Goal: Task Accomplishment & Management: Complete application form

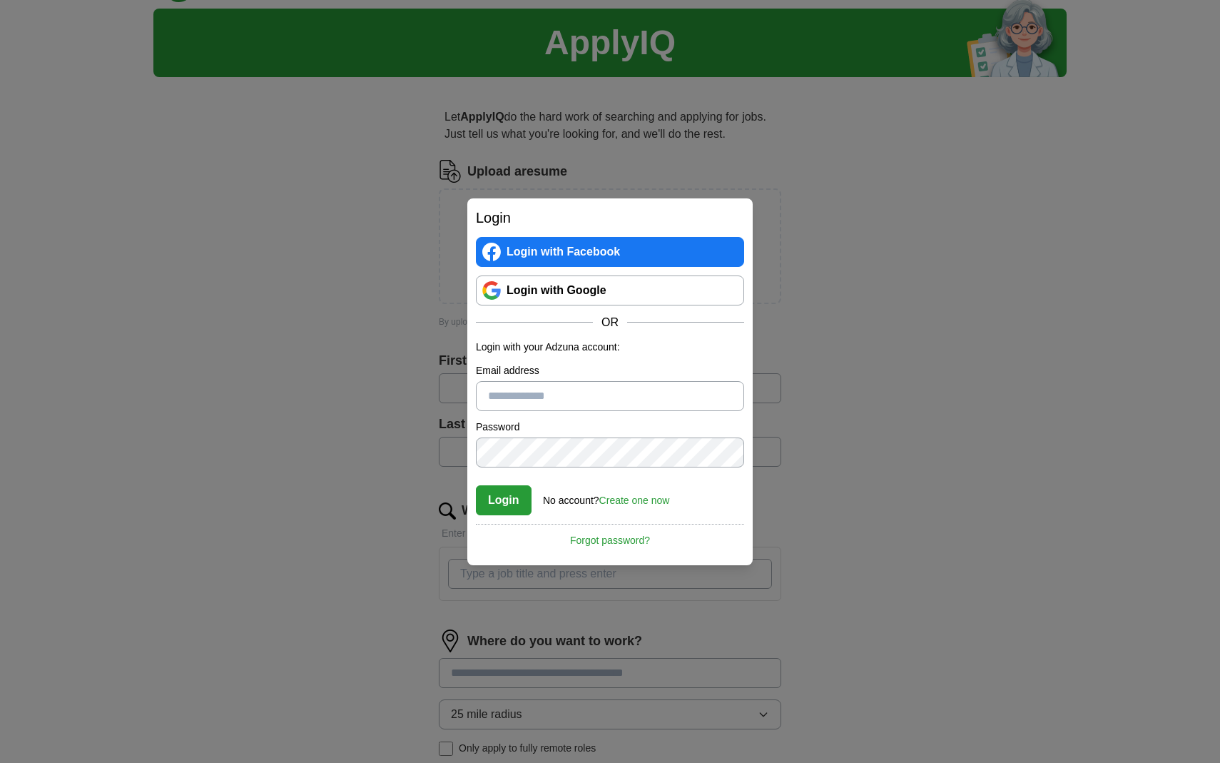
scroll to position [43, 0]
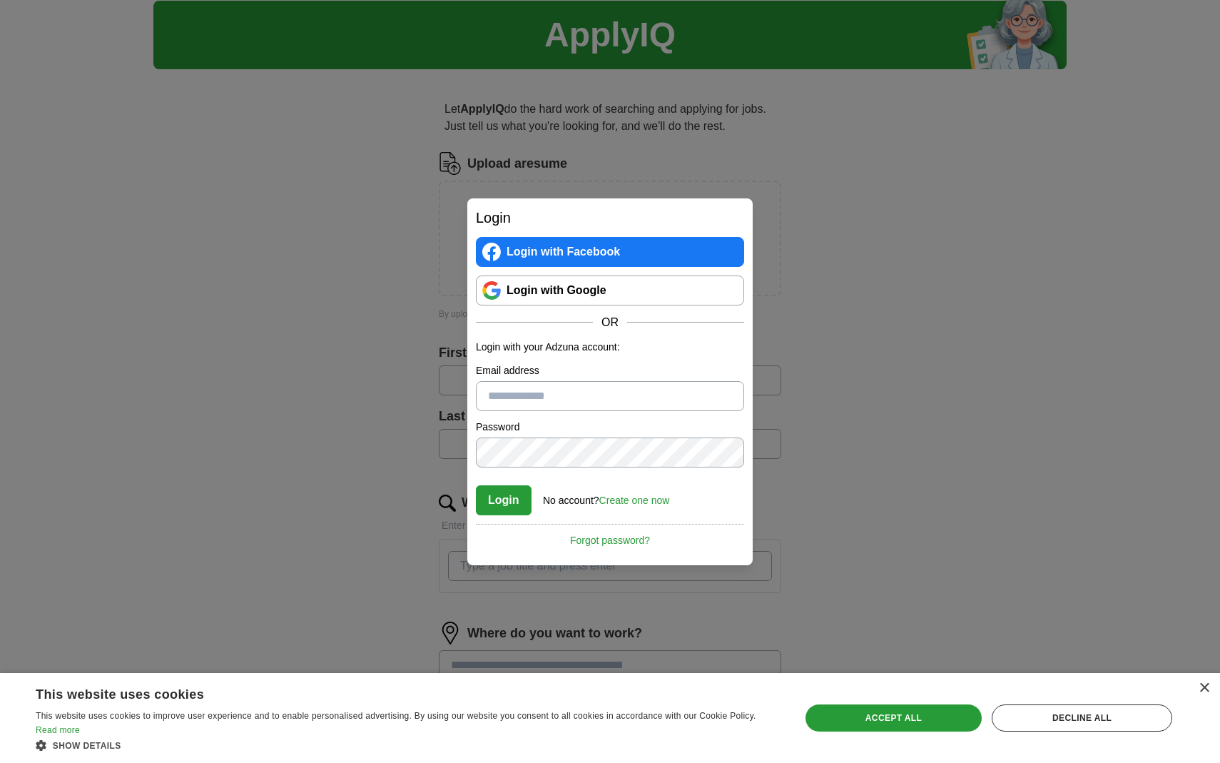
click at [632, 498] on link "Create one now" at bounding box center [634, 500] width 71 height 11
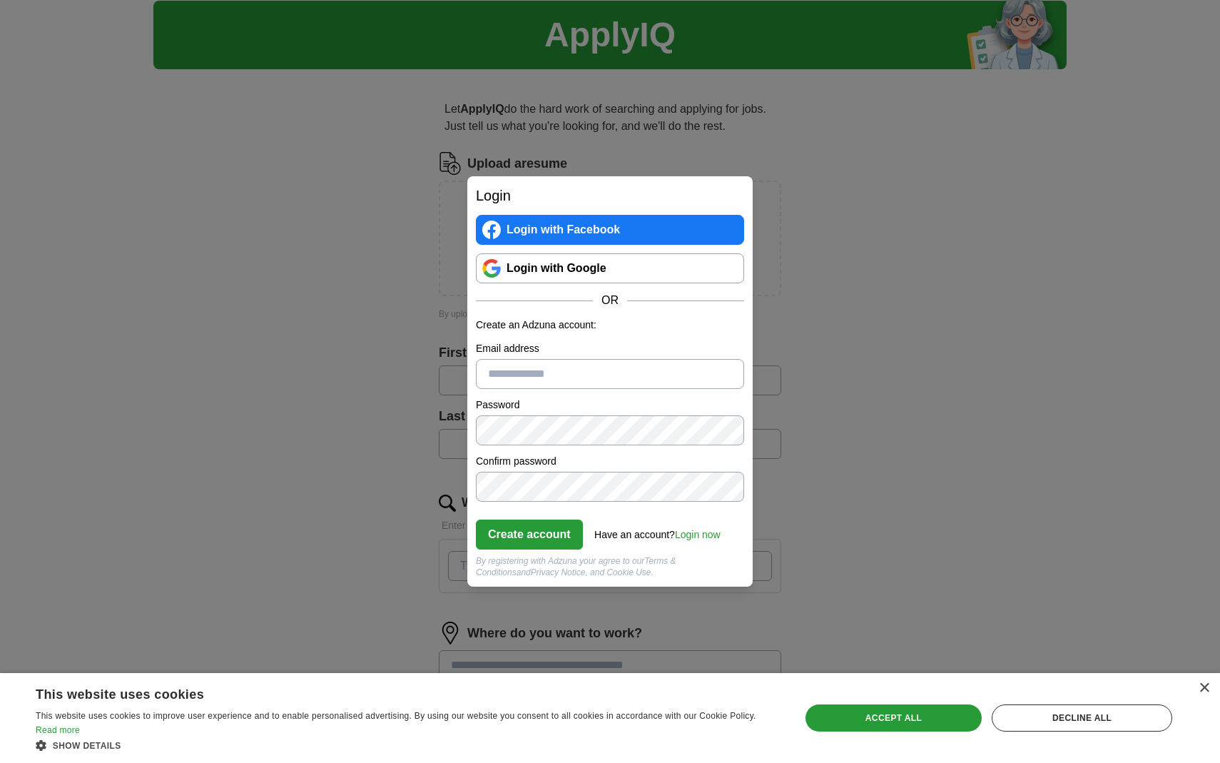
click at [527, 375] on input "Email address" at bounding box center [610, 374] width 268 height 30
type input "*********"
type input "**********"
click at [700, 340] on form "**********" at bounding box center [610, 448] width 268 height 260
click at [553, 531] on button "Create account" at bounding box center [529, 535] width 107 height 30
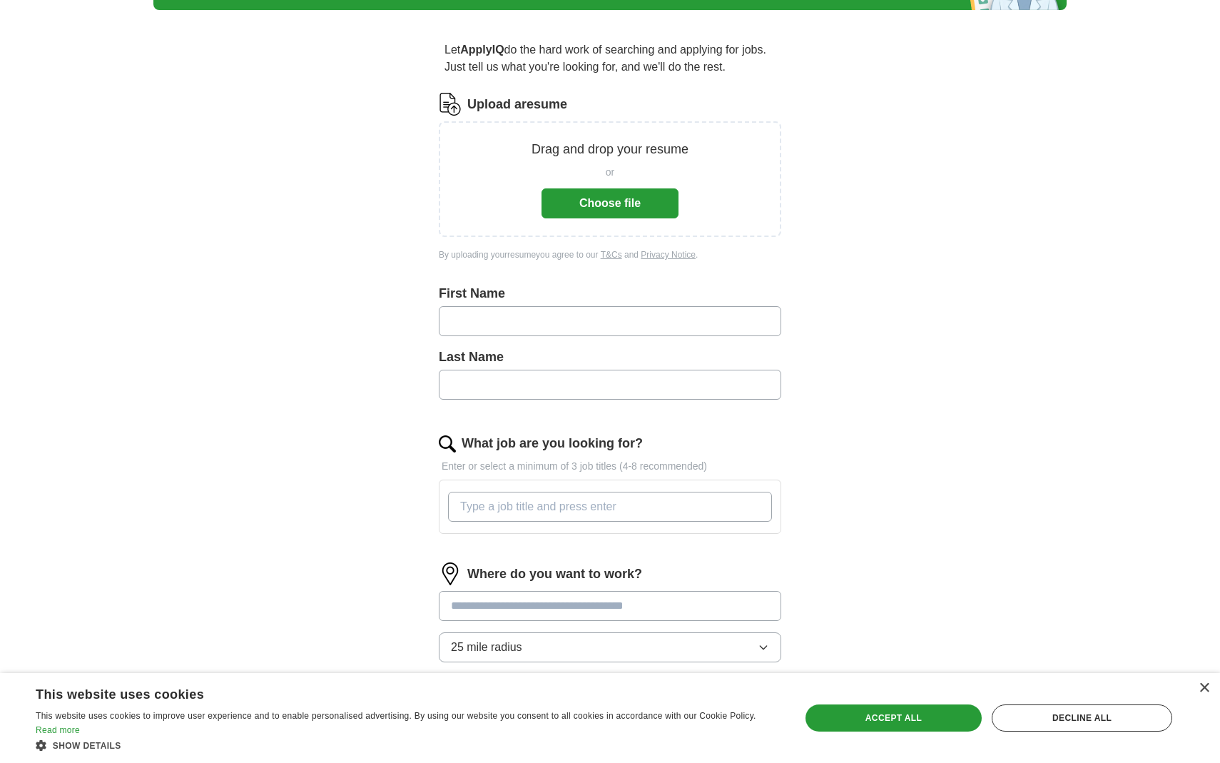
scroll to position [96, 0]
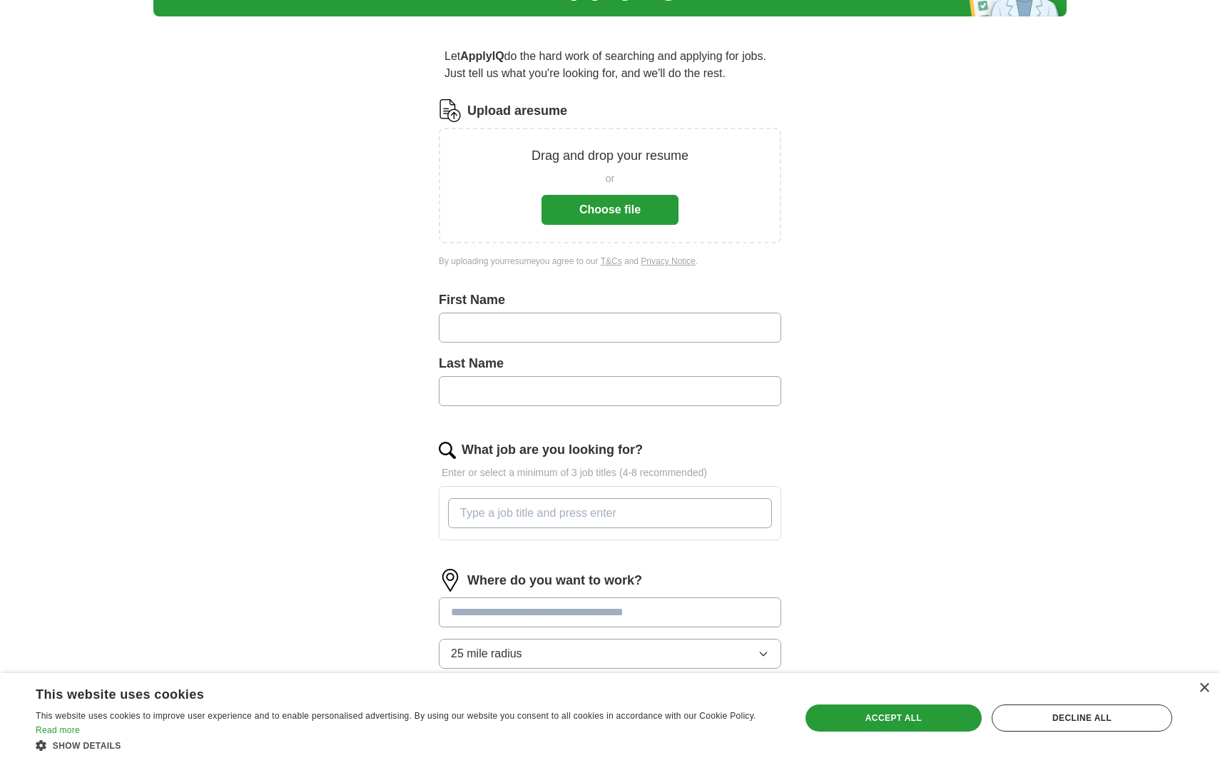
click at [595, 206] on button "Choose file" at bounding box center [610, 210] width 137 height 30
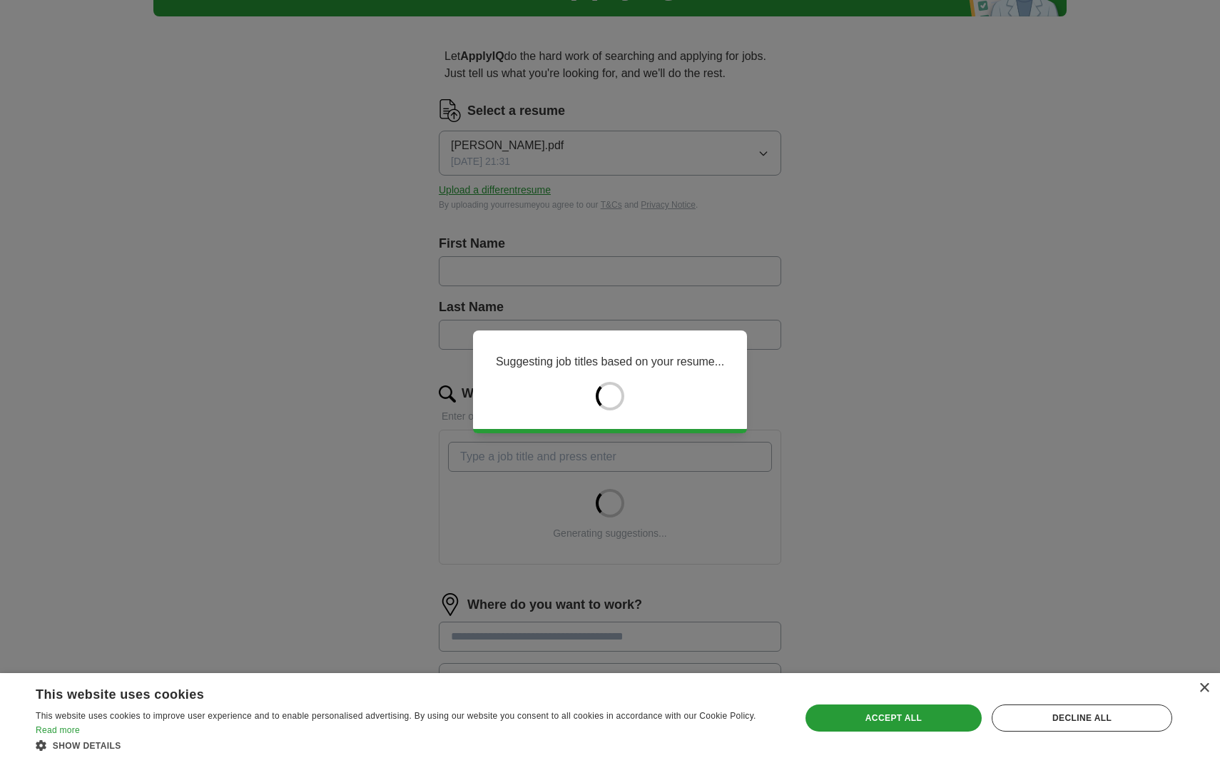
type input "****"
type input "*******"
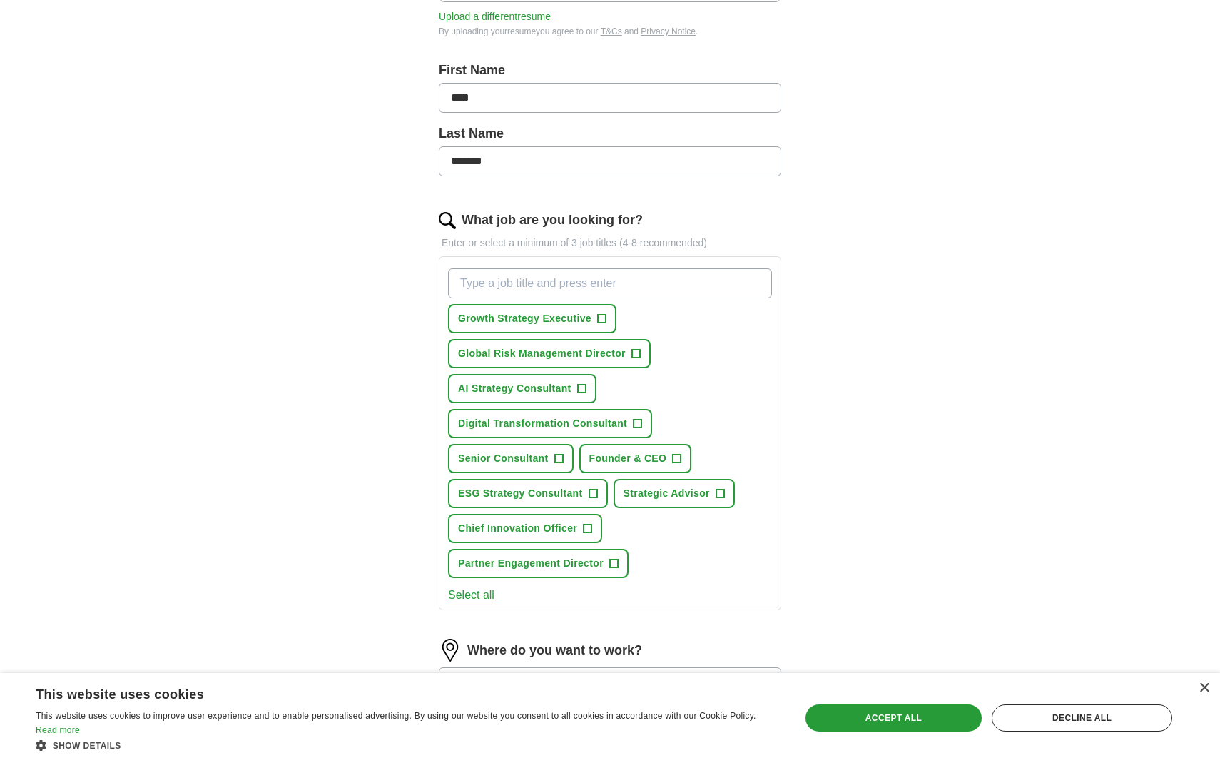
scroll to position [270, 0]
click at [637, 420] on span "+" at bounding box center [638, 422] width 9 height 11
click at [719, 490] on span "+" at bounding box center [720, 492] width 9 height 11
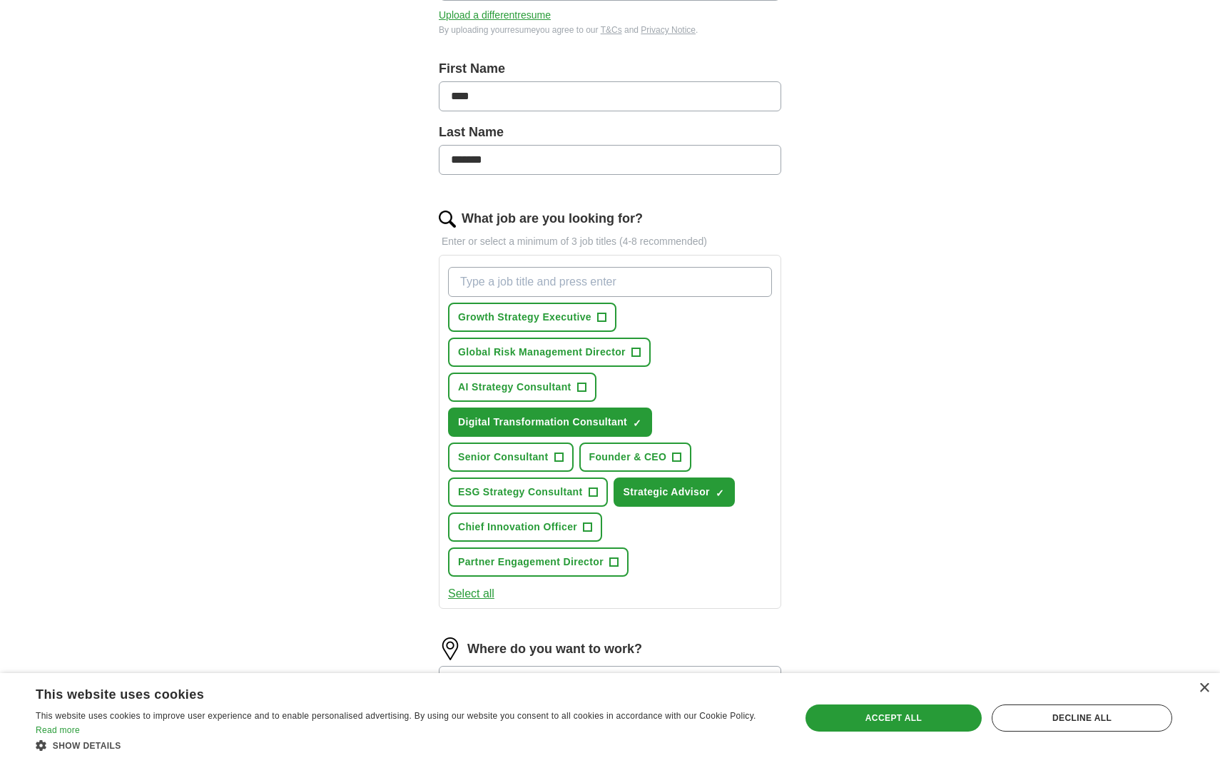
click at [585, 525] on span "+" at bounding box center [588, 527] width 9 height 11
click at [579, 384] on span "+" at bounding box center [581, 387] width 9 height 11
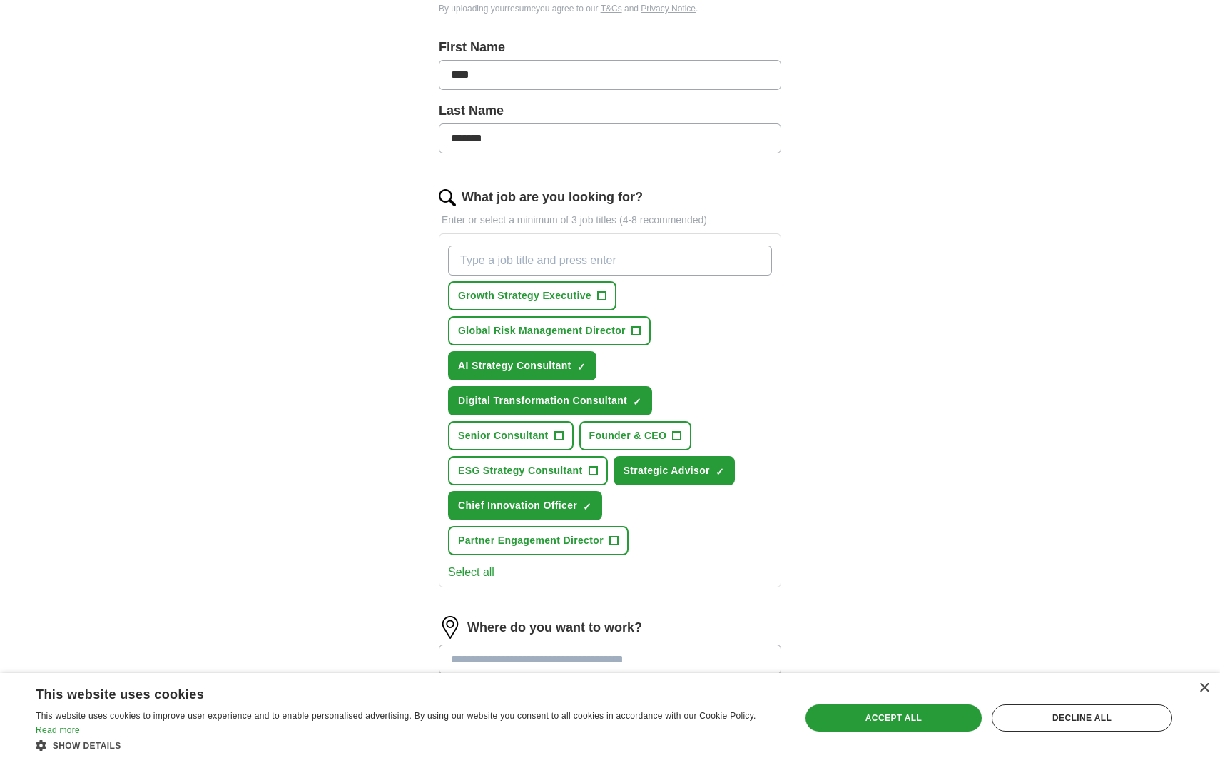
scroll to position [300, 0]
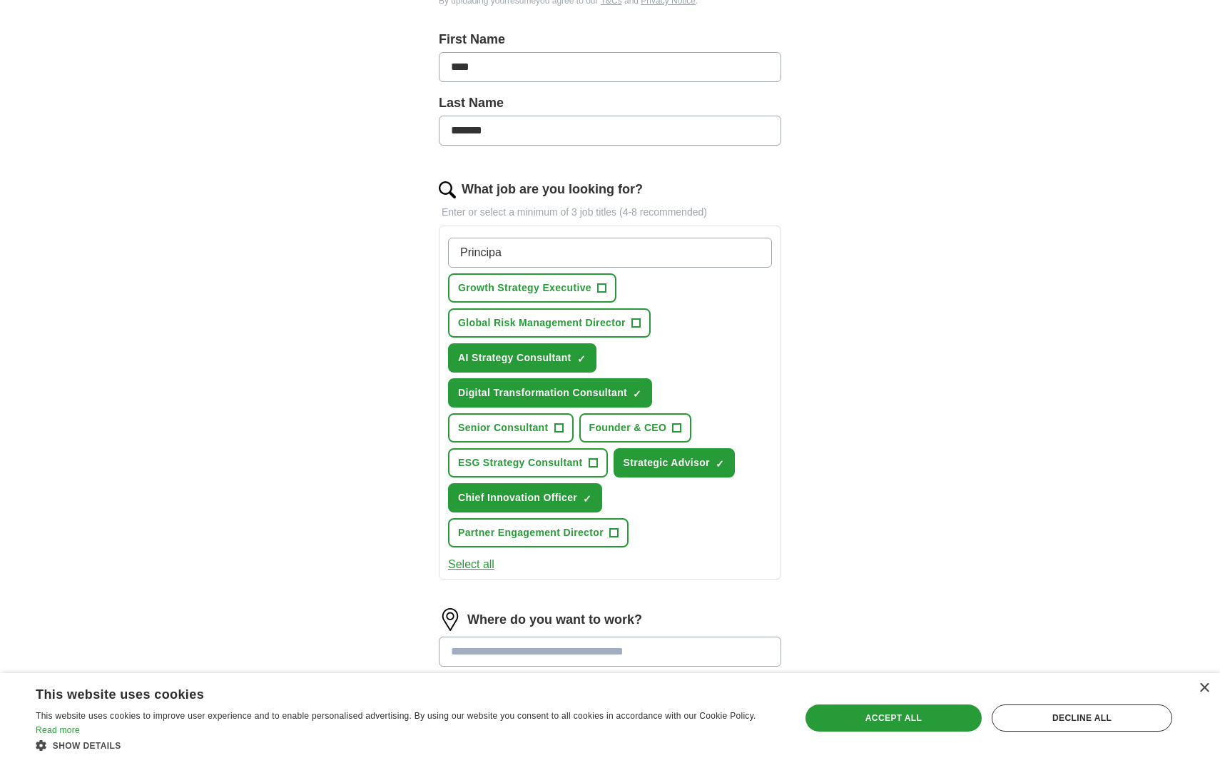
type input "Principal"
type input "Managing Director"
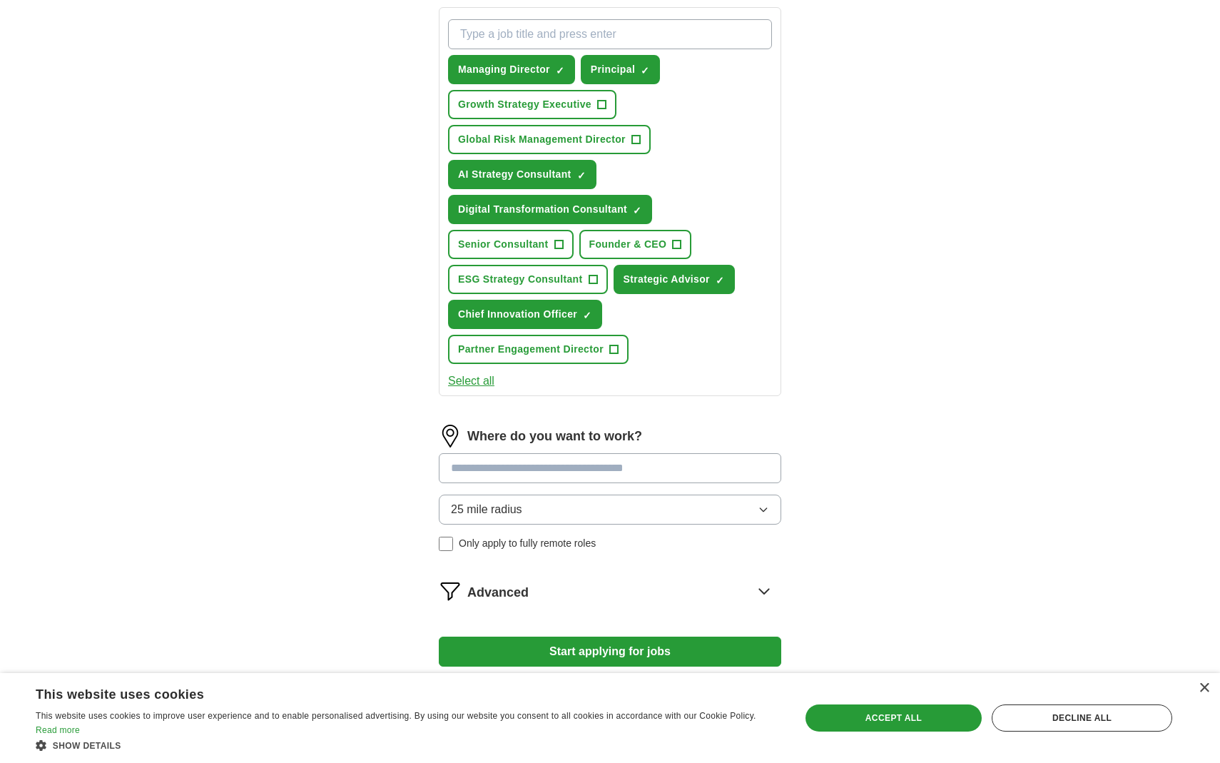
scroll to position [522, 0]
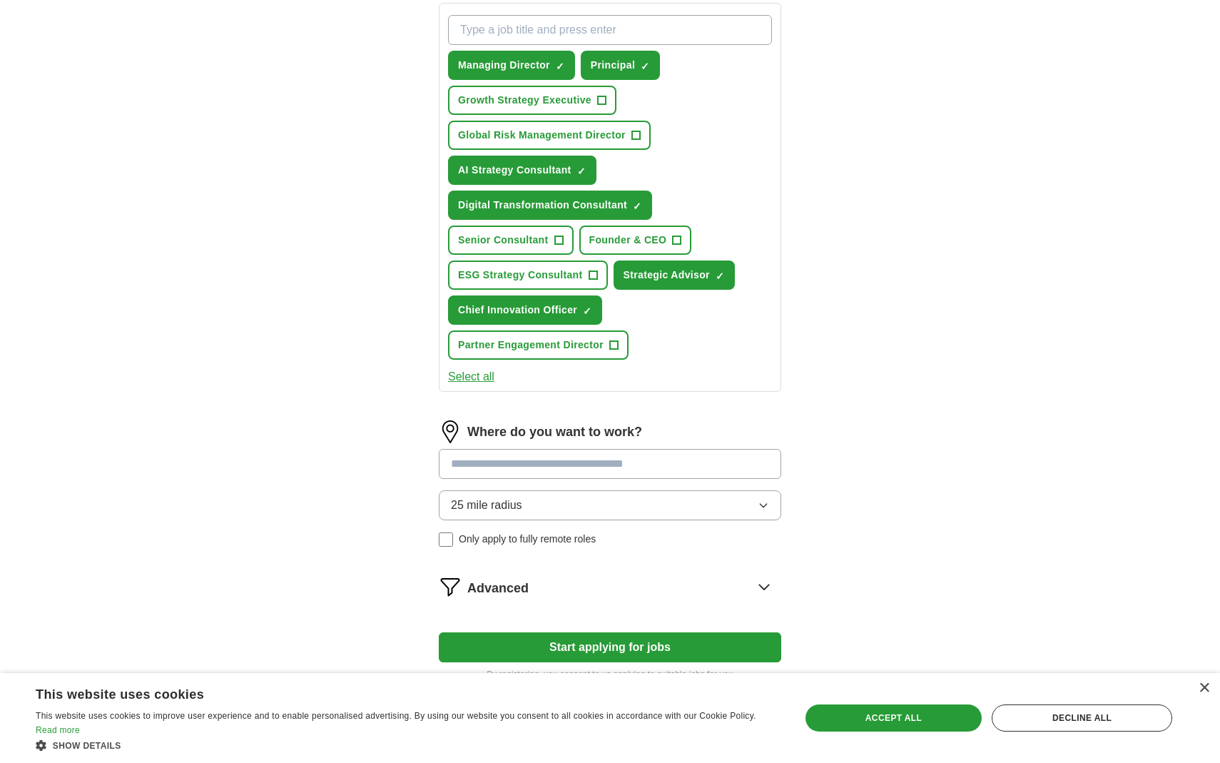
click at [448, 463] on input at bounding box center [610, 464] width 343 height 30
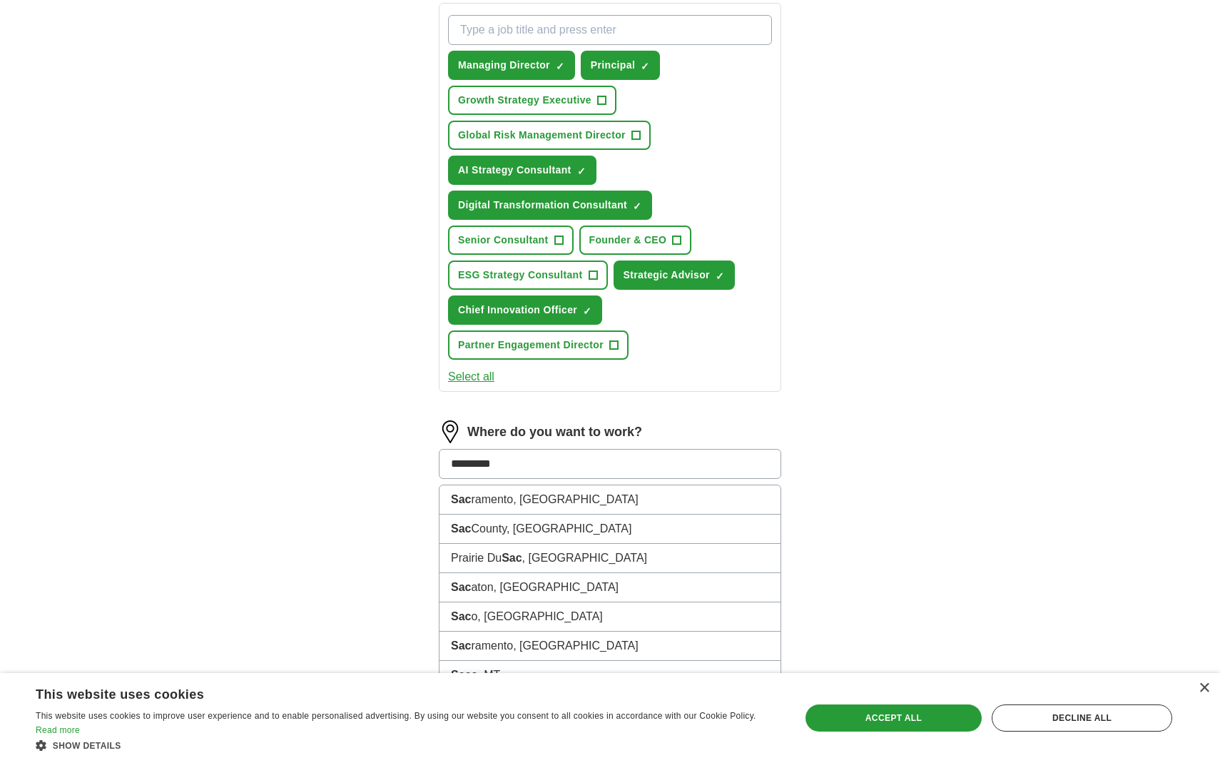
type input "**********"
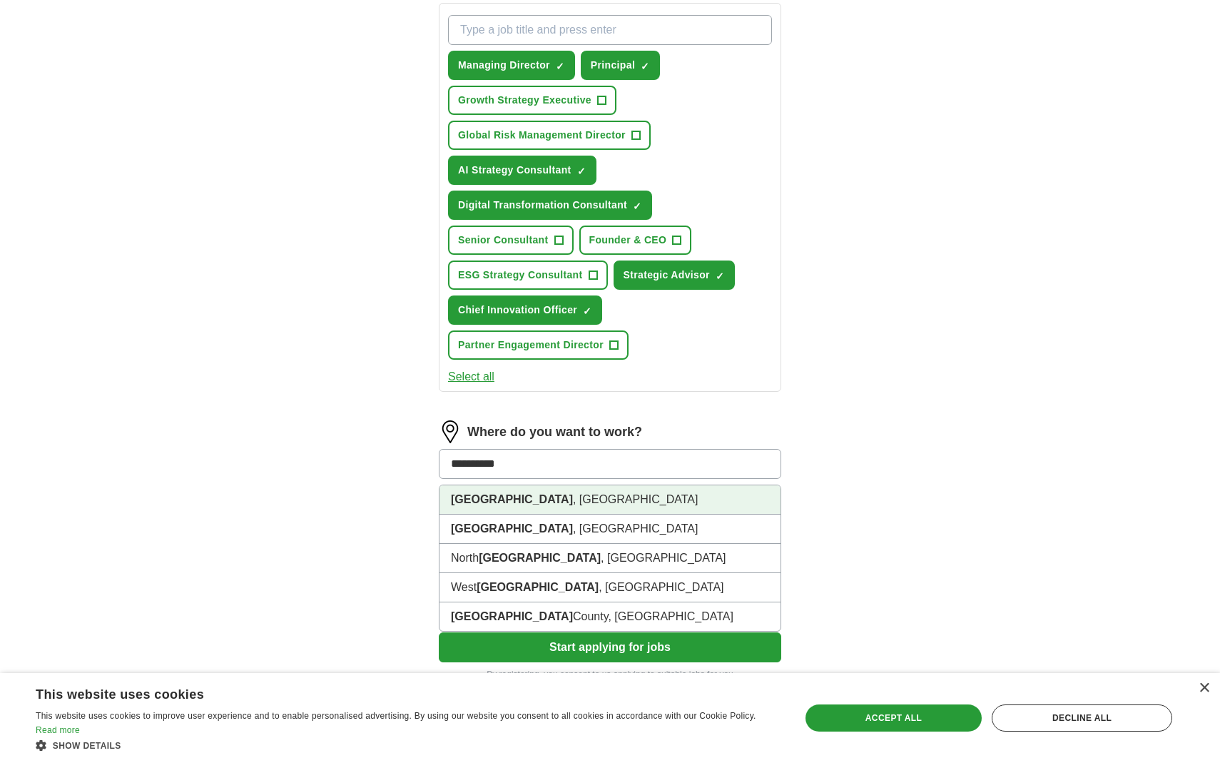
click at [485, 500] on strong "Sacramento" at bounding box center [512, 499] width 122 height 12
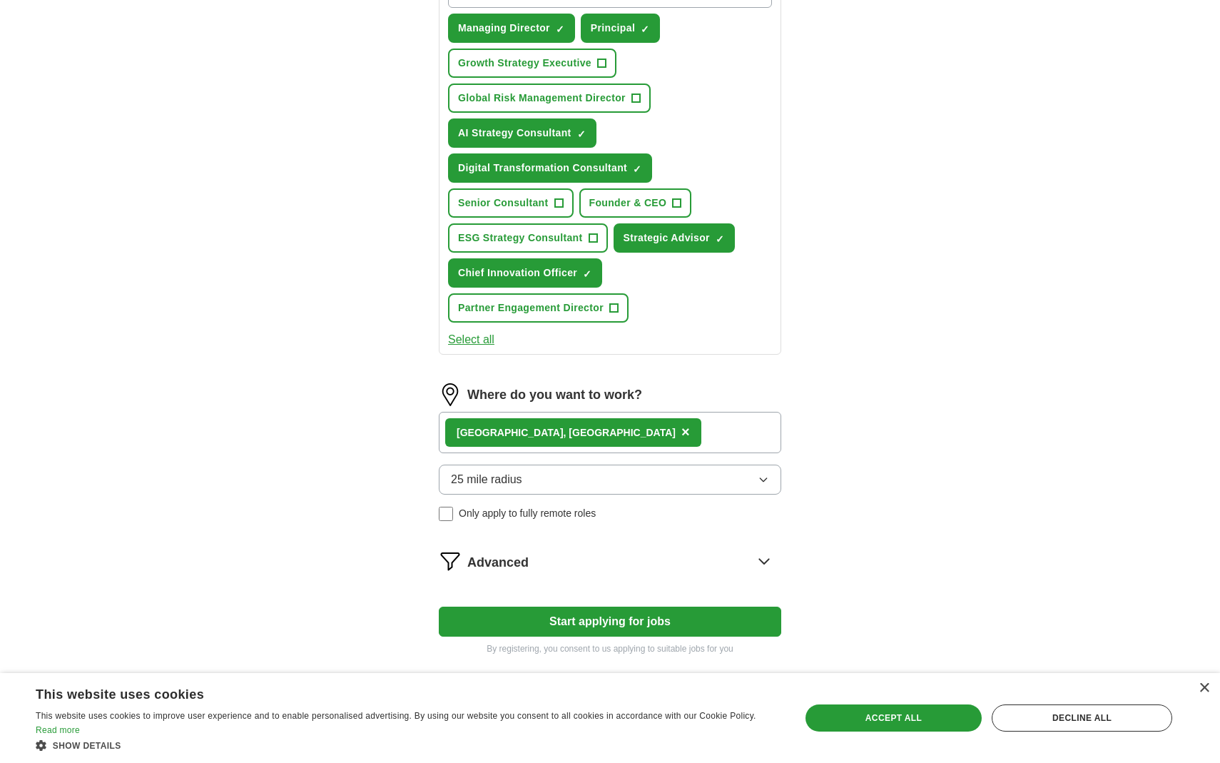
scroll to position [562, 0]
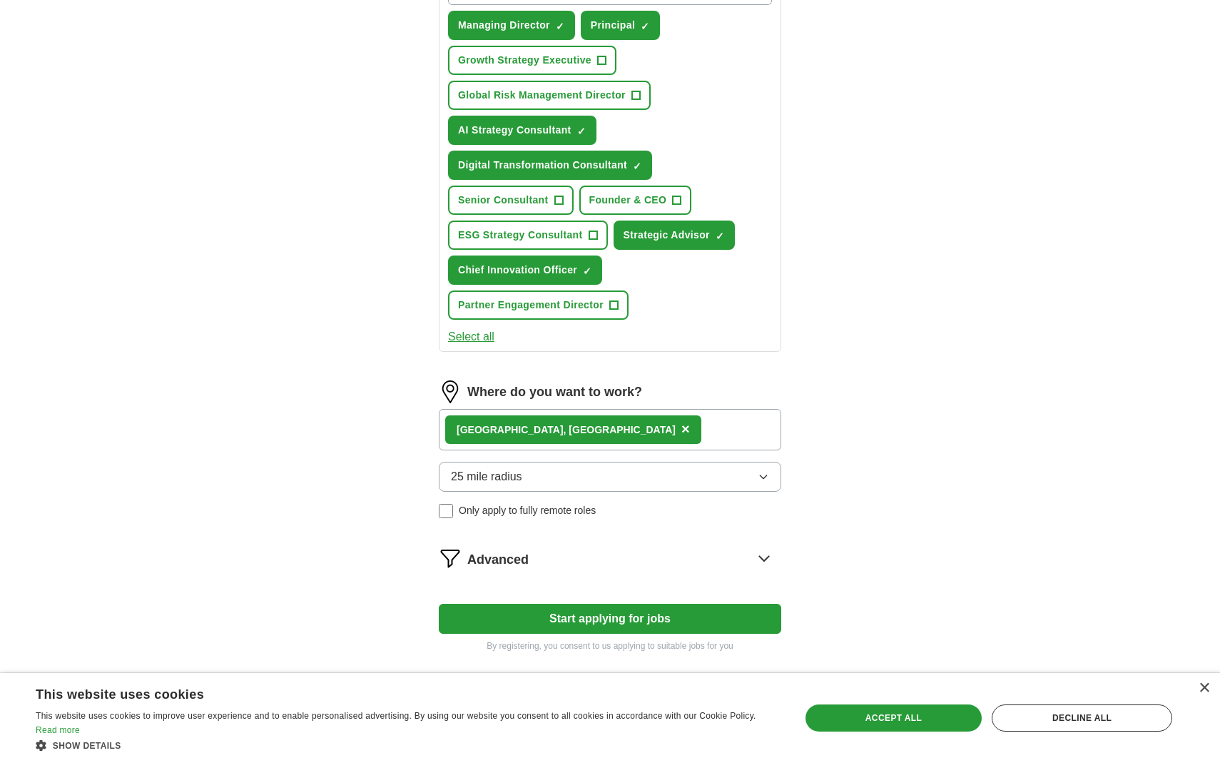
click at [627, 617] on button "Start applying for jobs" at bounding box center [610, 619] width 343 height 30
select select "**"
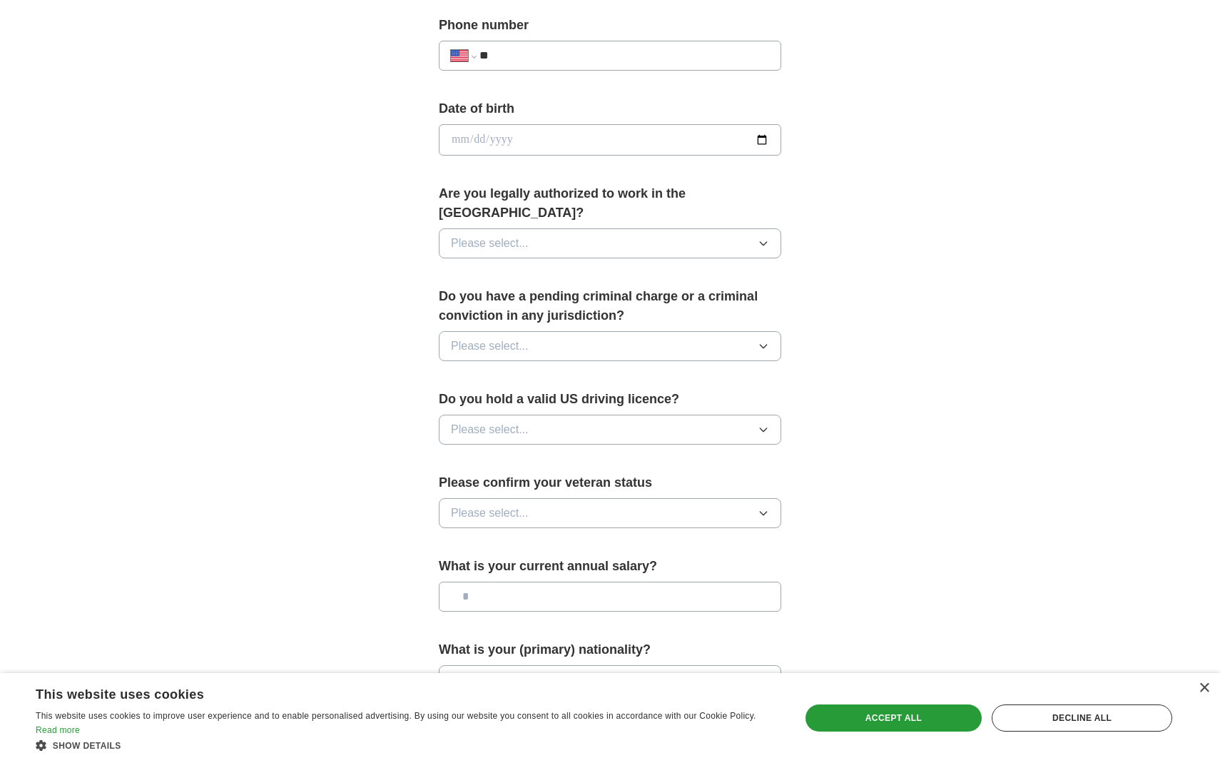
scroll to position [0, 0]
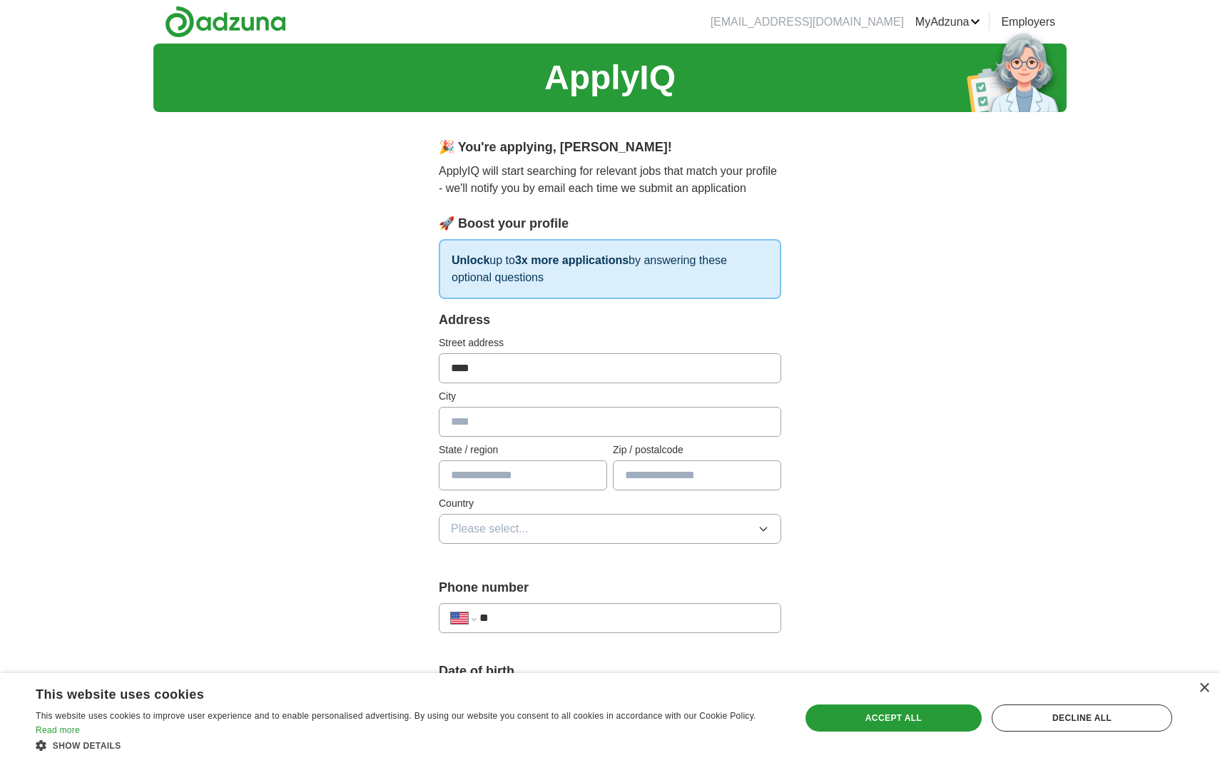
type input "****"
type input "**********"
type input "**"
type input "*****"
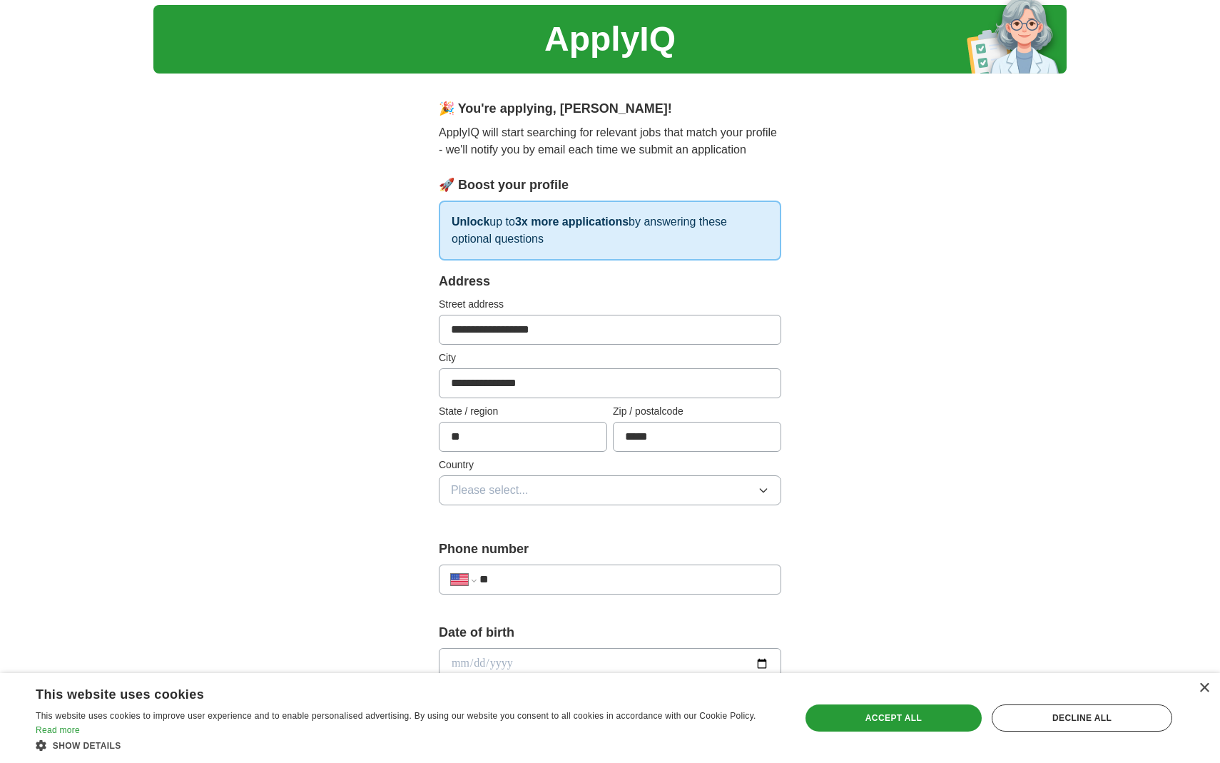
scroll to position [44, 0]
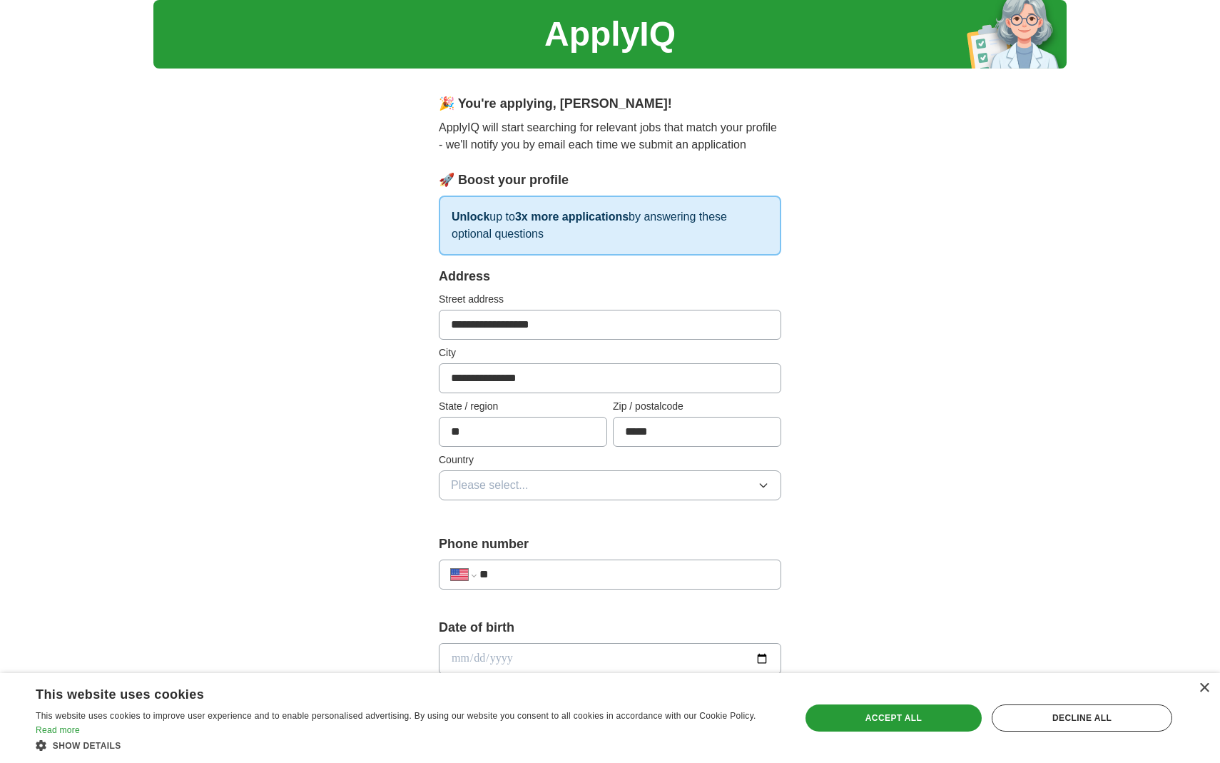
click at [761, 485] on icon "button" at bounding box center [763, 486] width 6 height 4
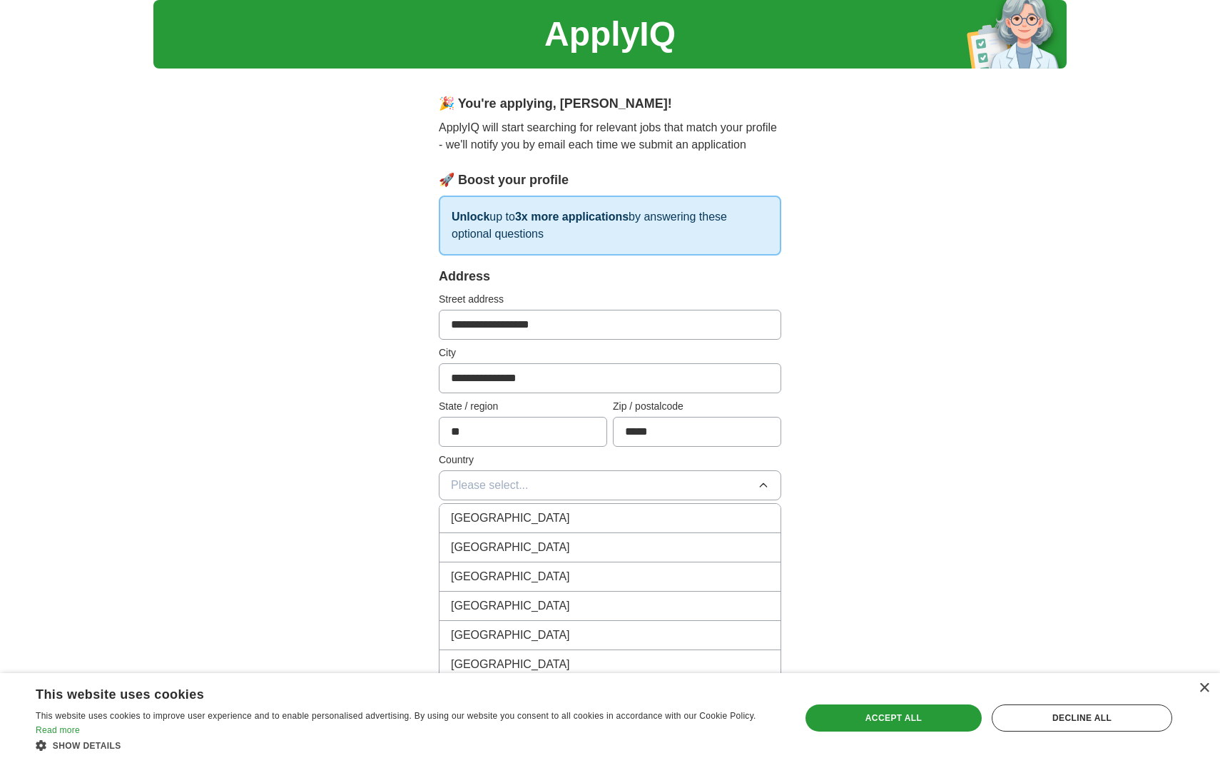
click at [509, 544] on span "United States" at bounding box center [510, 547] width 119 height 17
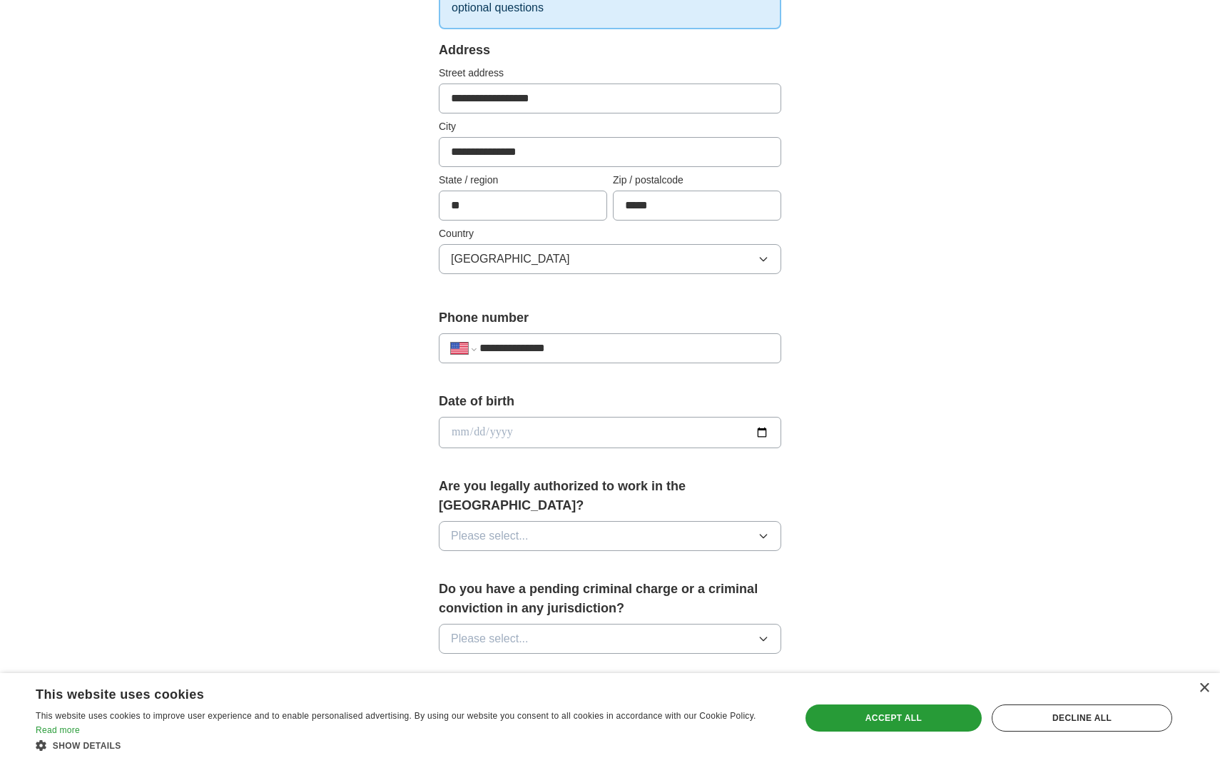
scroll to position [280, 0]
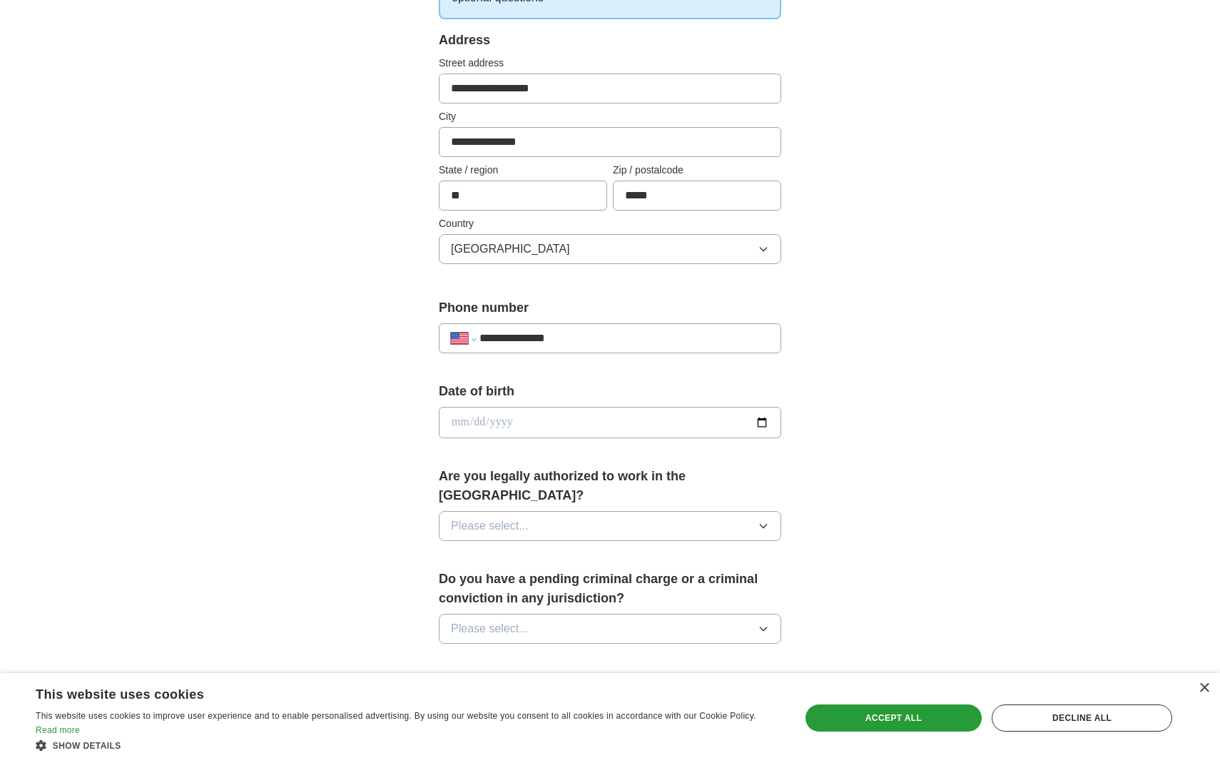
type input "**********"
click at [763, 520] on icon "button" at bounding box center [763, 525] width 11 height 11
click at [694, 544] on li "Yes" at bounding box center [610, 558] width 341 height 29
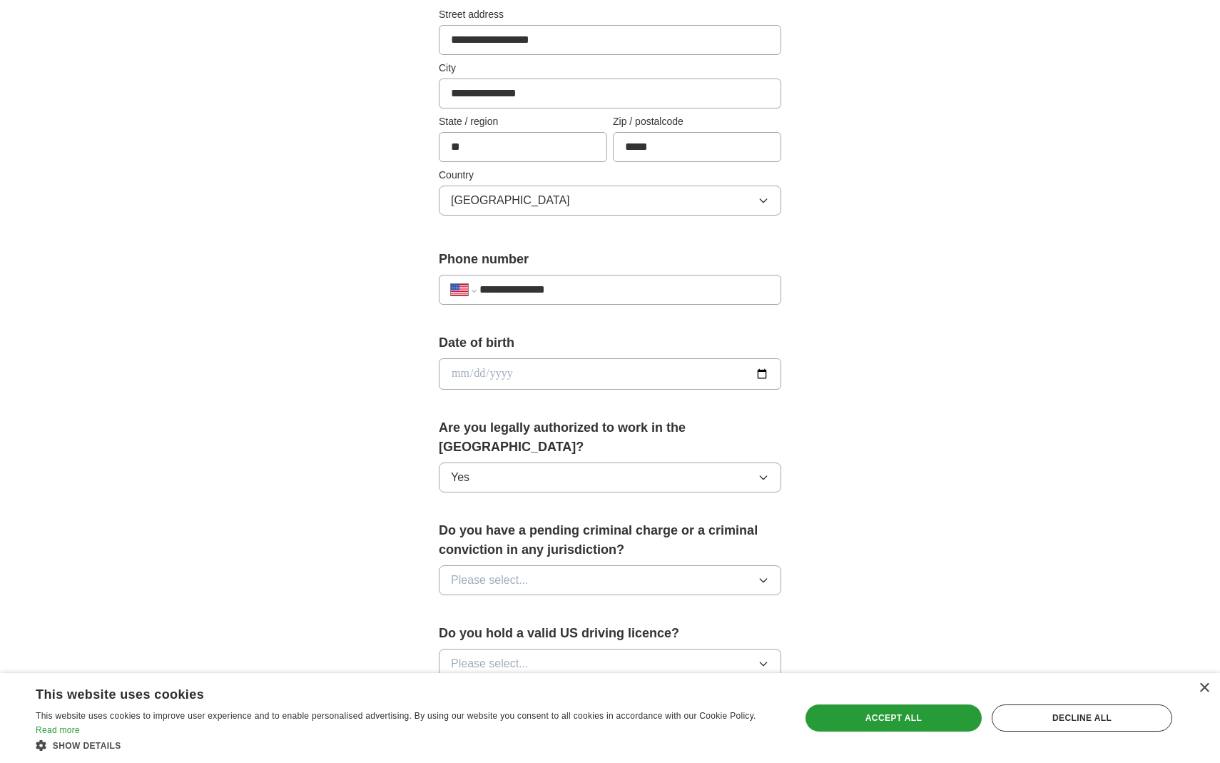
scroll to position [347, 0]
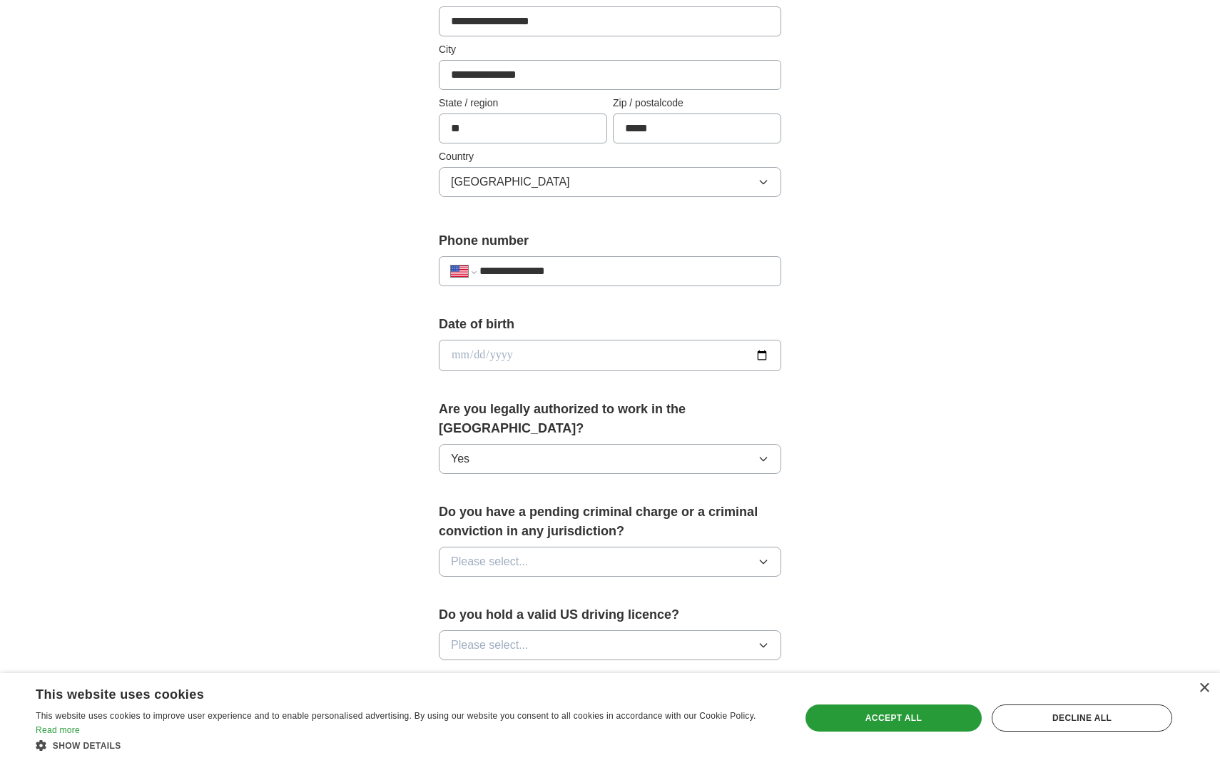
click at [765, 556] on icon "button" at bounding box center [763, 561] width 11 height 11
click at [657, 615] on div "No" at bounding box center [610, 623] width 318 height 17
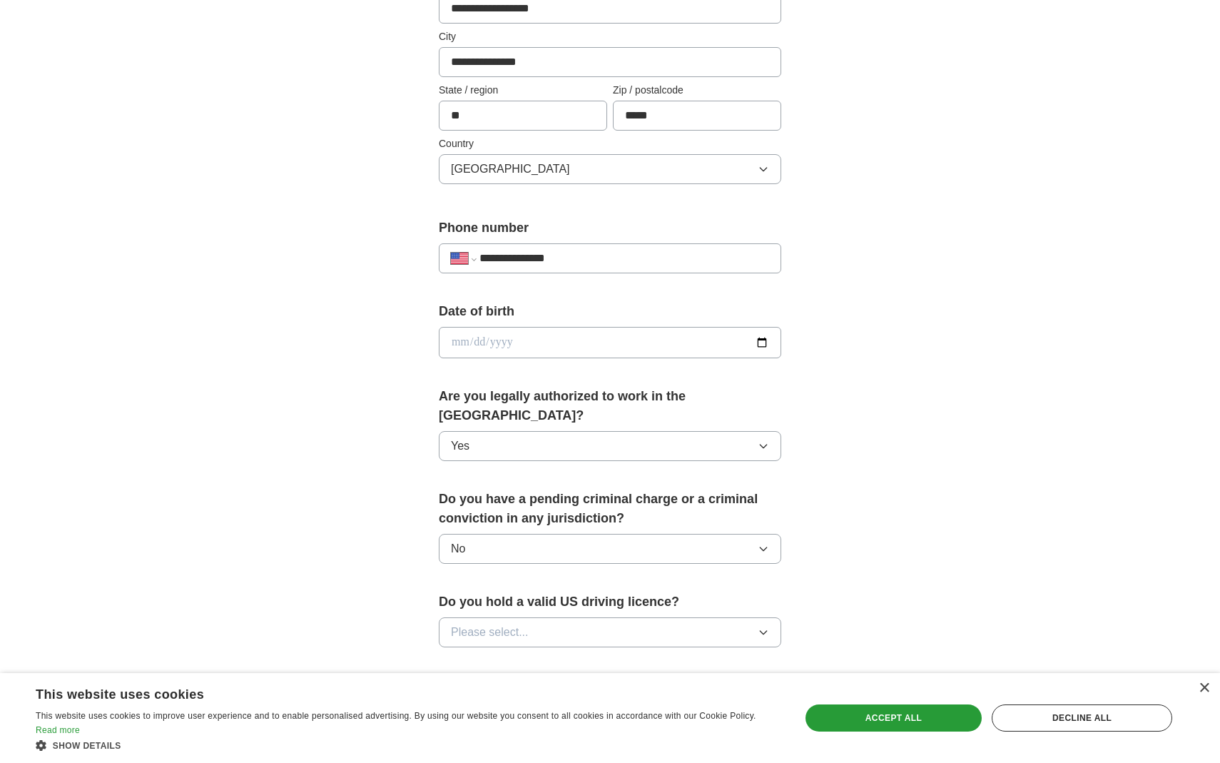
scroll to position [360, 0]
click at [762, 626] on icon "button" at bounding box center [763, 631] width 11 height 11
click at [609, 656] on div "Yes" at bounding box center [610, 664] width 318 height 17
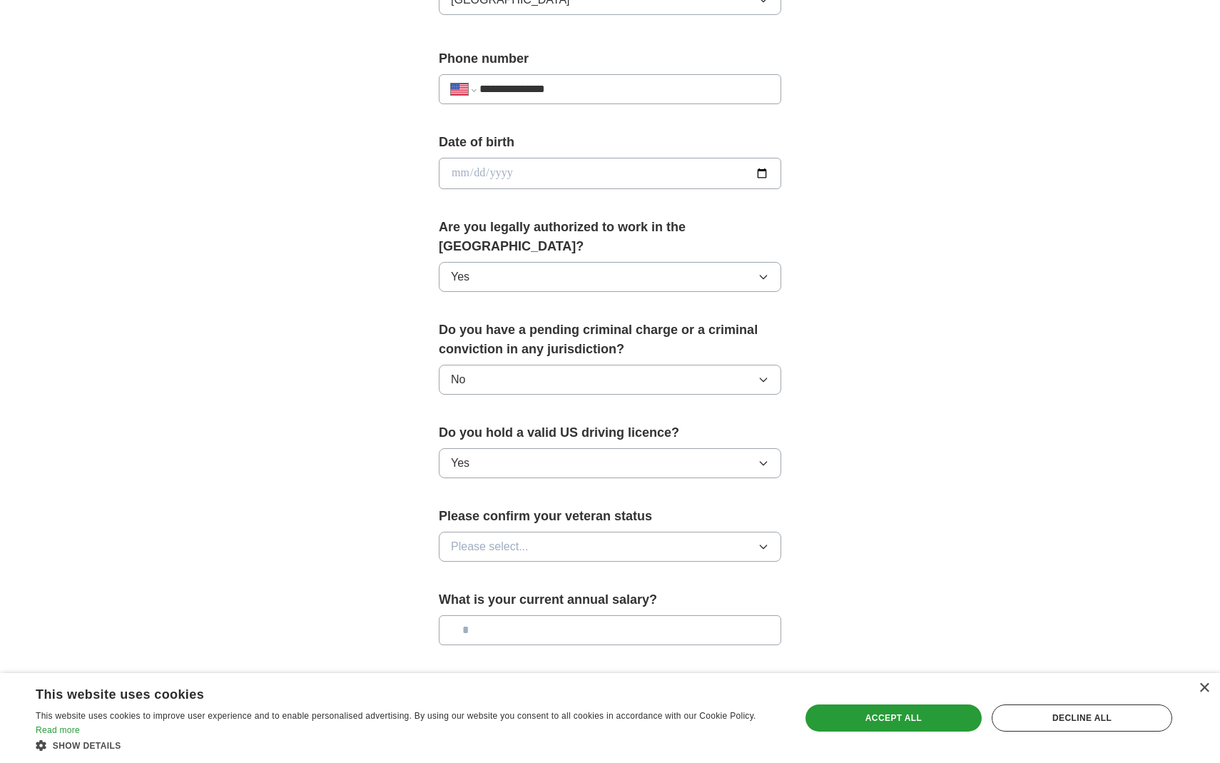
scroll to position [534, 0]
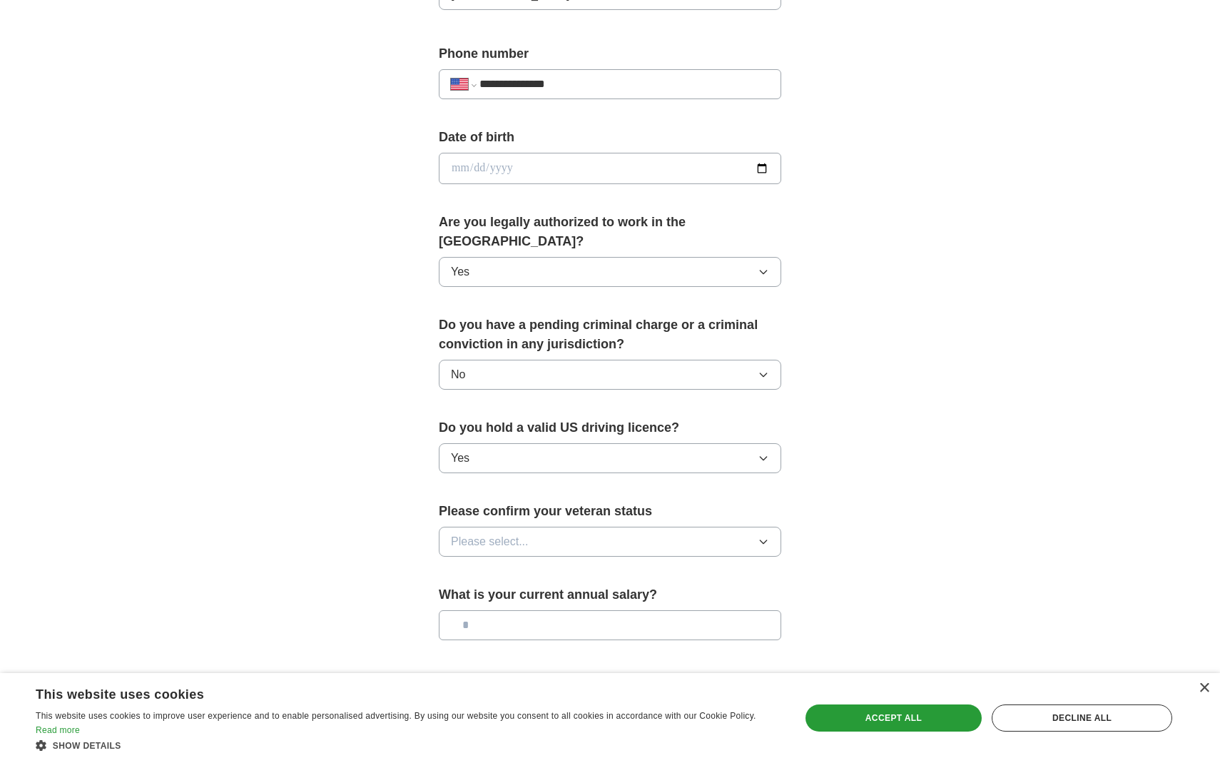
click at [764, 536] on icon "button" at bounding box center [763, 541] width 11 height 11
click at [668, 566] on div "Not applicable" at bounding box center [610, 574] width 318 height 17
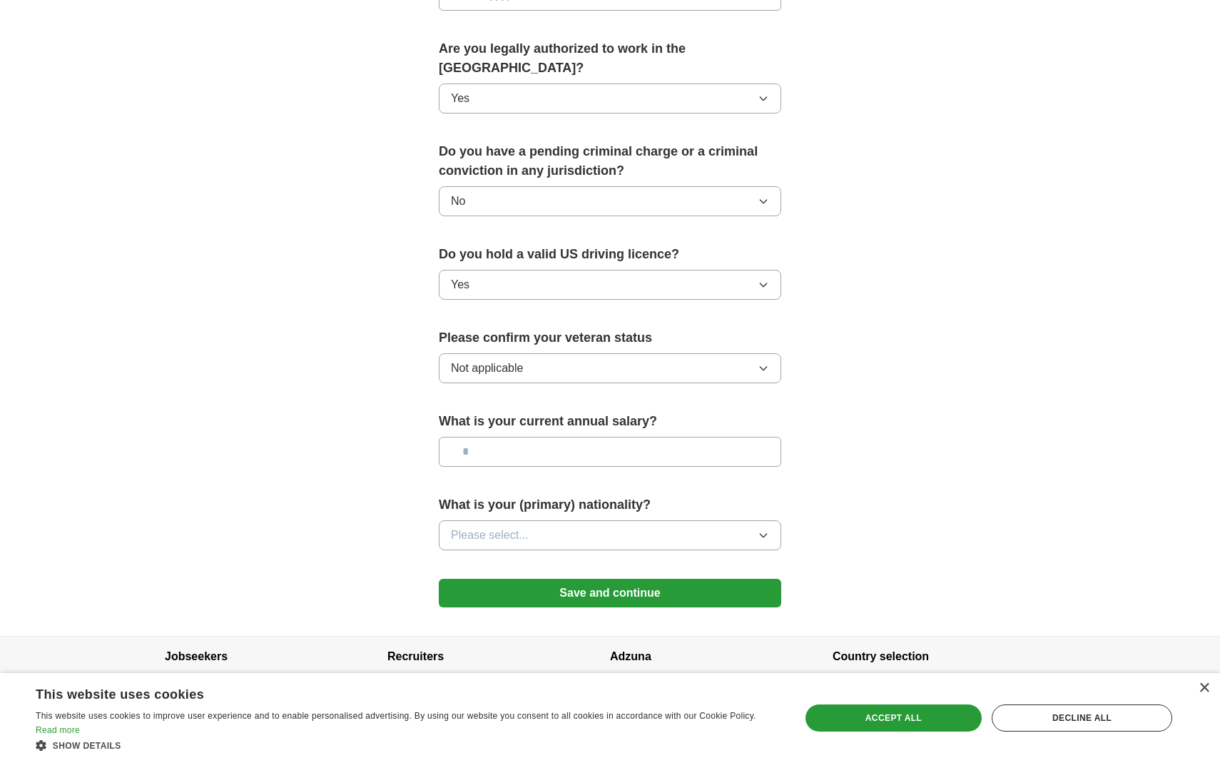
scroll to position [706, 0]
click at [761, 530] on icon "button" at bounding box center [763, 535] width 11 height 11
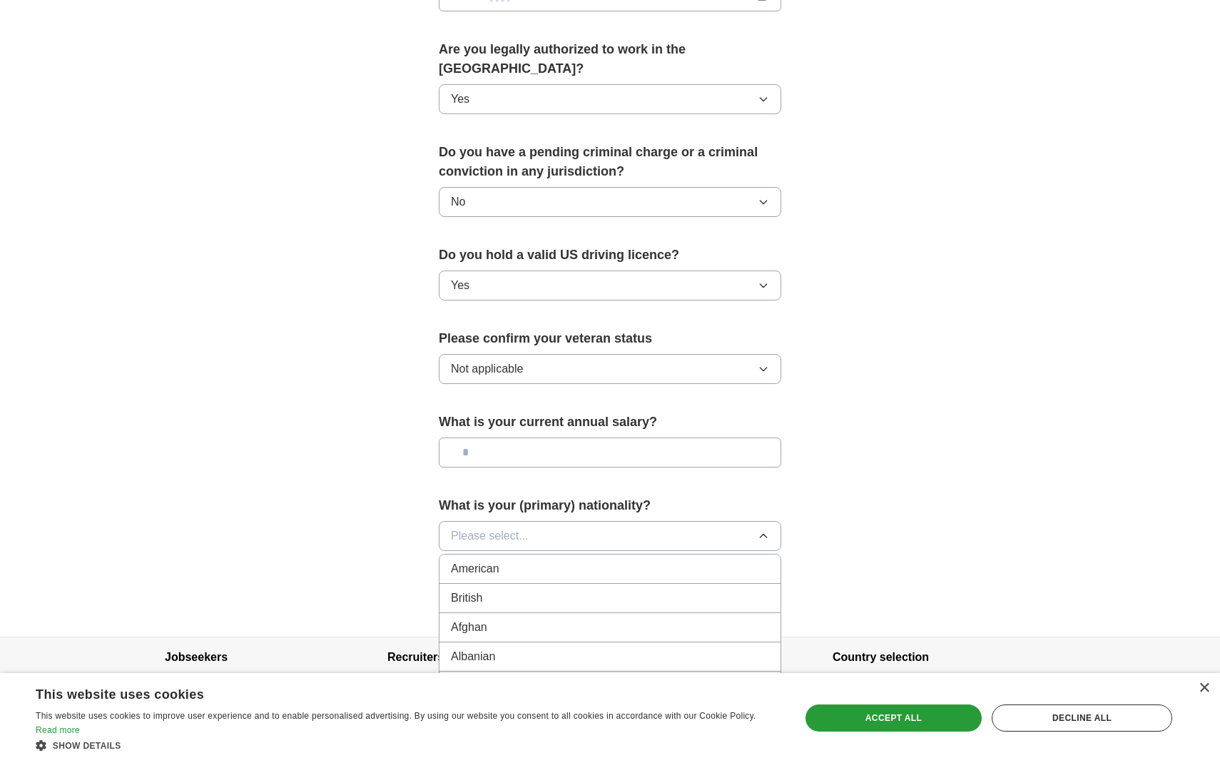
click at [675, 560] on div "American" at bounding box center [610, 568] width 318 height 17
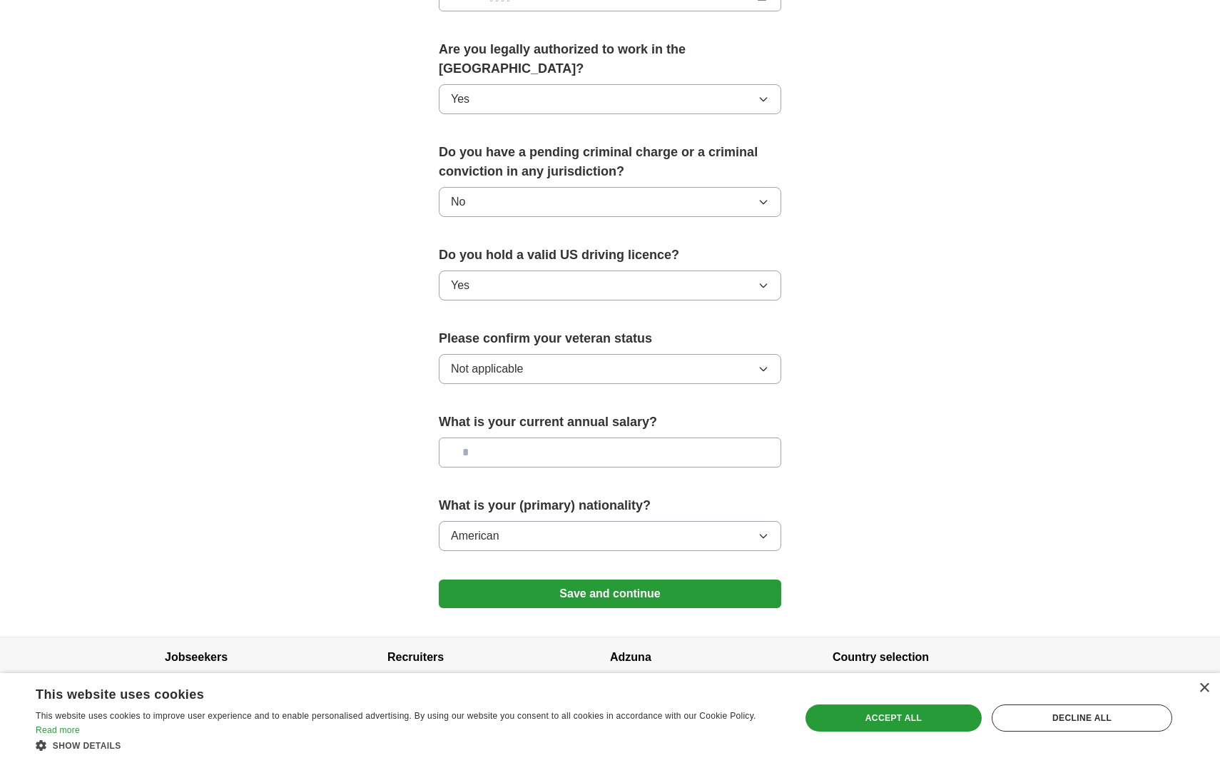
click at [617, 579] on button "Save and continue" at bounding box center [610, 593] width 343 height 29
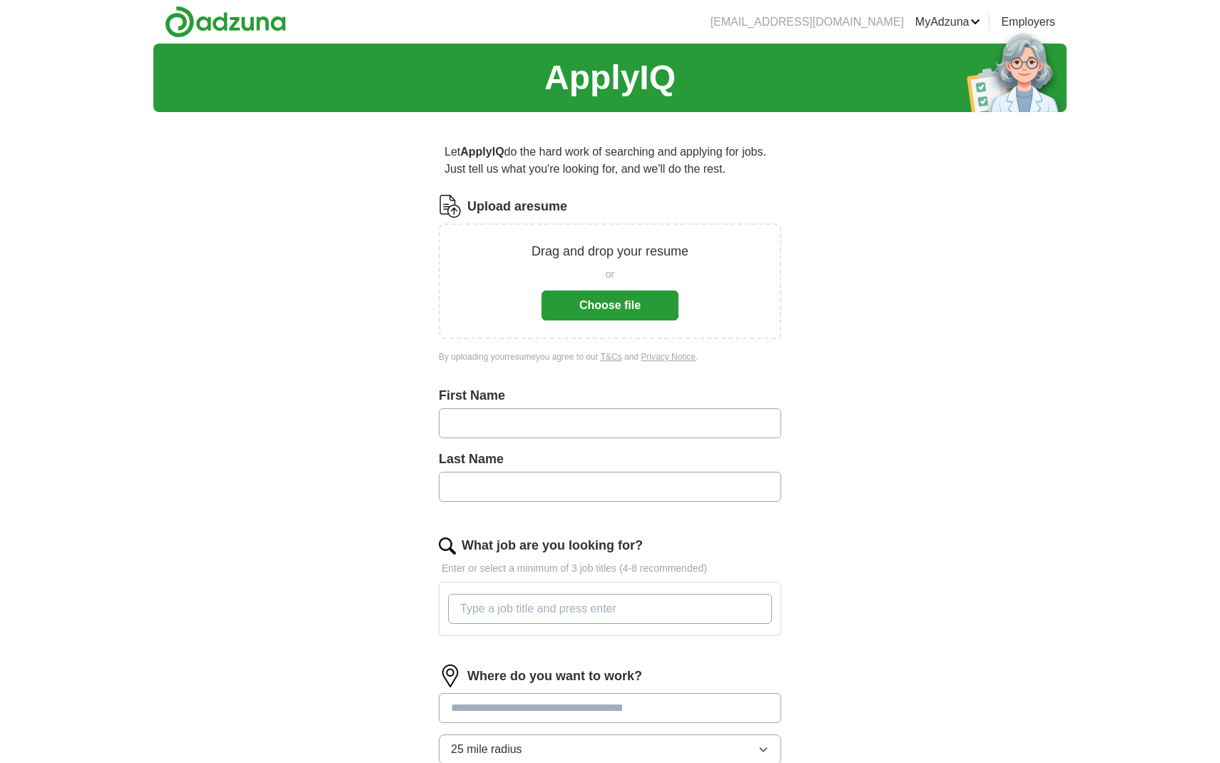
click at [625, 303] on button "Choose file" at bounding box center [610, 305] width 137 height 30
click at [611, 301] on button "Choose file" at bounding box center [610, 305] width 137 height 30
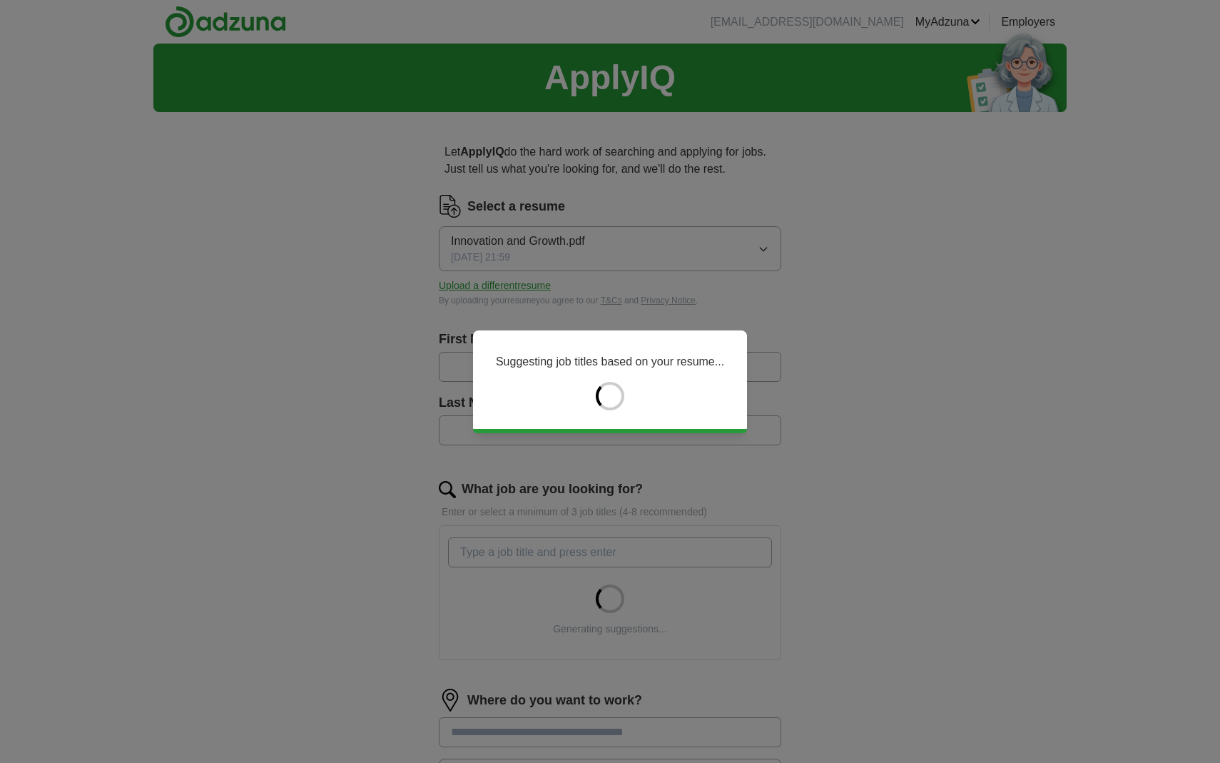
type input "****"
type input "*******"
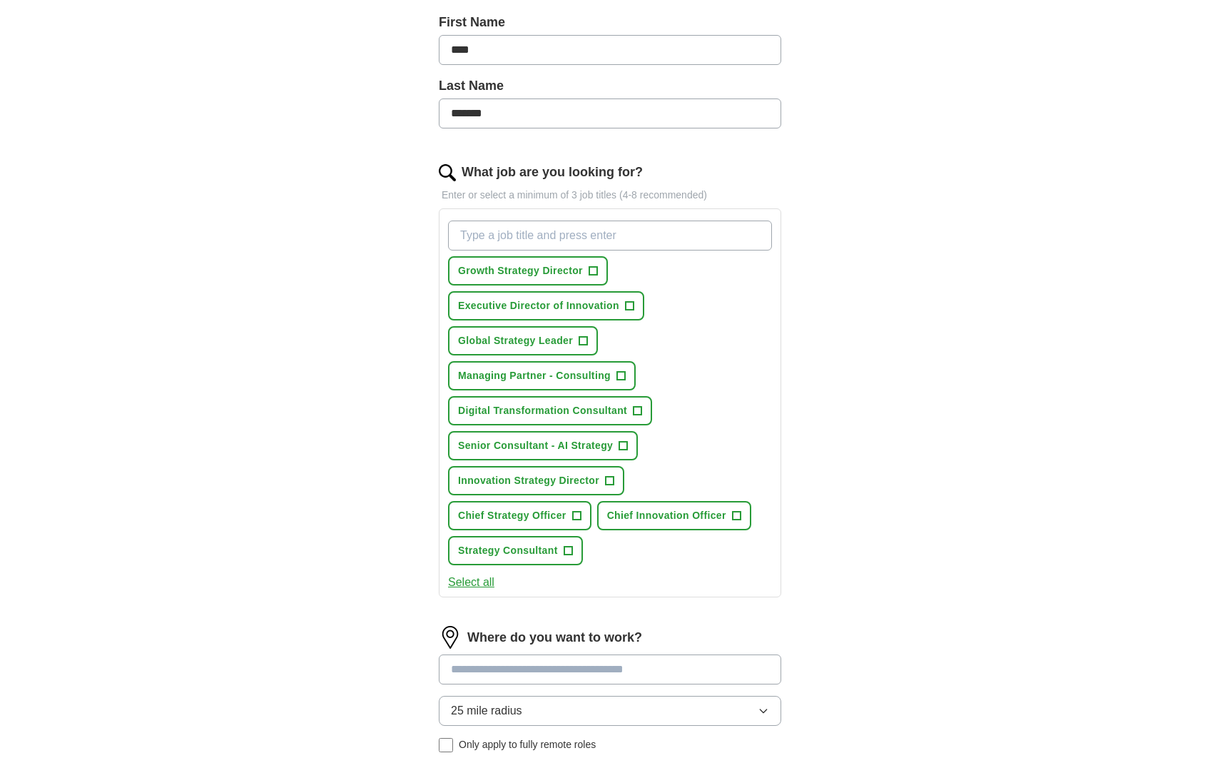
scroll to position [313, 0]
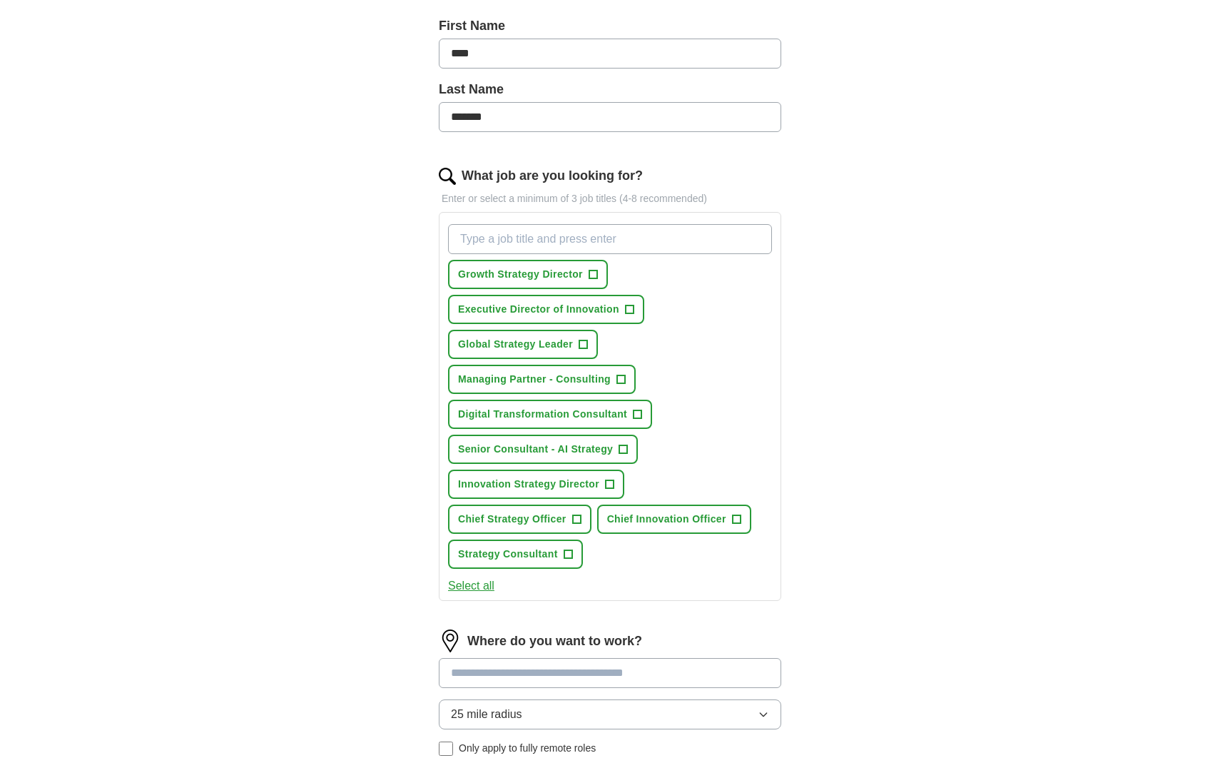
click at [629, 308] on span "+" at bounding box center [629, 309] width 9 height 11
click at [591, 270] on span "+" at bounding box center [593, 274] width 9 height 11
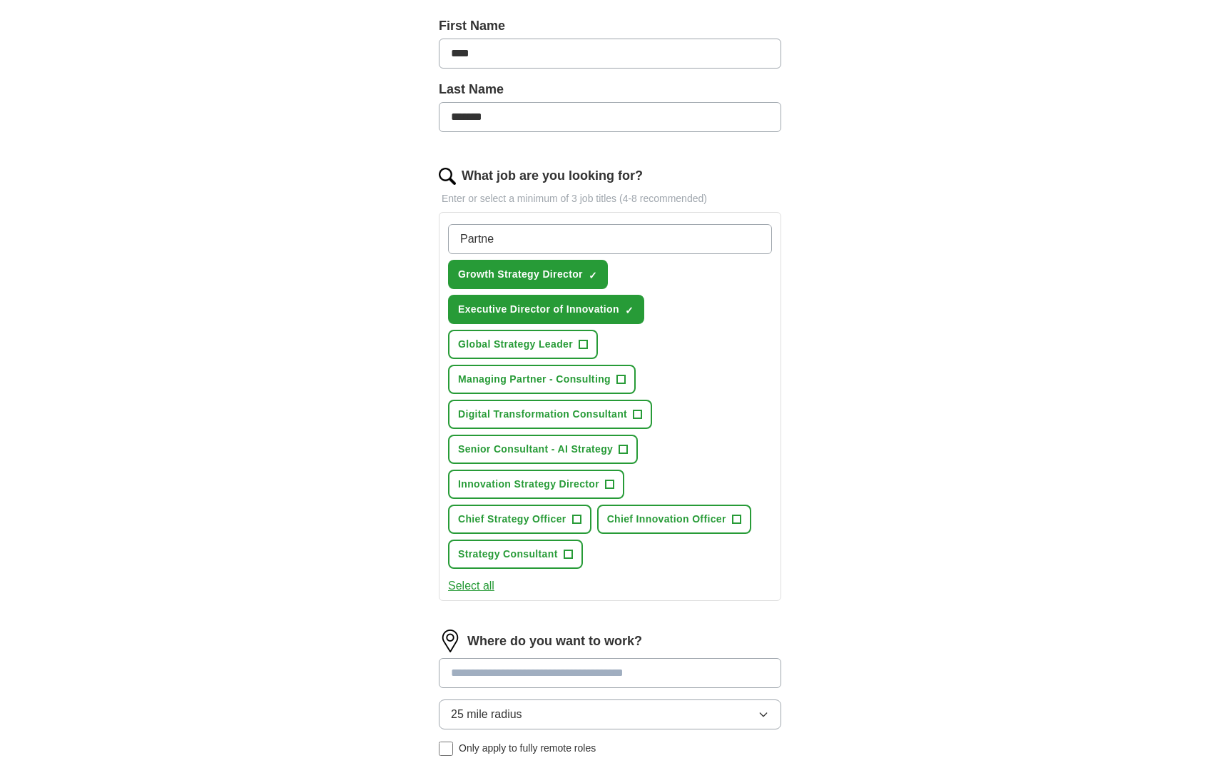
type input "Partner"
type input "m"
type input "Managing Director"
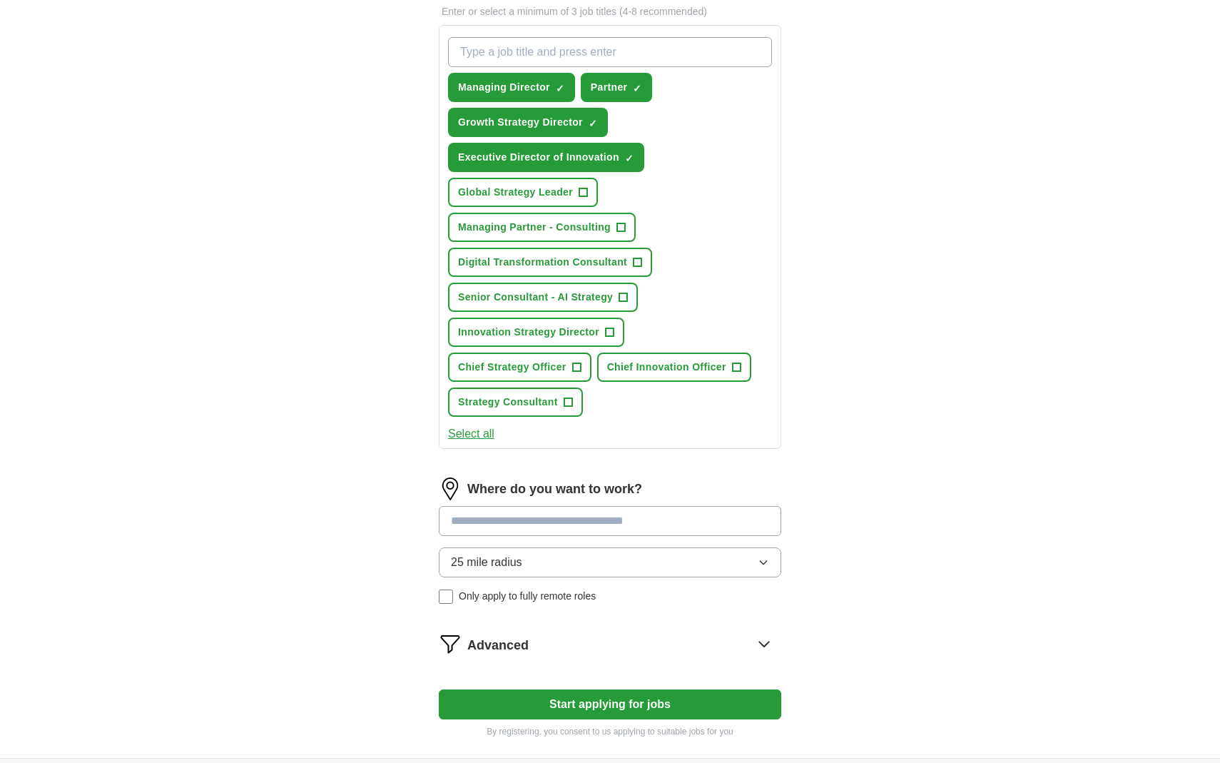
scroll to position [506, 0]
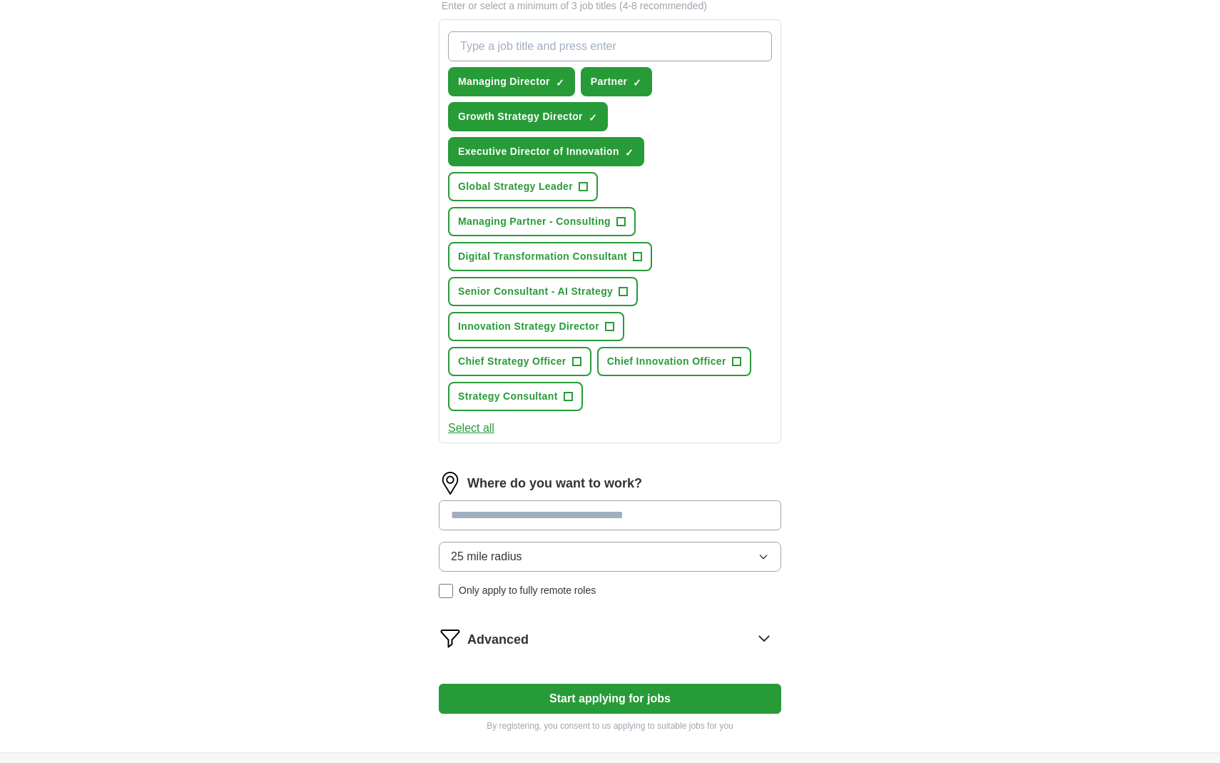
click at [457, 512] on input at bounding box center [610, 515] width 343 height 30
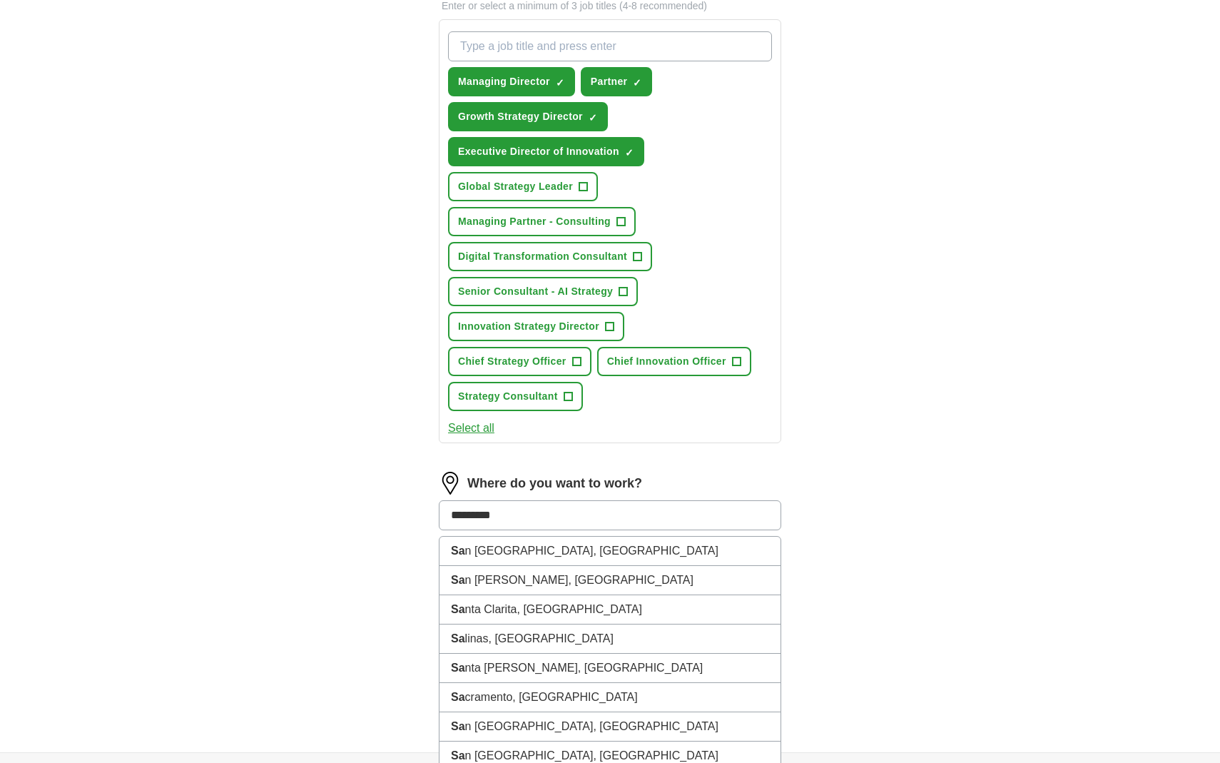
type input "**********"
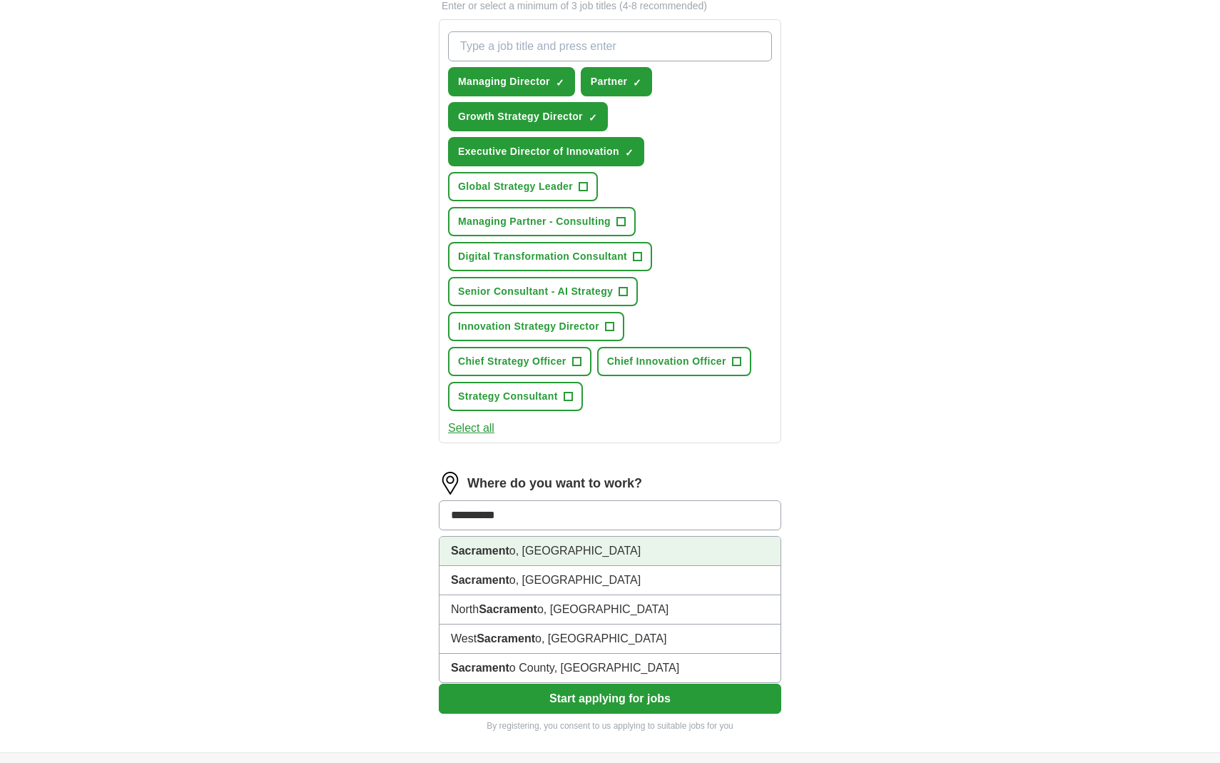
click at [472, 547] on strong "Sacrament" at bounding box center [480, 550] width 59 height 12
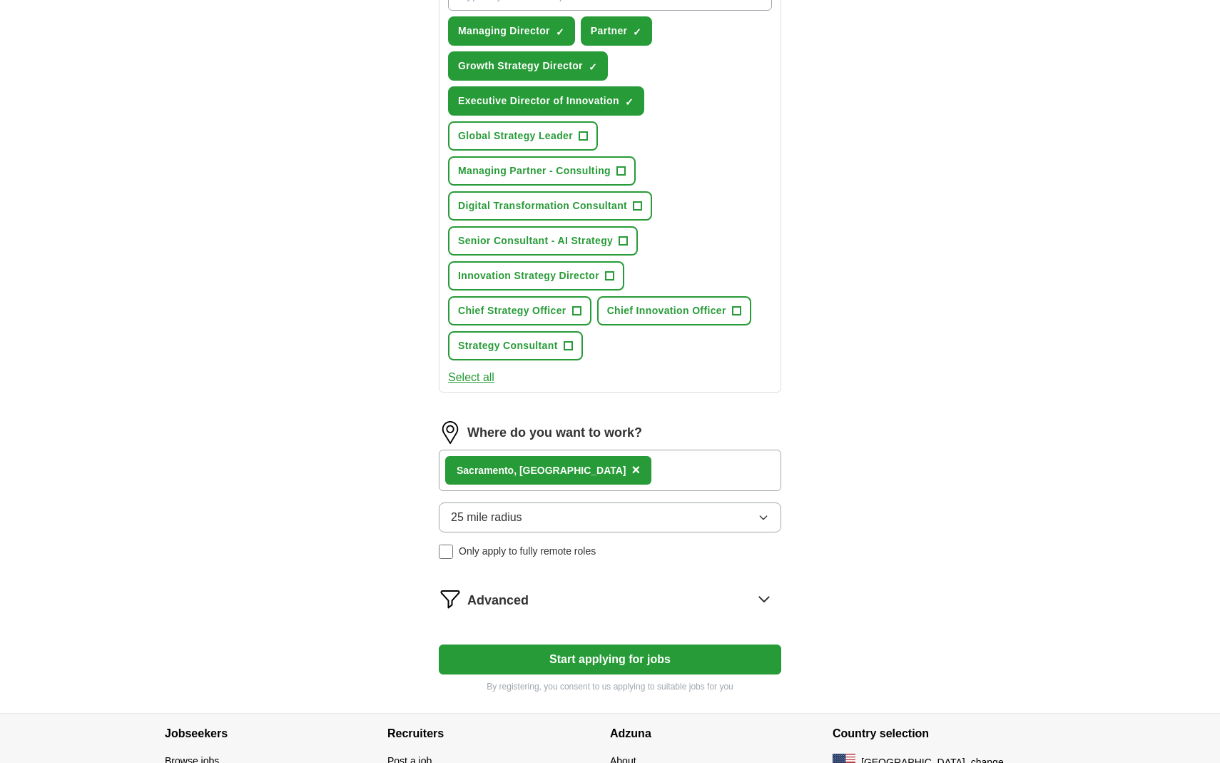
scroll to position [559, 0]
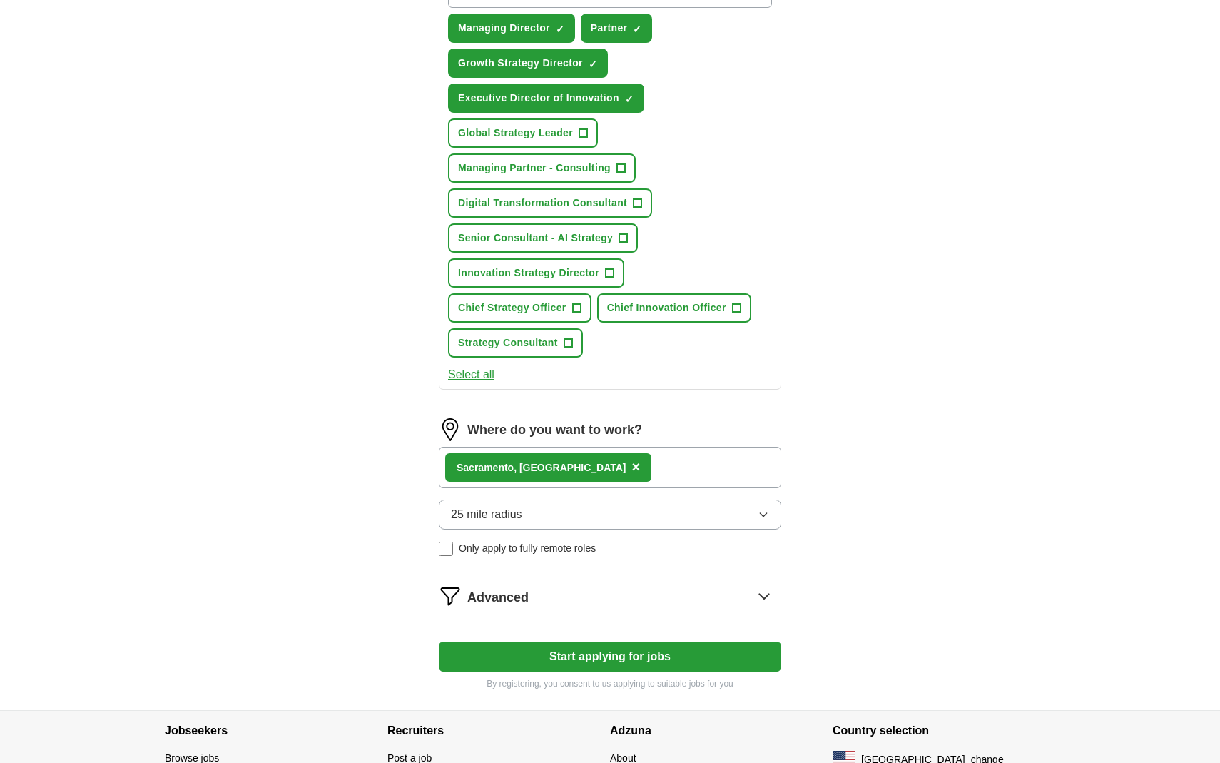
click at [634, 654] on button "Start applying for jobs" at bounding box center [610, 657] width 343 height 30
select select "**"
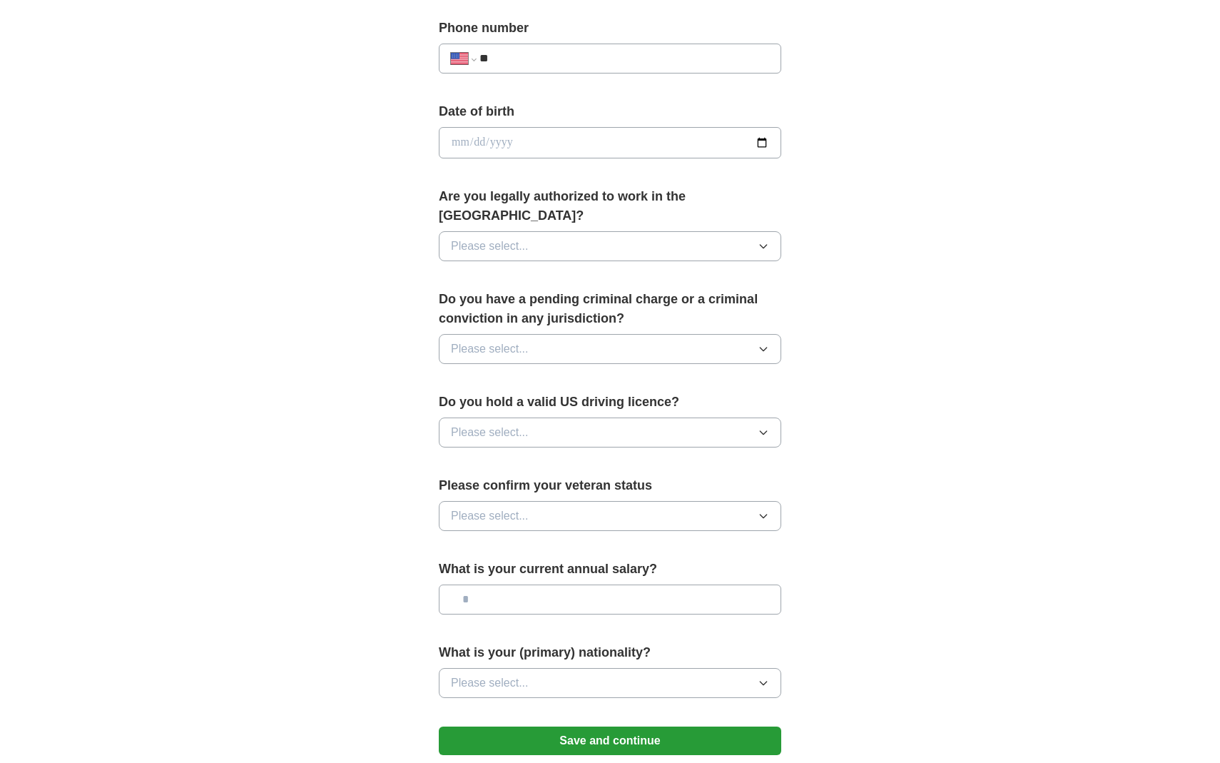
scroll to position [0, 0]
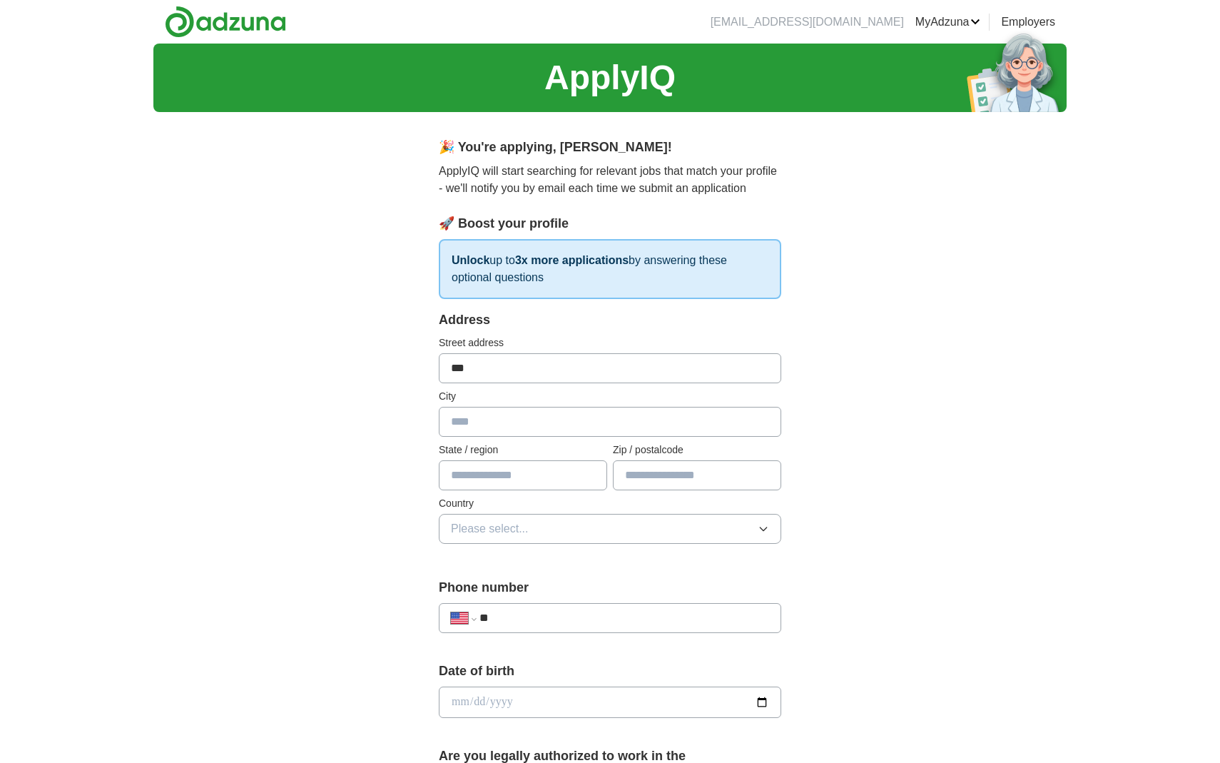
type input "****"
type input "**********"
type input "**"
type input "*****"
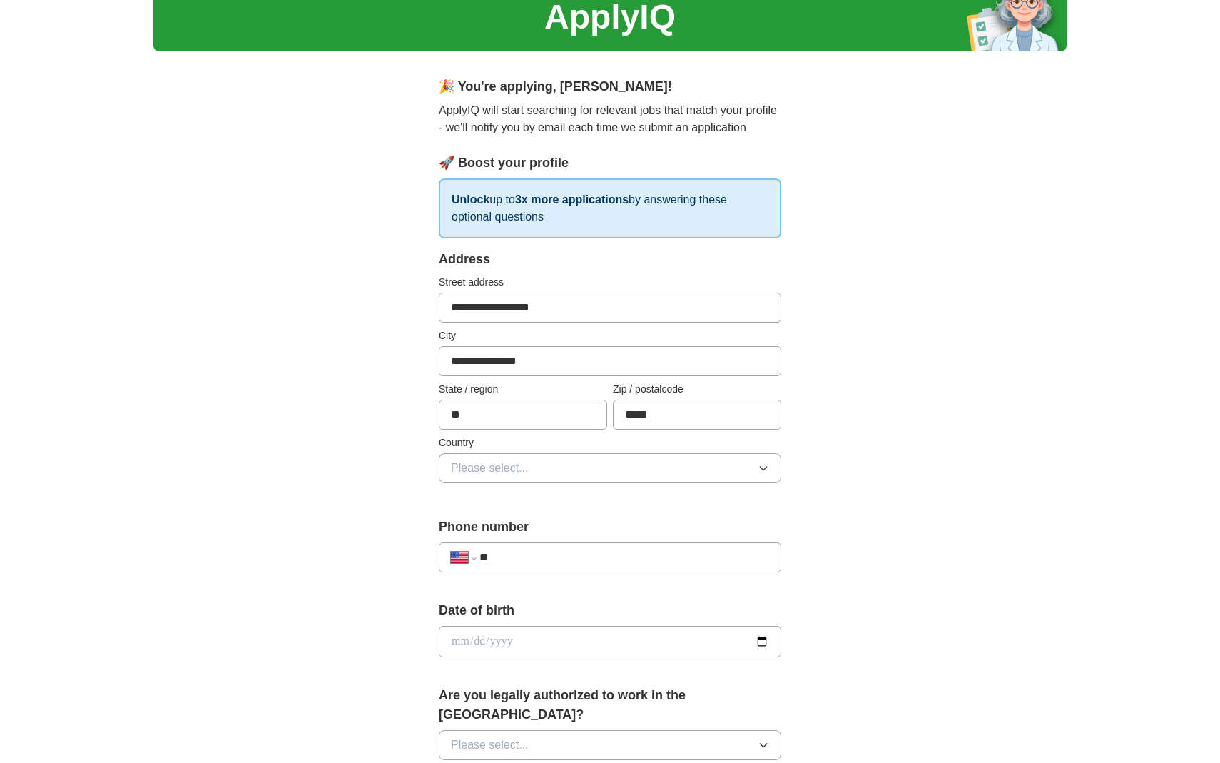
scroll to position [69, 0]
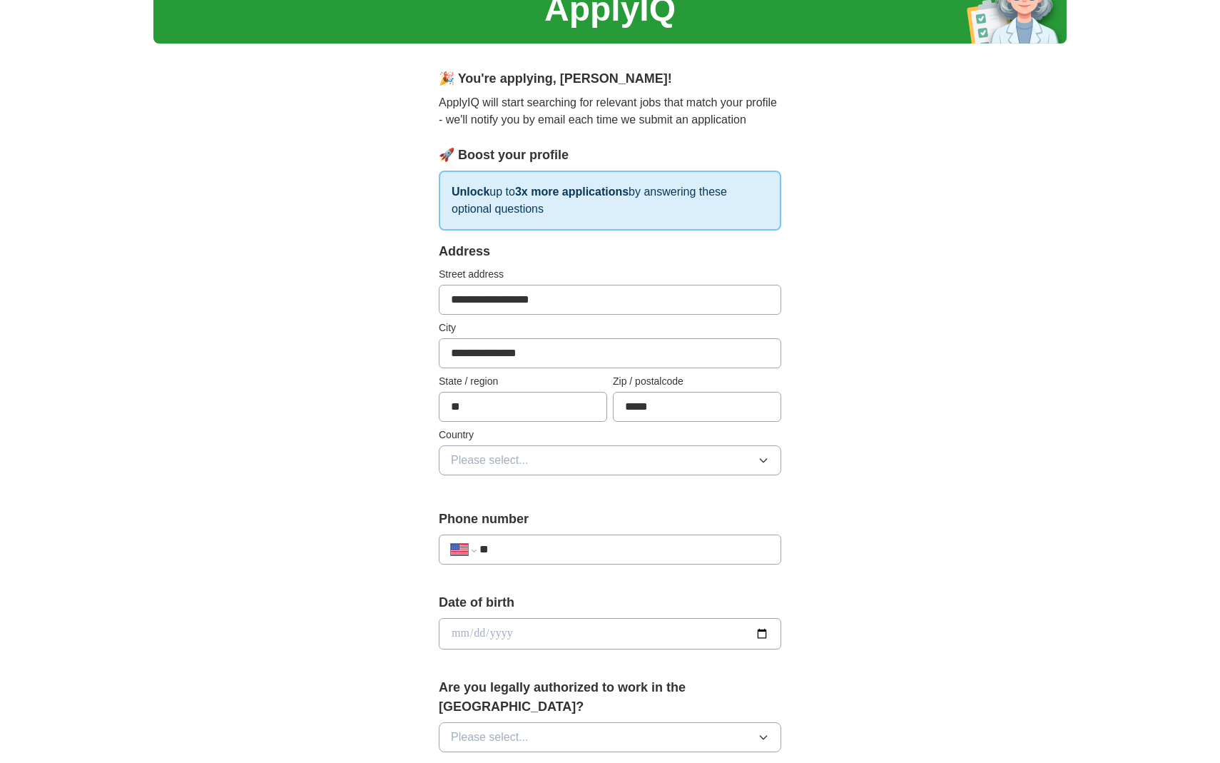
click at [761, 456] on icon "button" at bounding box center [763, 460] width 11 height 11
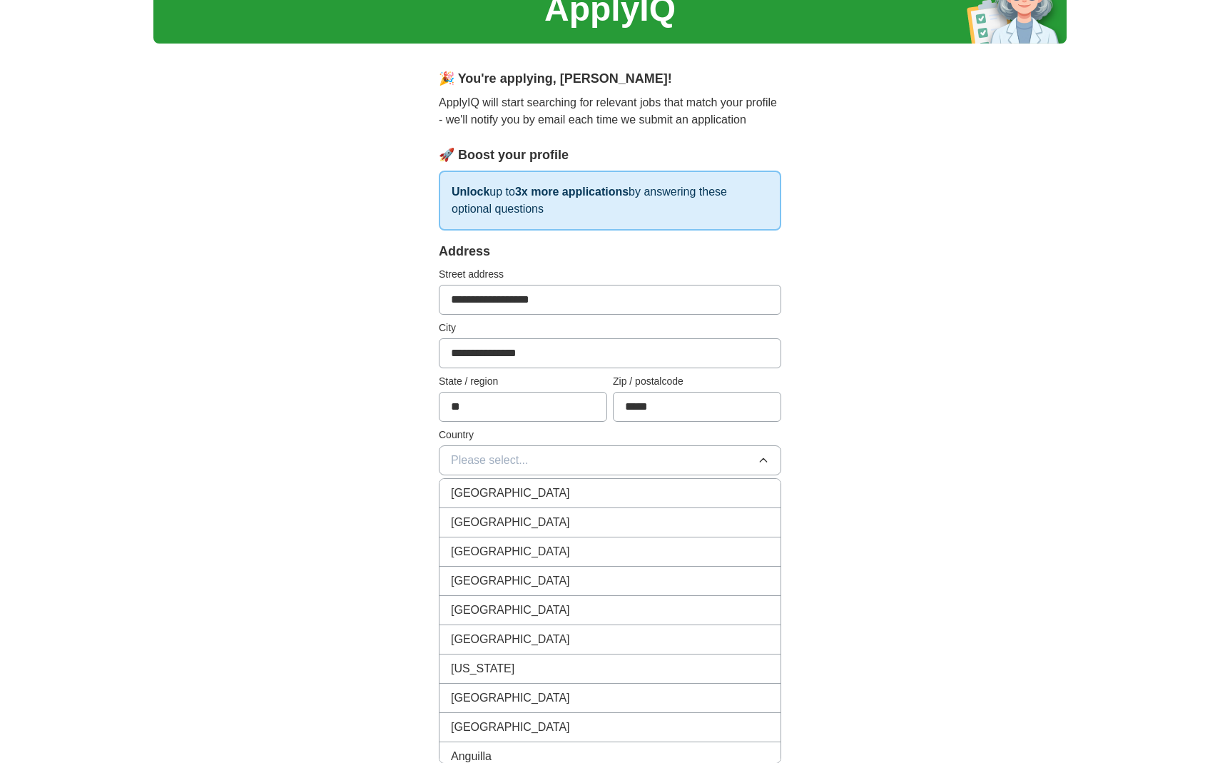
click at [625, 517] on div "United States" at bounding box center [610, 522] width 318 height 17
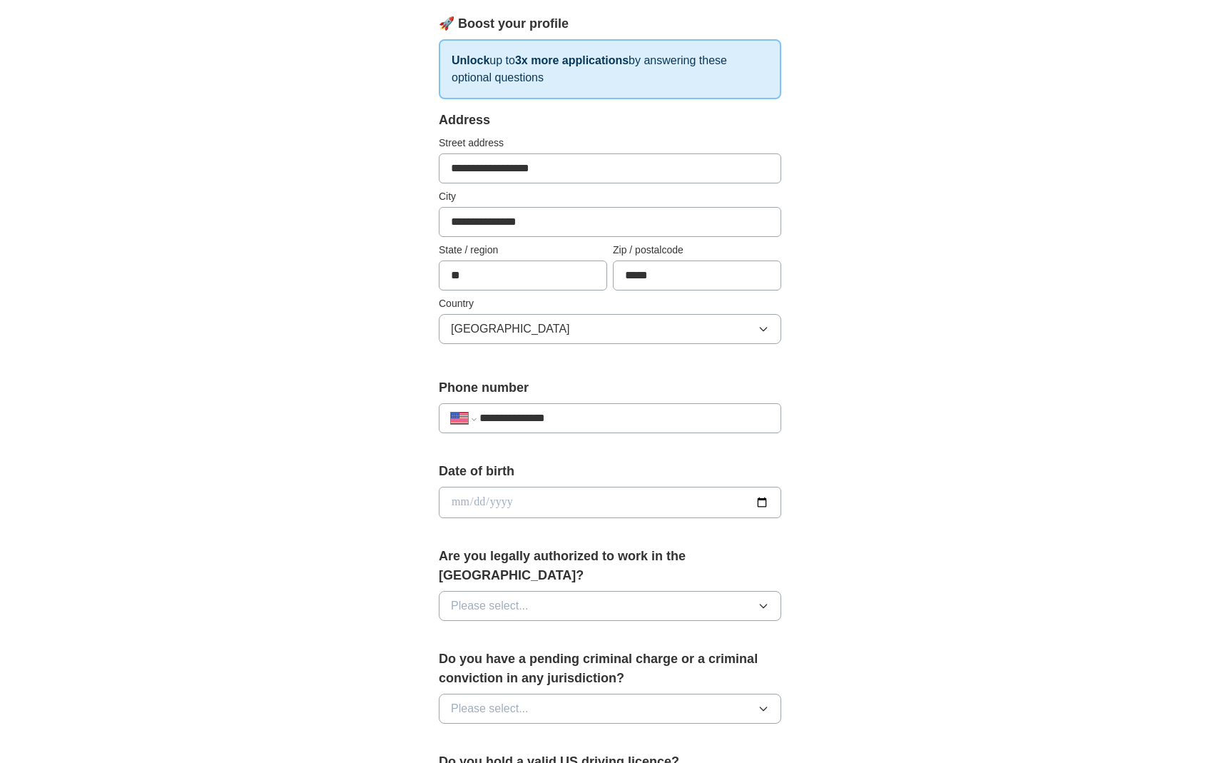
scroll to position [219, 0]
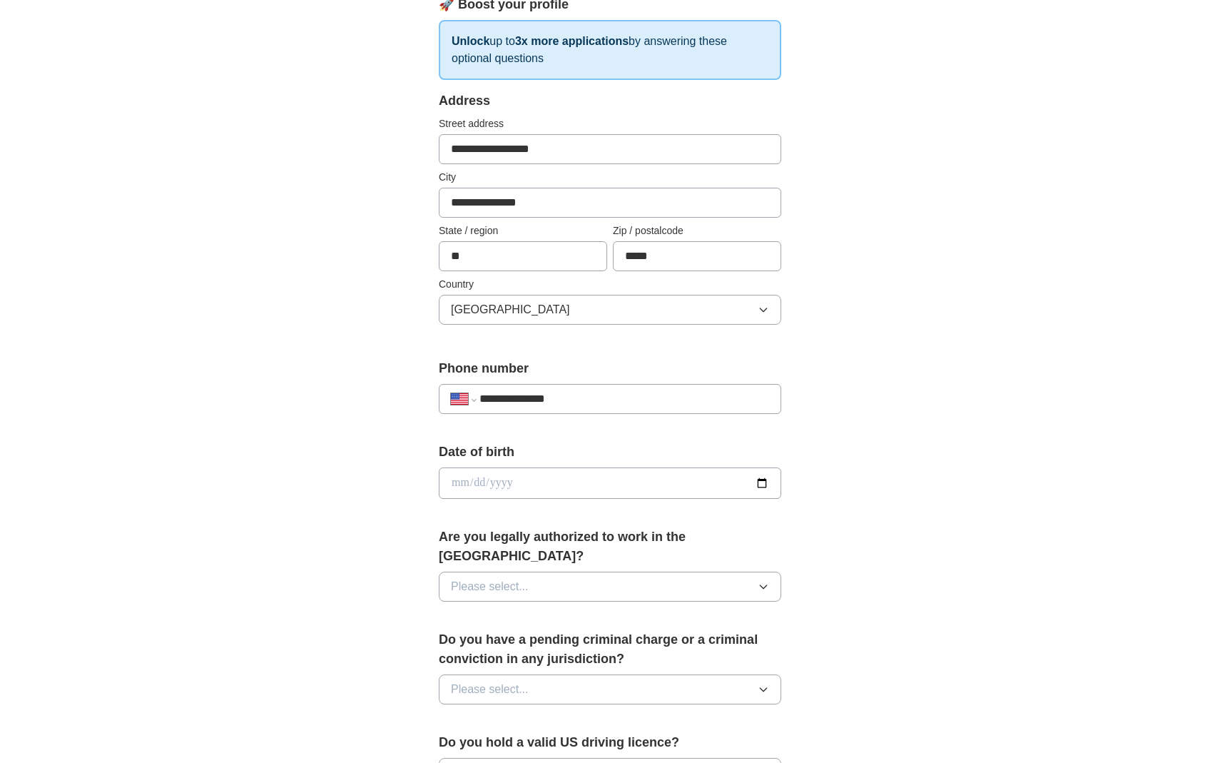
type input "**********"
click at [763, 581] on icon "button" at bounding box center [763, 586] width 11 height 11
click at [551, 611] on div "Yes" at bounding box center [610, 619] width 318 height 17
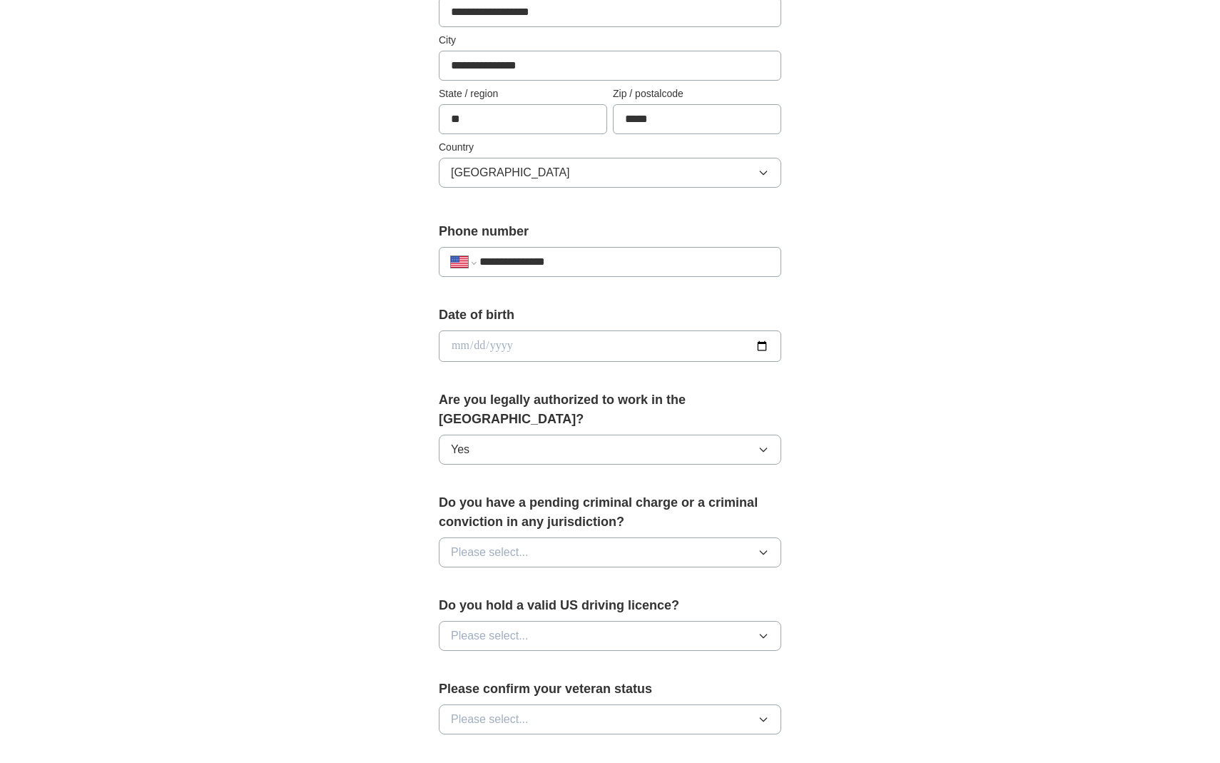
scroll to position [369, 0]
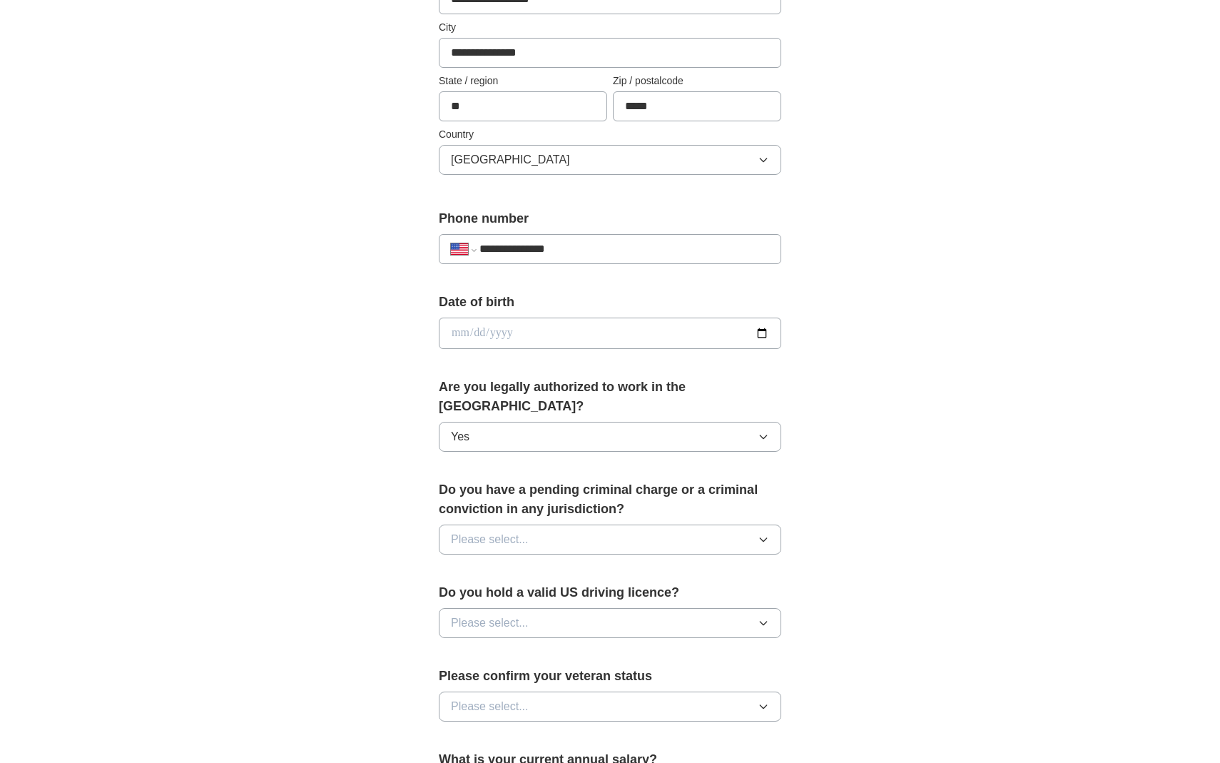
click at [761, 534] on icon "button" at bounding box center [763, 539] width 11 height 11
click at [655, 593] on div "No" at bounding box center [610, 601] width 318 height 17
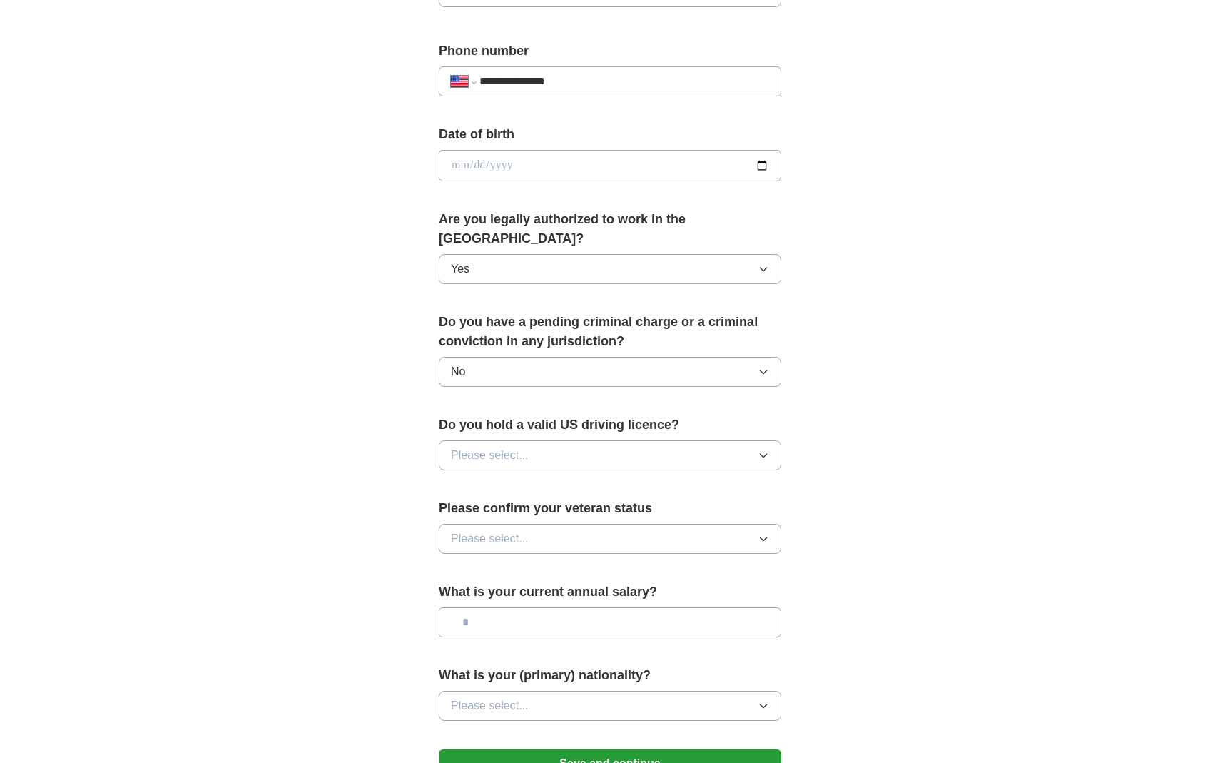
scroll to position [542, 0]
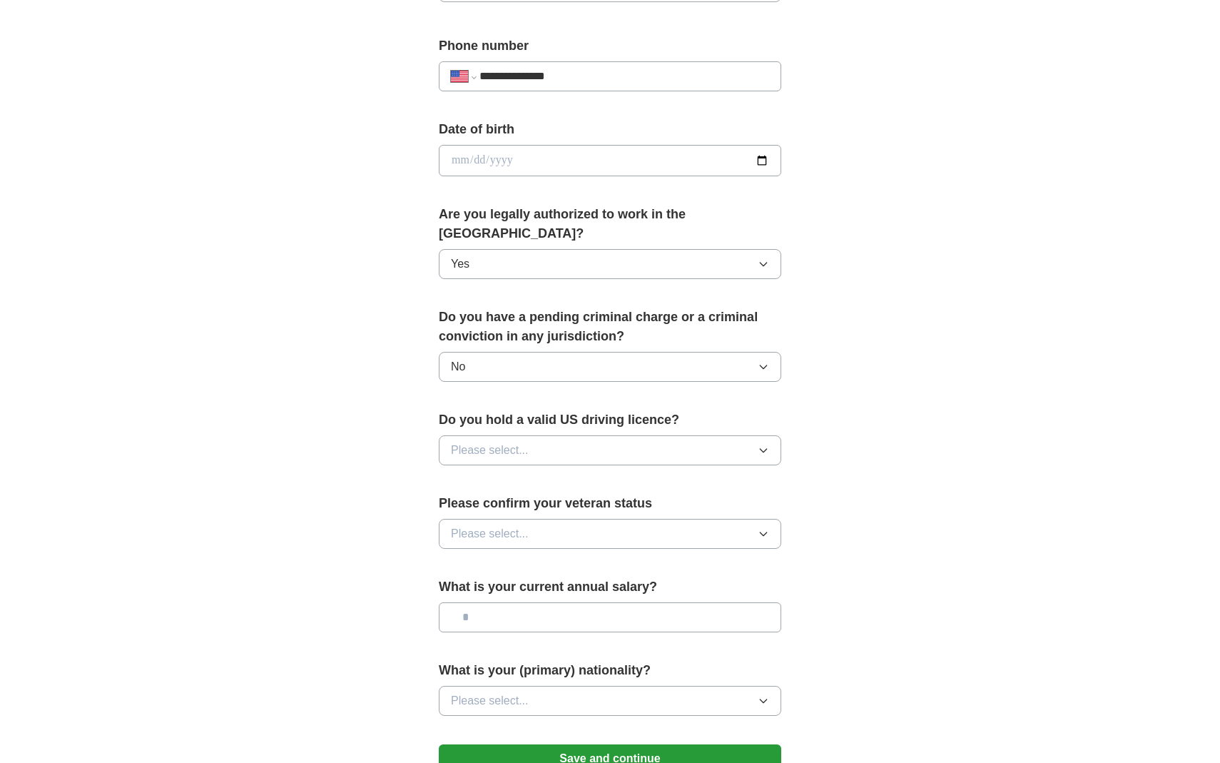
click at [761, 445] on icon "button" at bounding box center [763, 450] width 11 height 11
click at [650, 475] on div "Yes" at bounding box center [610, 483] width 318 height 17
click at [764, 528] on icon "button" at bounding box center [763, 533] width 11 height 11
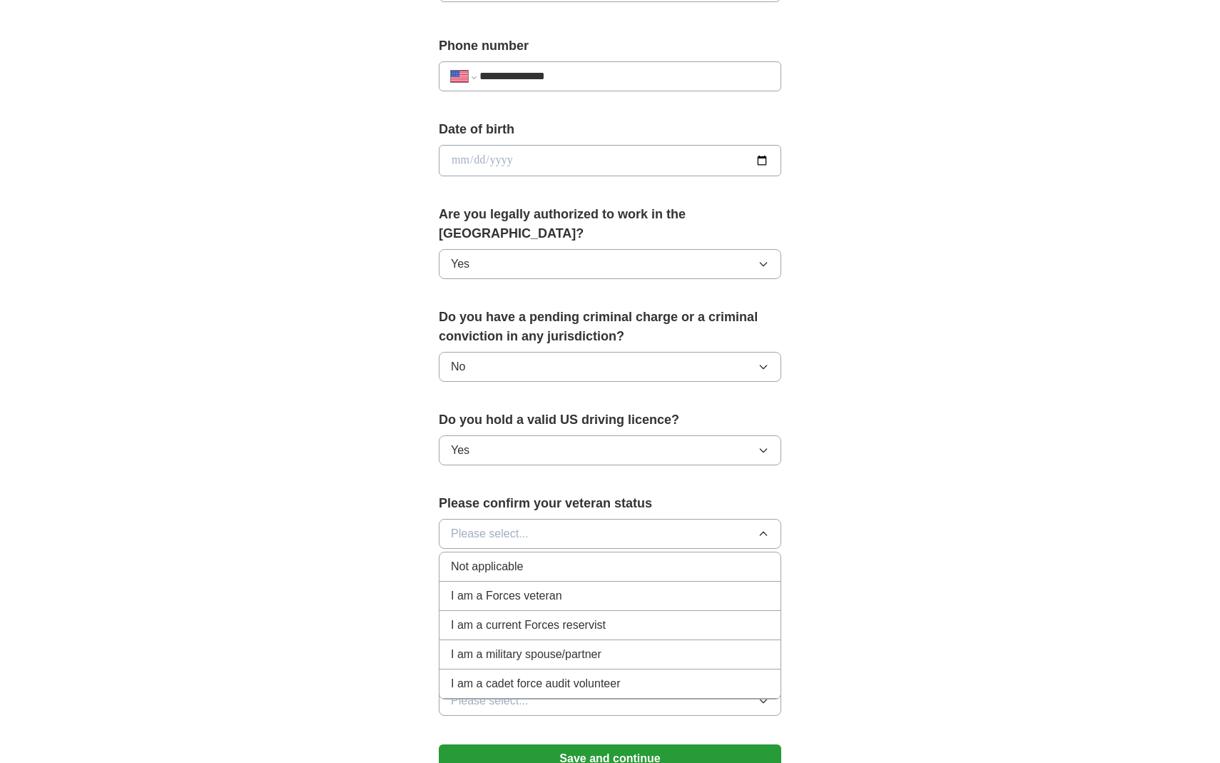
click at [642, 558] on div "Not applicable" at bounding box center [610, 566] width 318 height 17
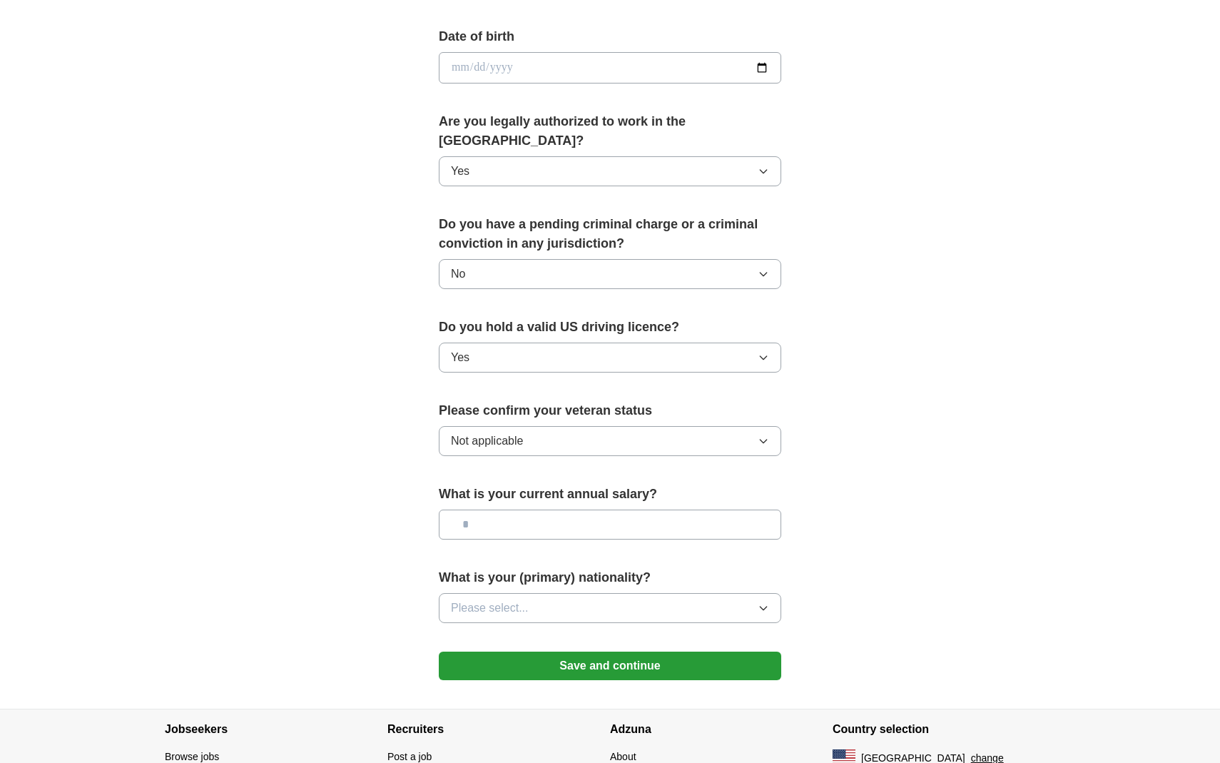
scroll to position [645, 0]
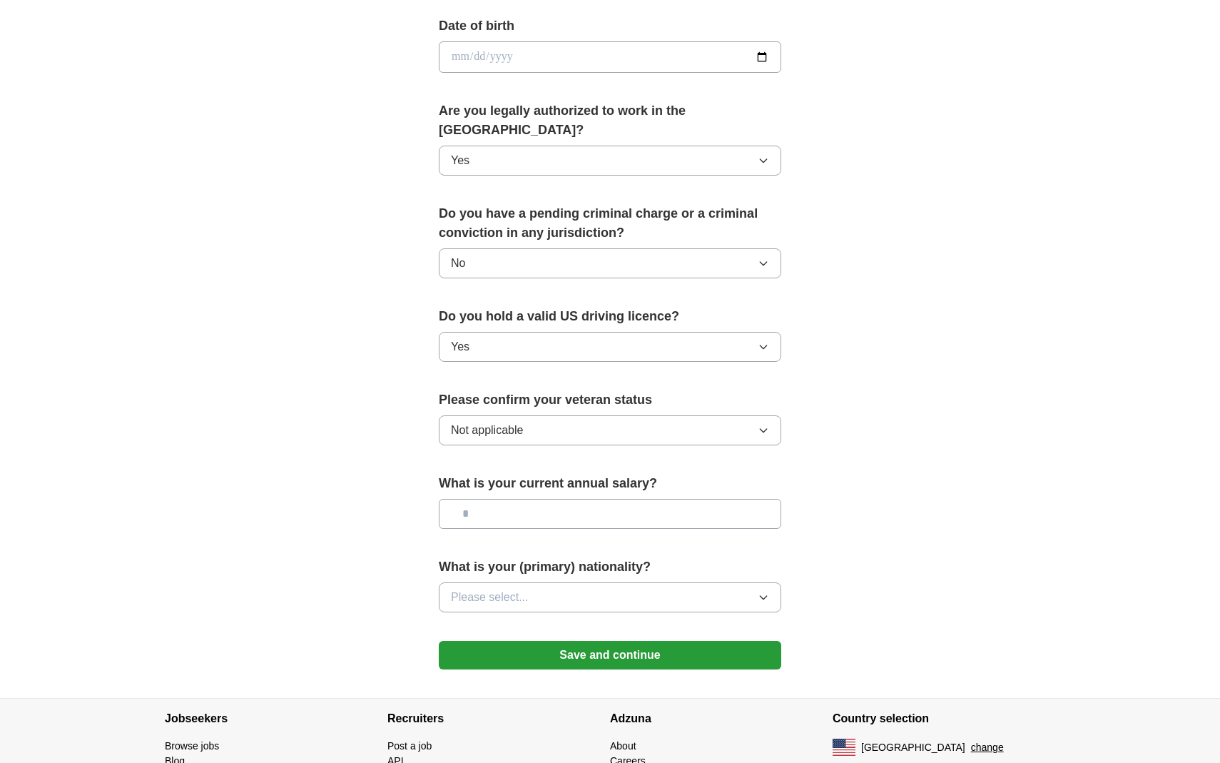
click at [766, 592] on icon "button" at bounding box center [763, 597] width 11 height 11
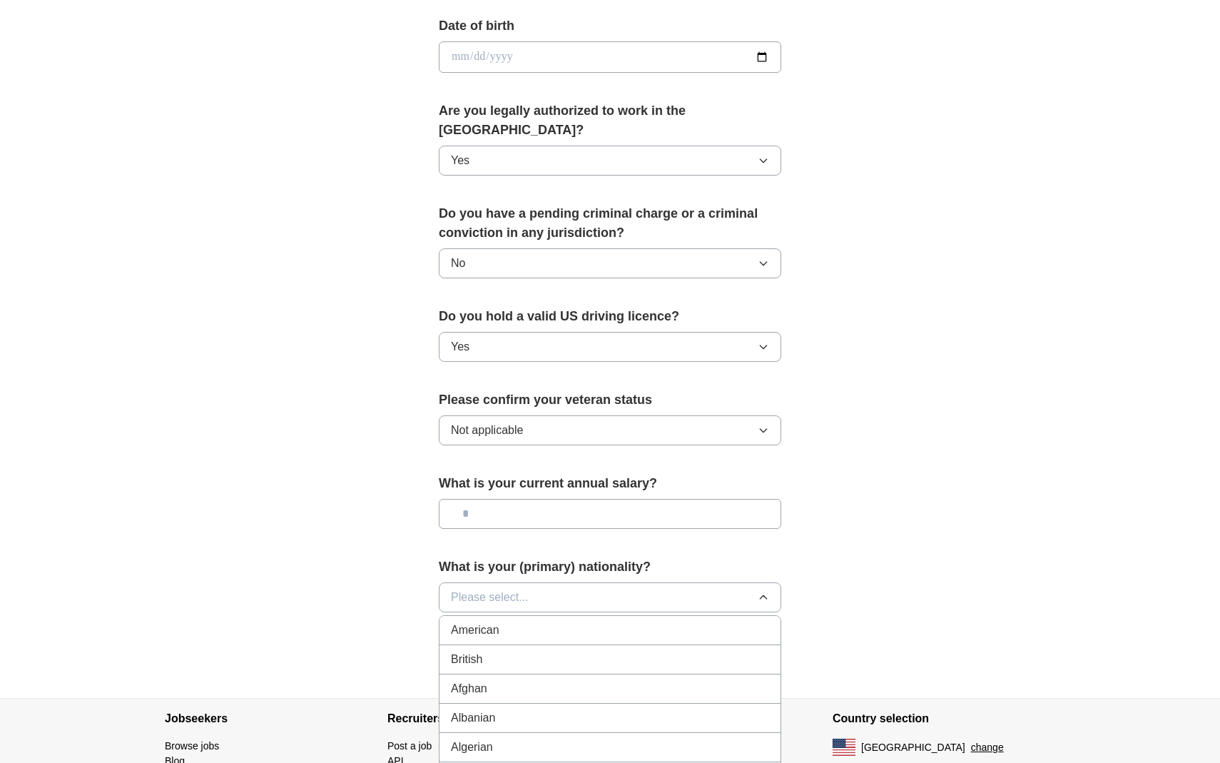
click at [620, 622] on div "American" at bounding box center [610, 630] width 318 height 17
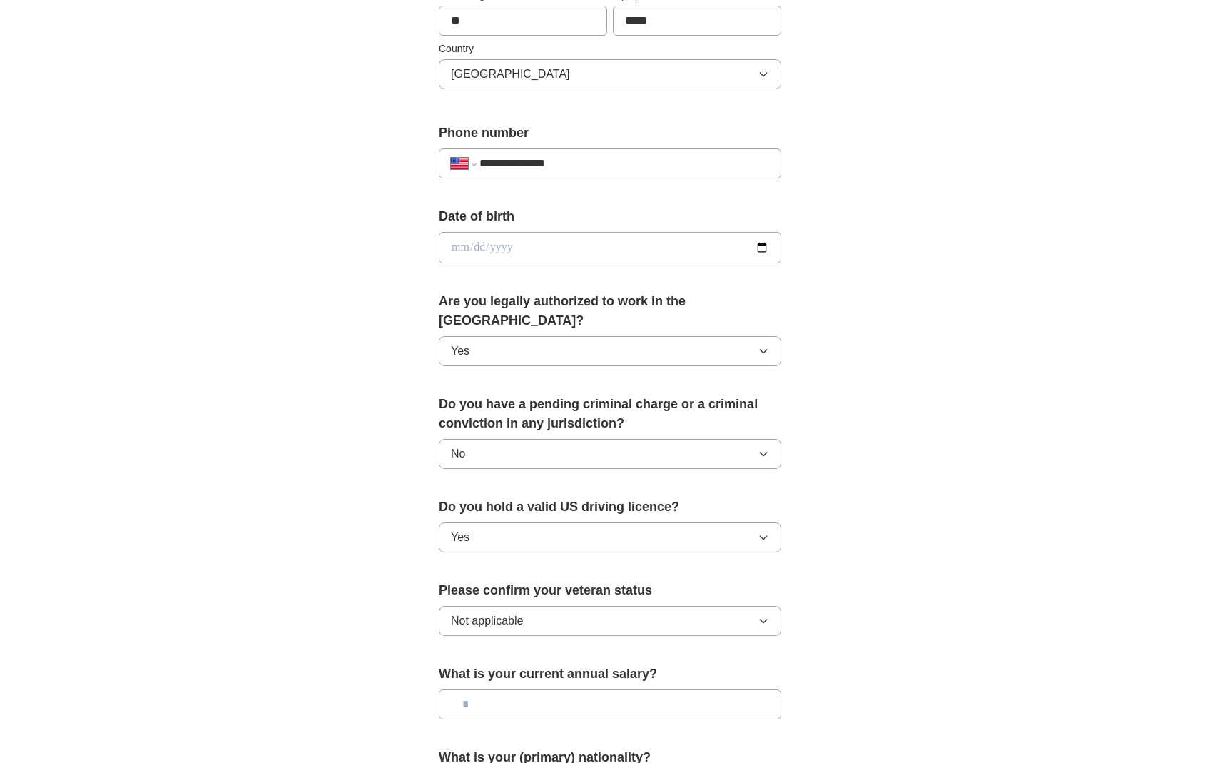
scroll to position [555, 0]
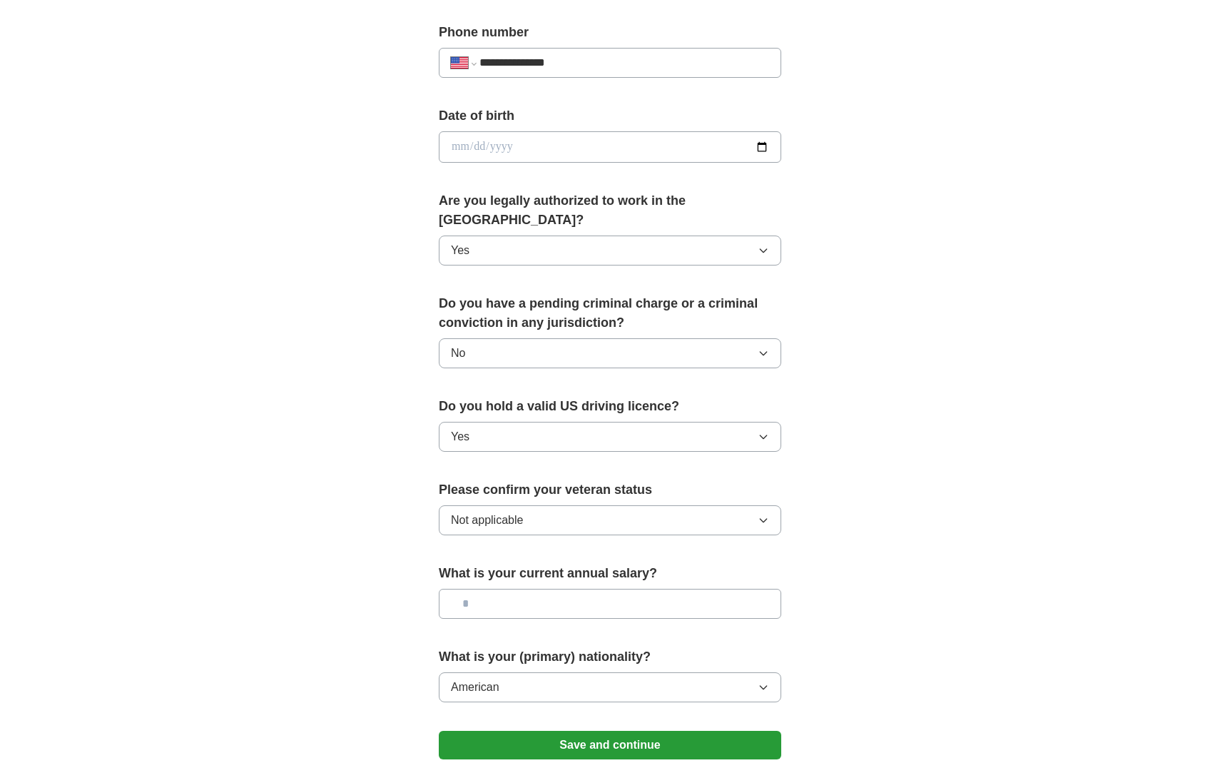
click at [606, 731] on button "Save and continue" at bounding box center [610, 745] width 343 height 29
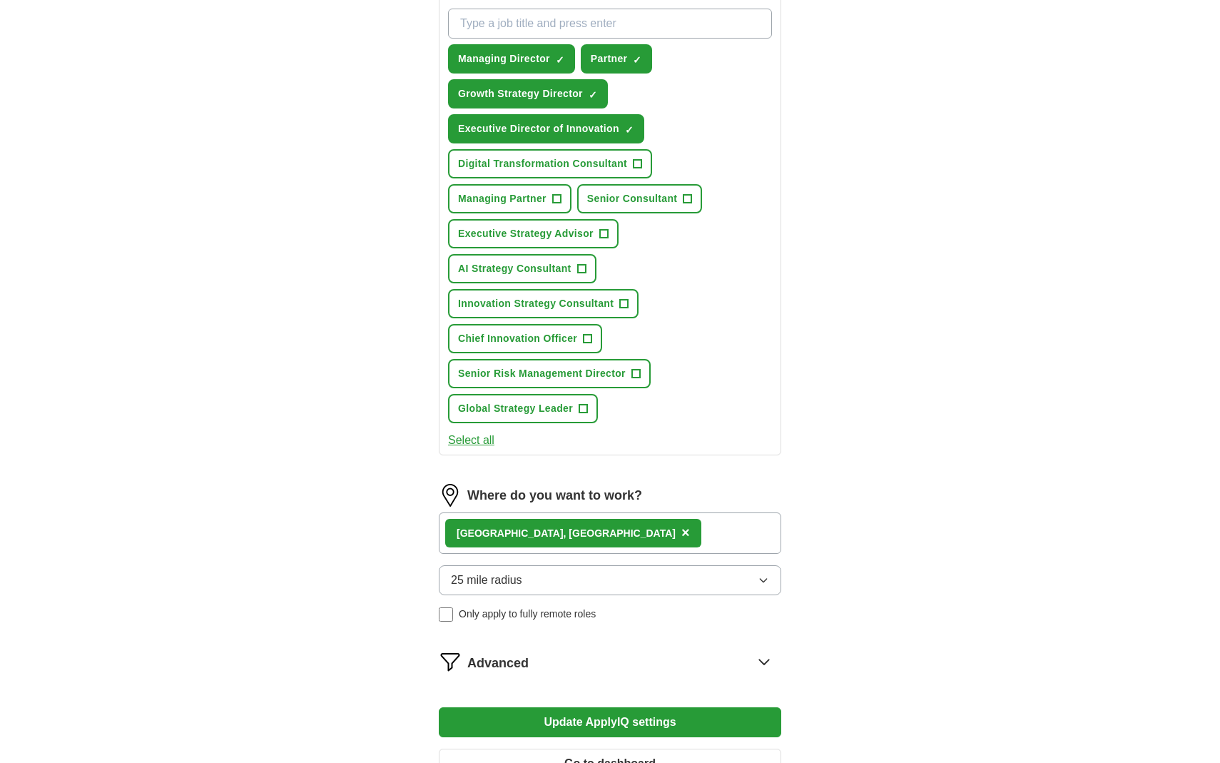
scroll to position [531, 0]
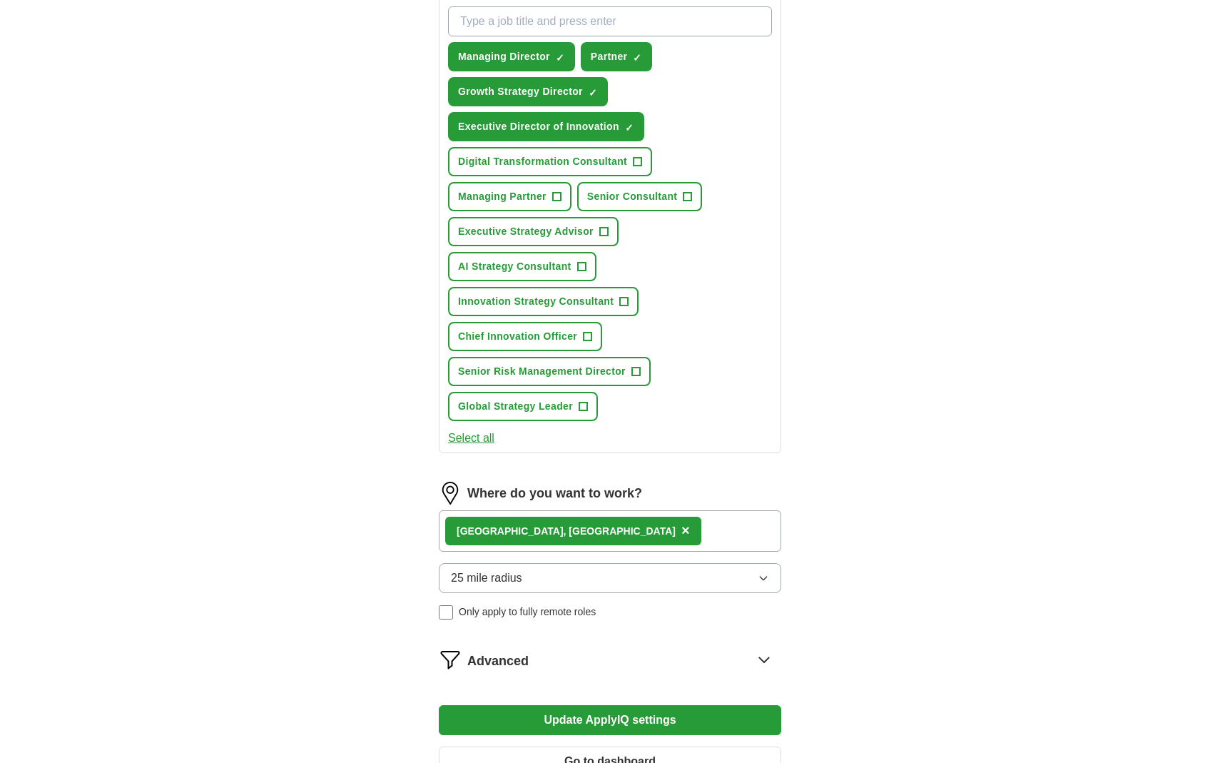
click at [764, 572] on icon "button" at bounding box center [763, 577] width 11 height 11
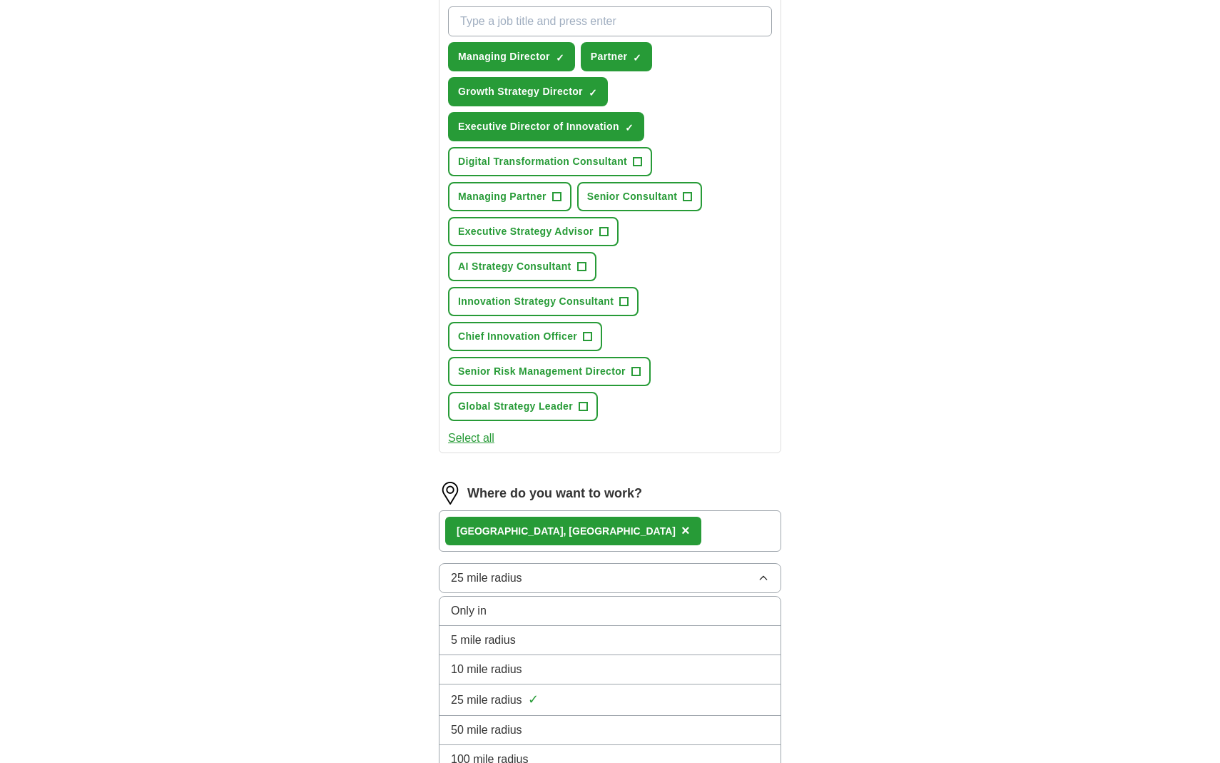
click at [556, 721] on div "50 mile radius" at bounding box center [610, 729] width 318 height 17
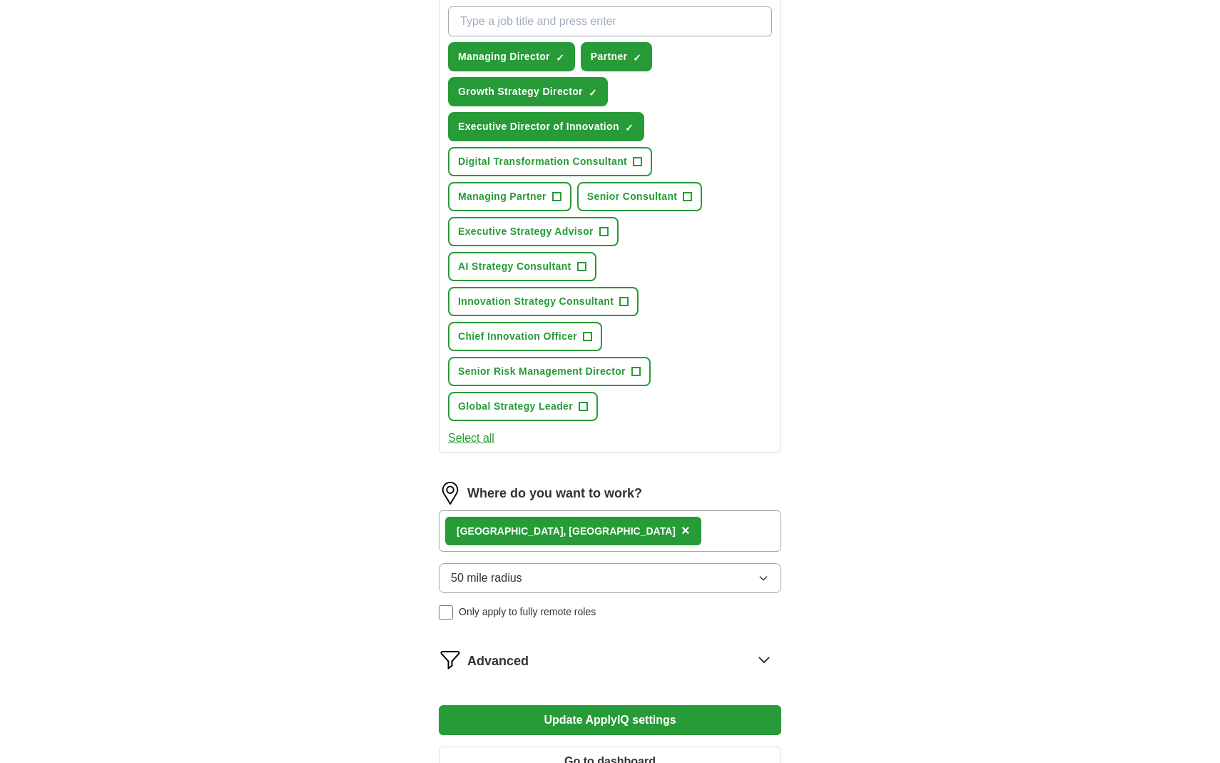
click at [623, 705] on button "Update ApplyIQ settings" at bounding box center [610, 720] width 343 height 30
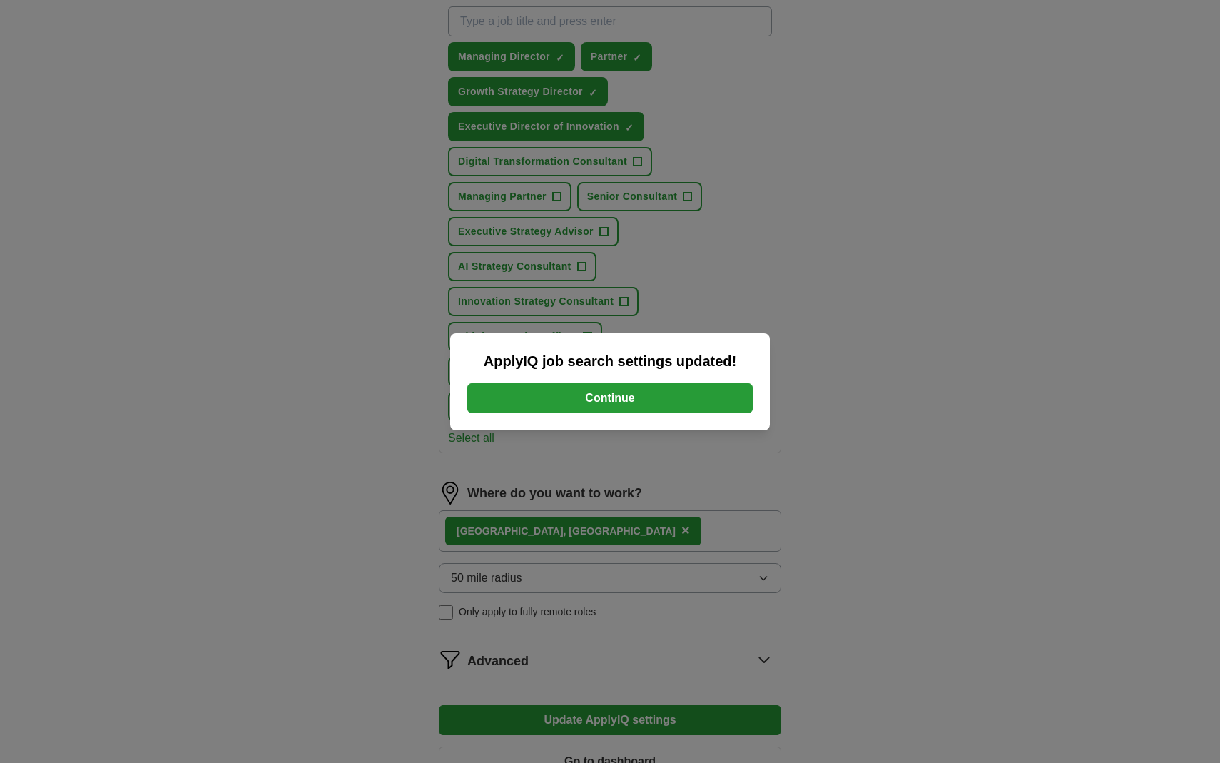
click at [621, 399] on button "Continue" at bounding box center [609, 398] width 285 height 30
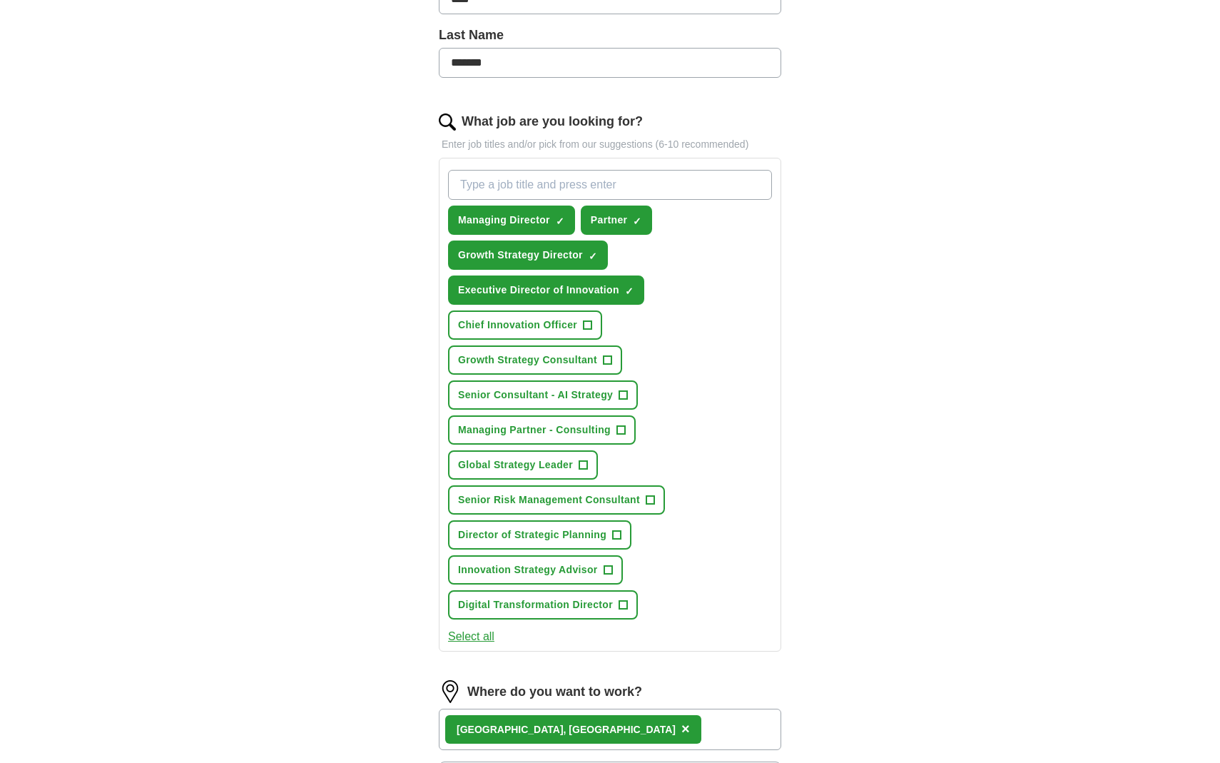
scroll to position [370, 0]
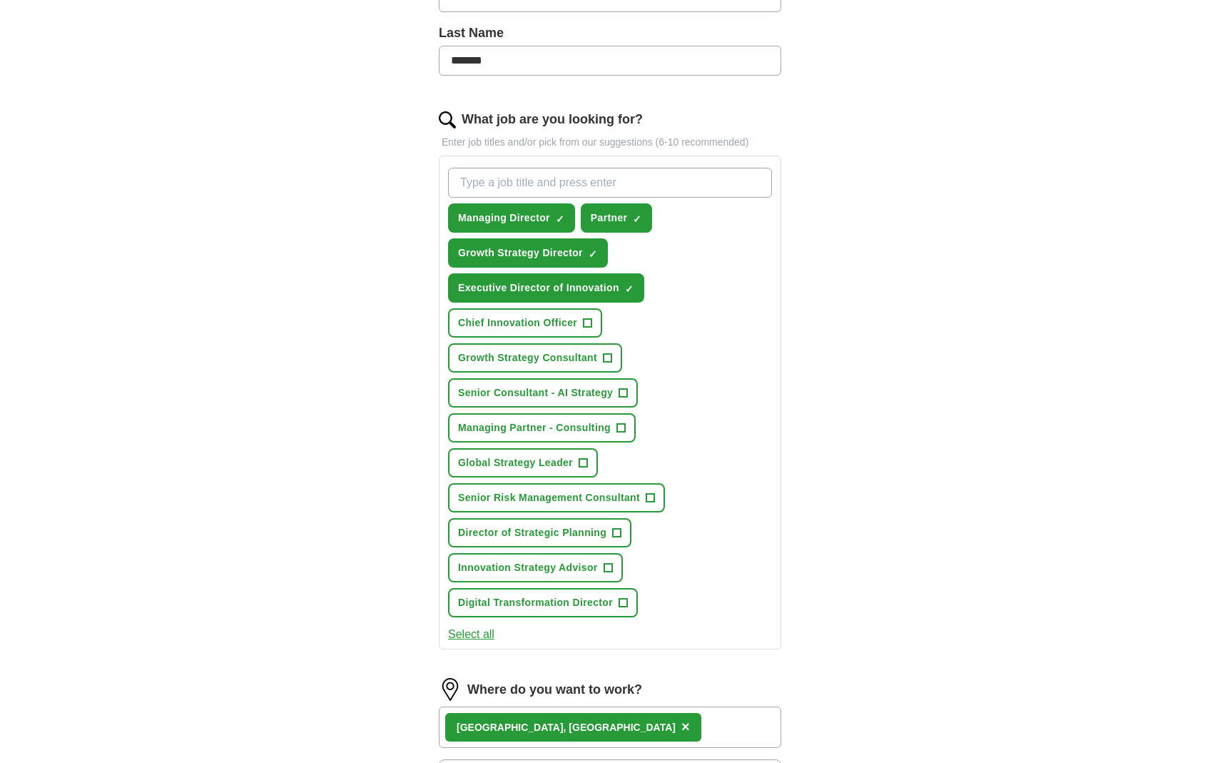
click at [590, 322] on span "+" at bounding box center [588, 323] width 9 height 11
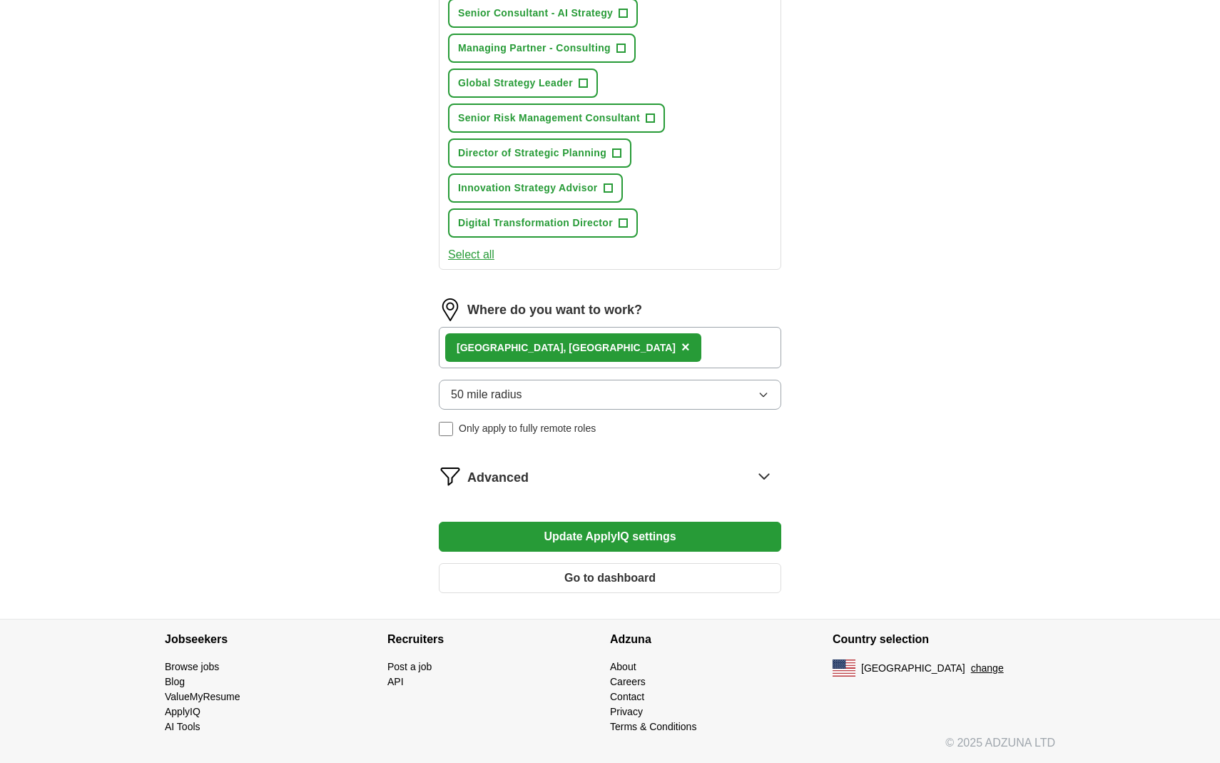
scroll to position [749, 0]
click at [764, 475] on icon at bounding box center [764, 476] width 23 height 23
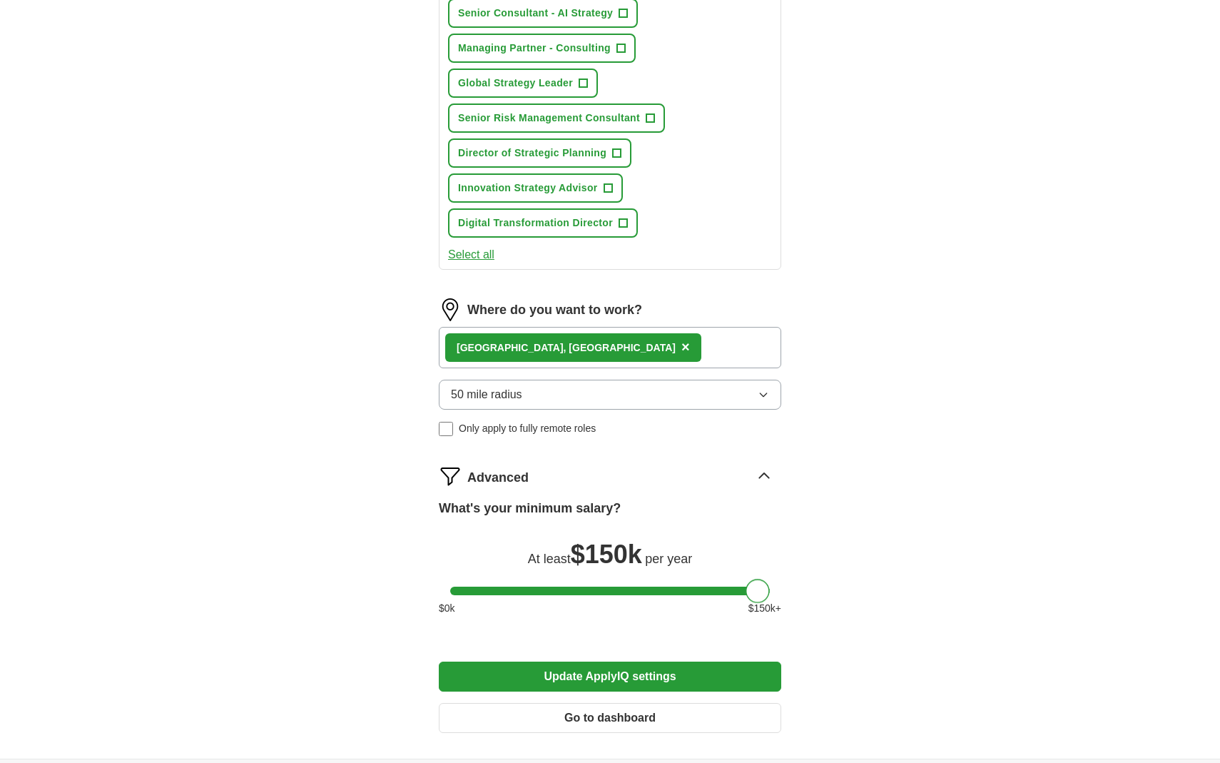
drag, startPoint x: 462, startPoint y: 588, endPoint x: 765, endPoint y: 592, distance: 302.6
click at [765, 592] on div at bounding box center [758, 591] width 24 height 24
drag, startPoint x: 765, startPoint y: 592, endPoint x: 789, endPoint y: 590, distance: 24.4
click at [789, 590] on div "Let ApplyIQ do the hard work of searching and applying for jobs. Just tell us w…" at bounding box center [610, 66] width 457 height 1384
click at [764, 473] on icon at bounding box center [763, 475] width 9 height 5
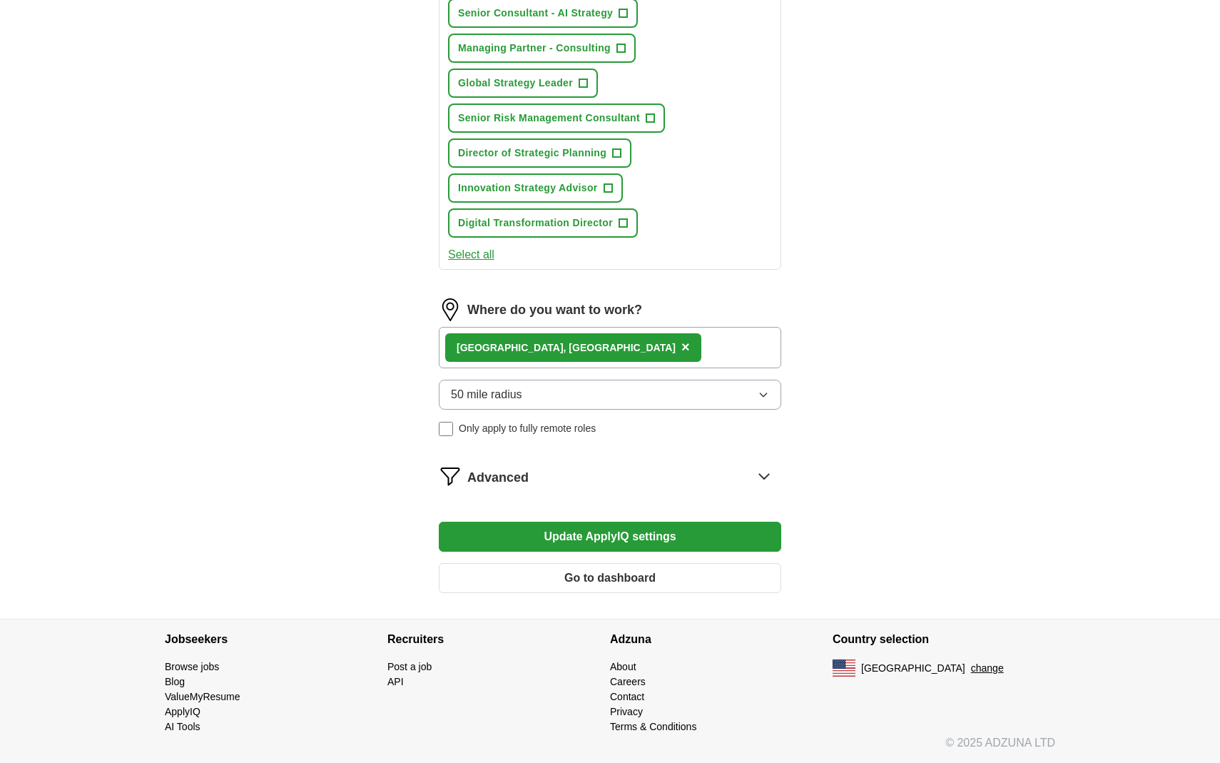
click at [678, 535] on button "Update ApplyIQ settings" at bounding box center [610, 537] width 343 height 30
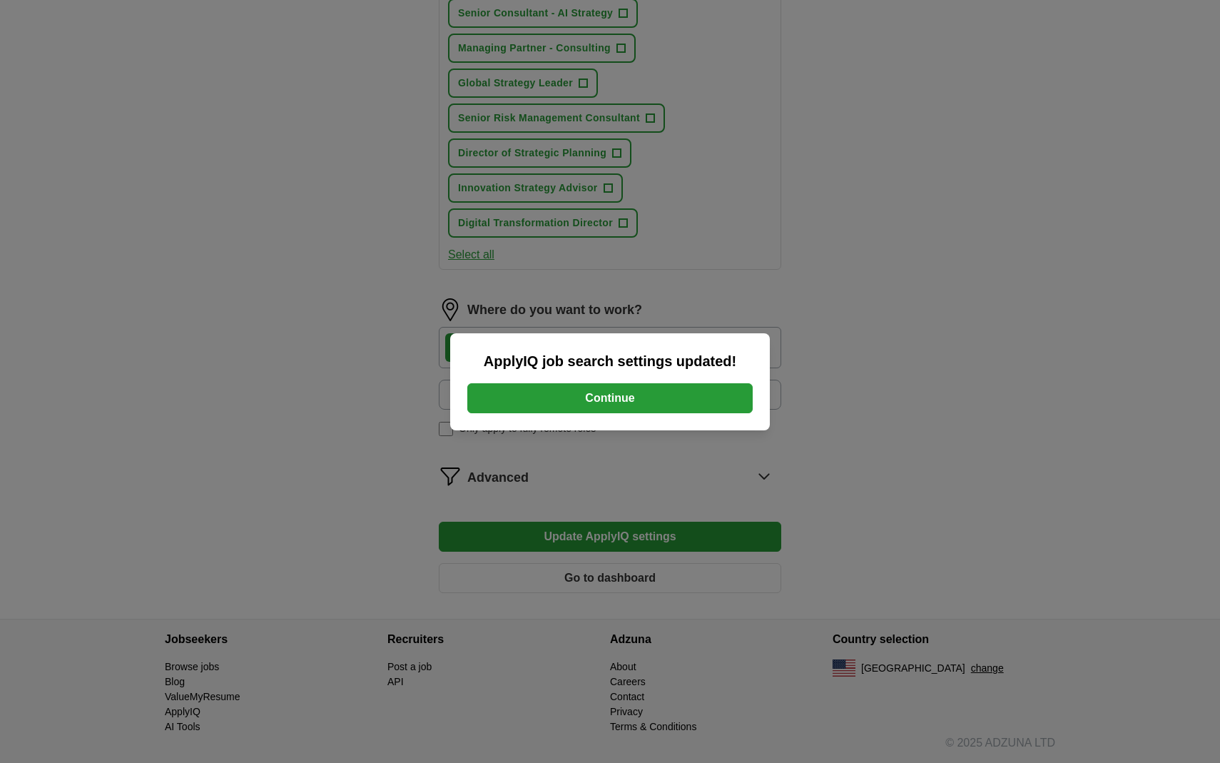
click at [669, 399] on button "Continue" at bounding box center [609, 398] width 285 height 30
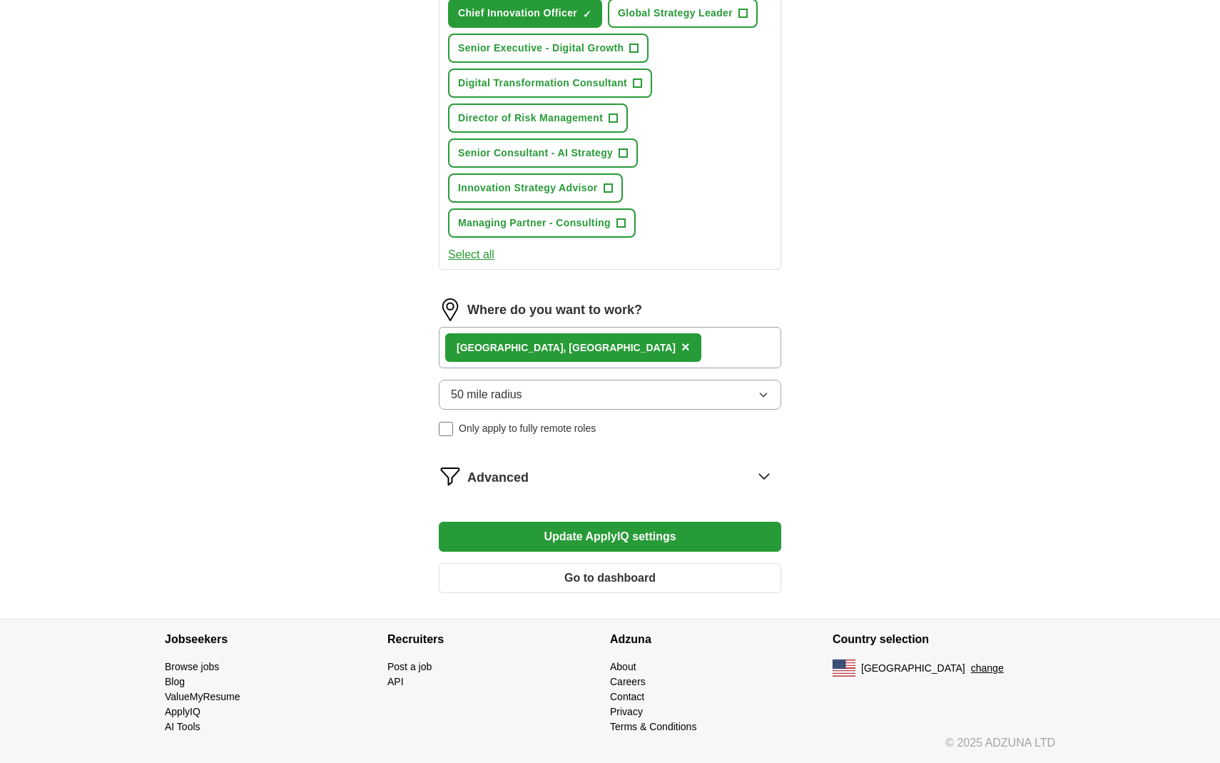
scroll to position [679, 0]
click at [763, 475] on icon at bounding box center [764, 476] width 23 height 23
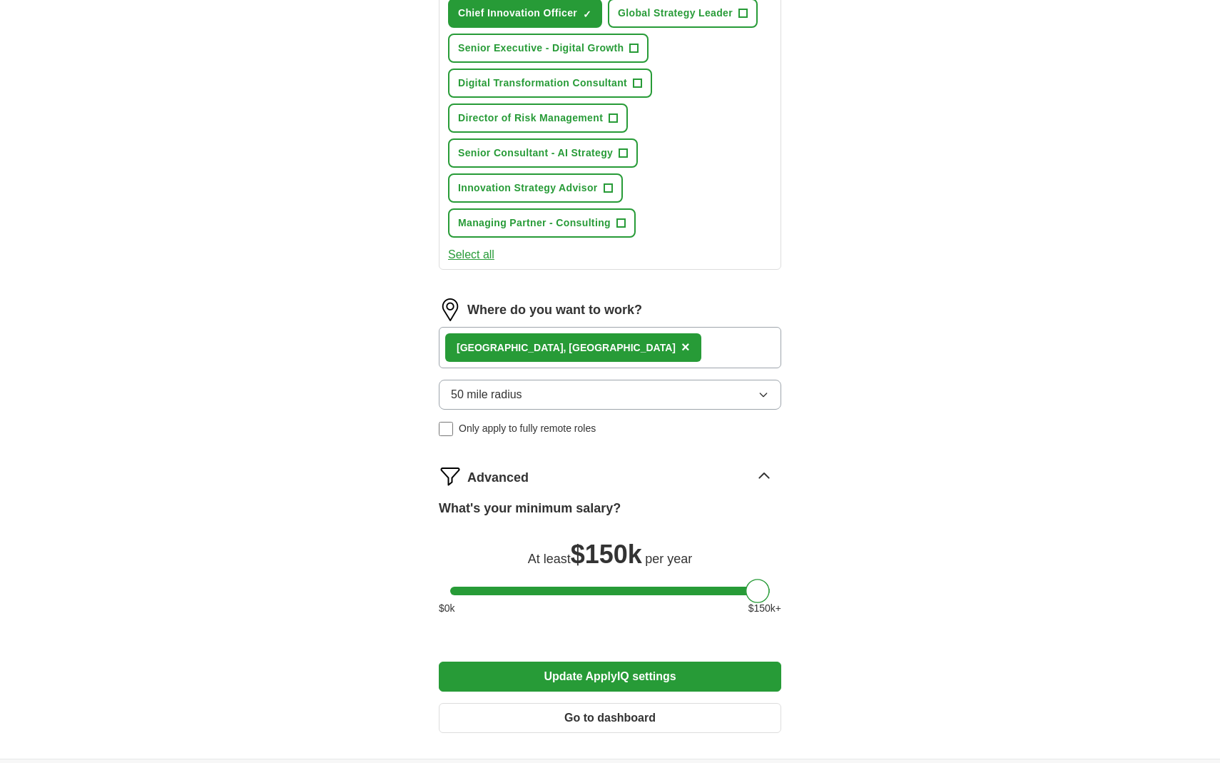
click at [605, 557] on span "$ 150k" at bounding box center [606, 553] width 71 height 29
click at [599, 556] on span "$ 150k" at bounding box center [606, 553] width 71 height 29
click at [592, 555] on span "$ 150k" at bounding box center [606, 553] width 71 height 29
click at [758, 596] on div at bounding box center [758, 591] width 24 height 24
click at [766, 609] on span "$ 150 k+" at bounding box center [765, 608] width 33 height 15
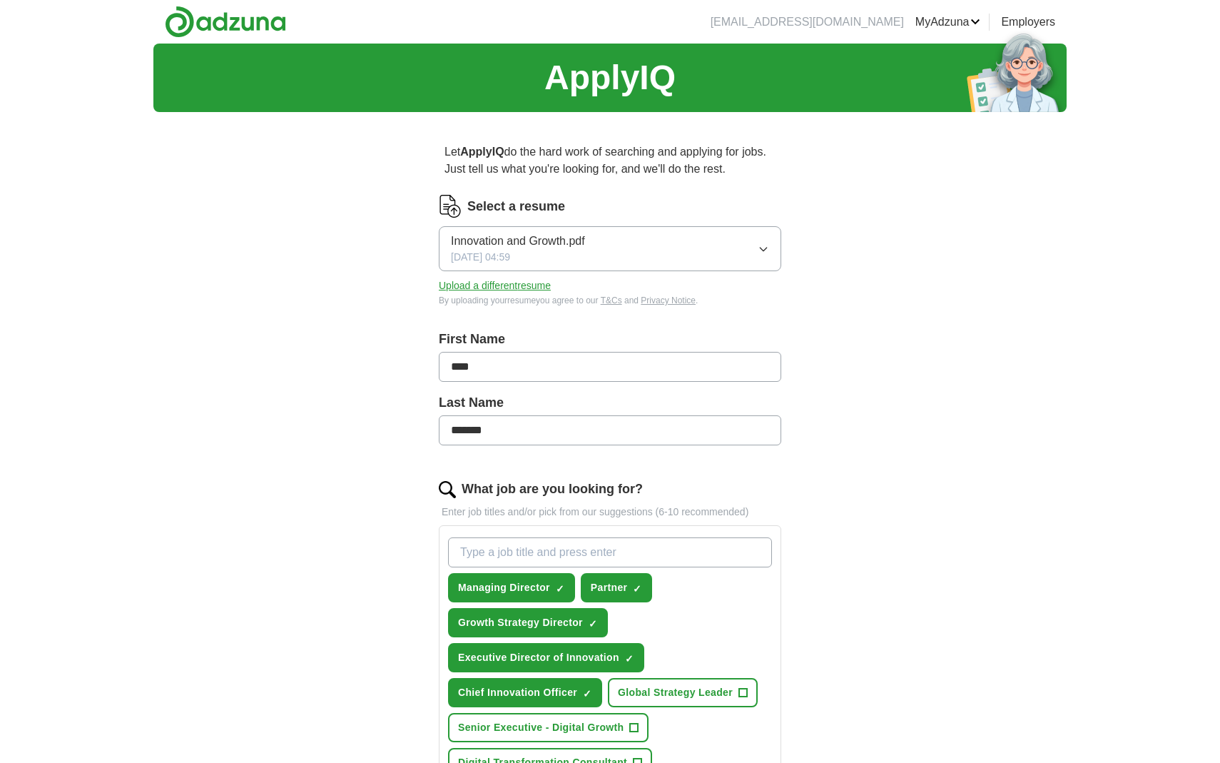
scroll to position [0, 0]
click at [0, 0] on link "Logout" at bounding box center [0, 0] width 0 height 0
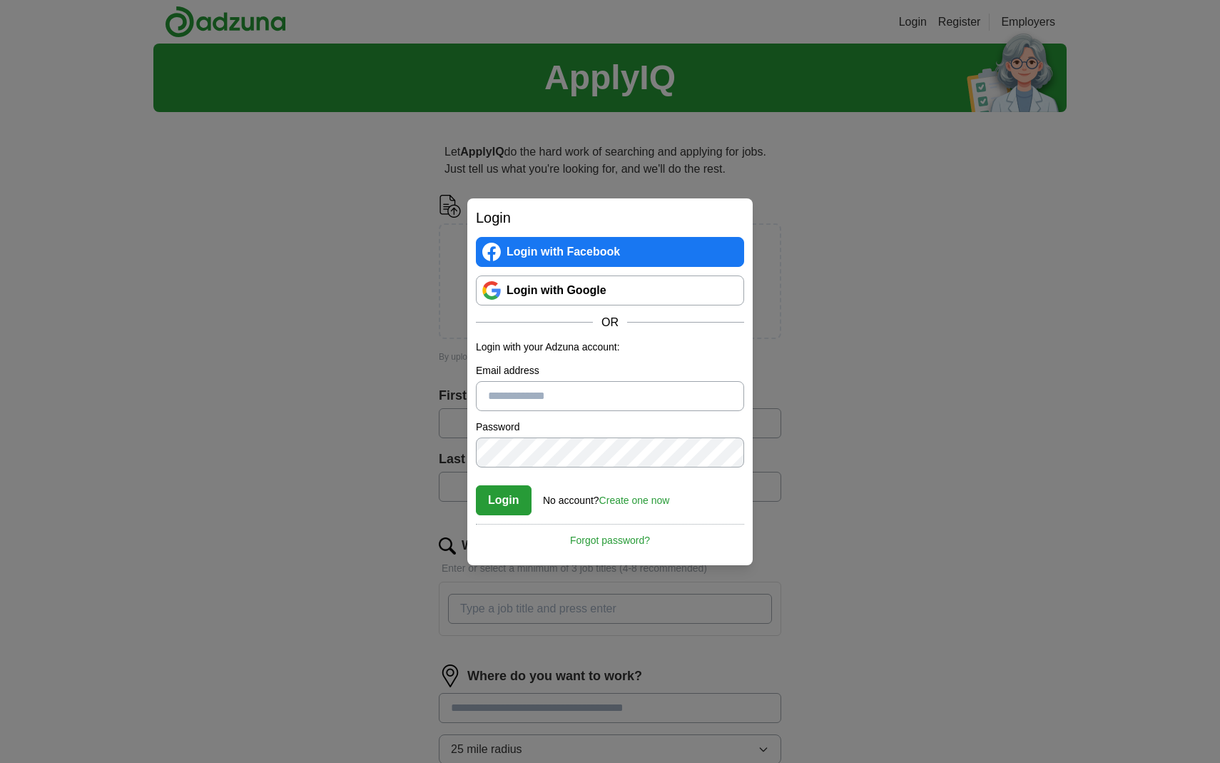
click at [725, 392] on input "Email address" at bounding box center [610, 396] width 268 height 30
type input "**********"
click at [510, 501] on button "Login" at bounding box center [504, 500] width 56 height 30
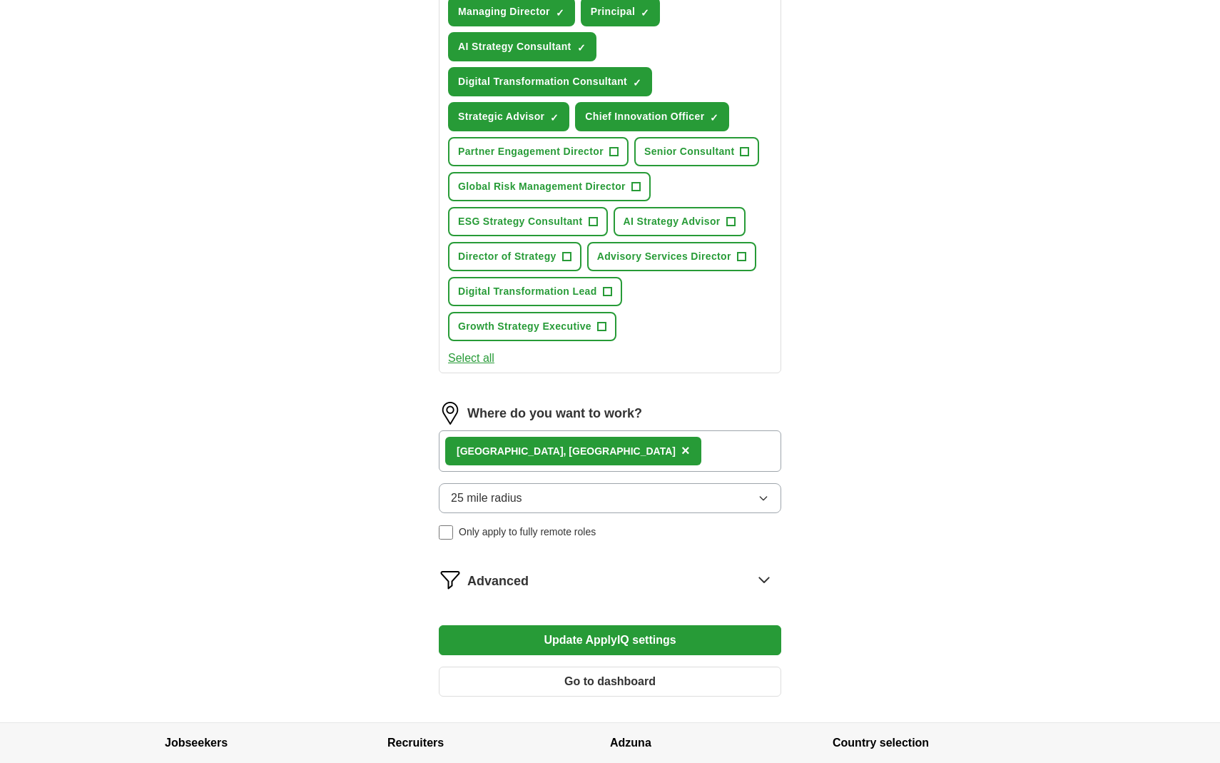
scroll to position [577, 0]
click at [765, 489] on button "25 mile radius" at bounding box center [610, 497] width 343 height 30
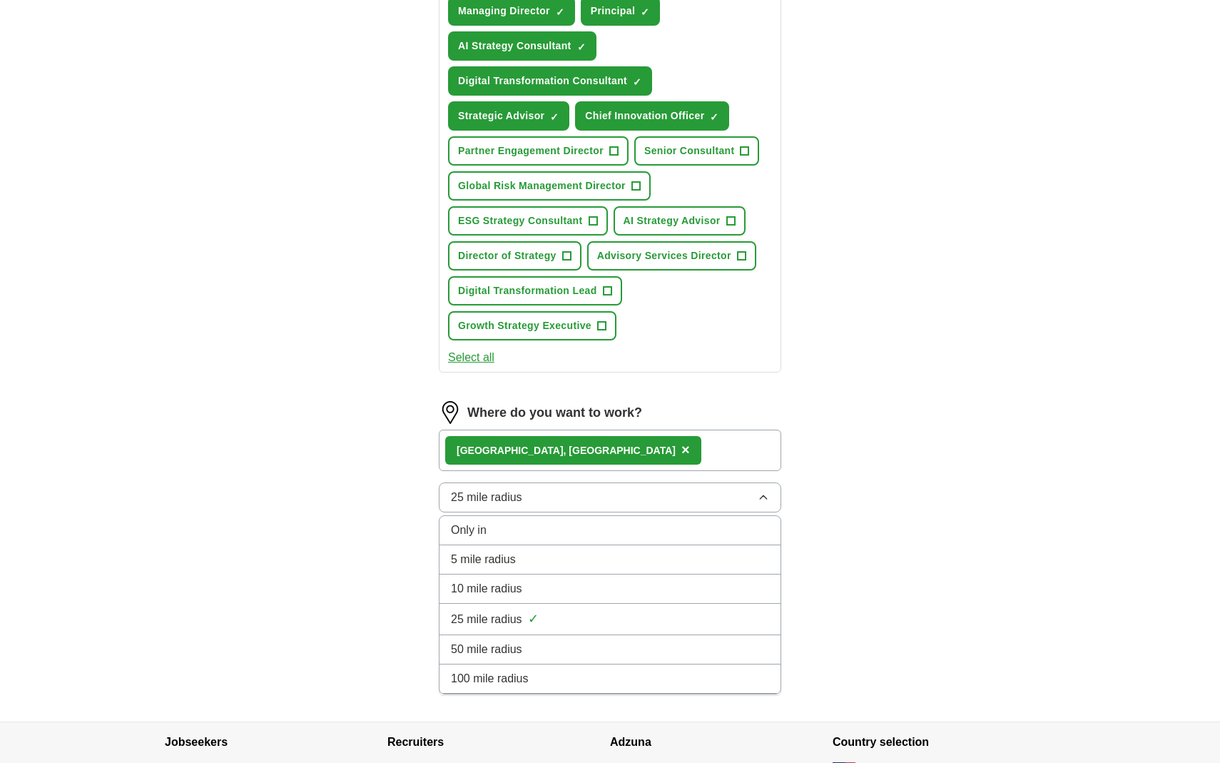
click at [545, 650] on div "50 mile radius" at bounding box center [610, 649] width 318 height 17
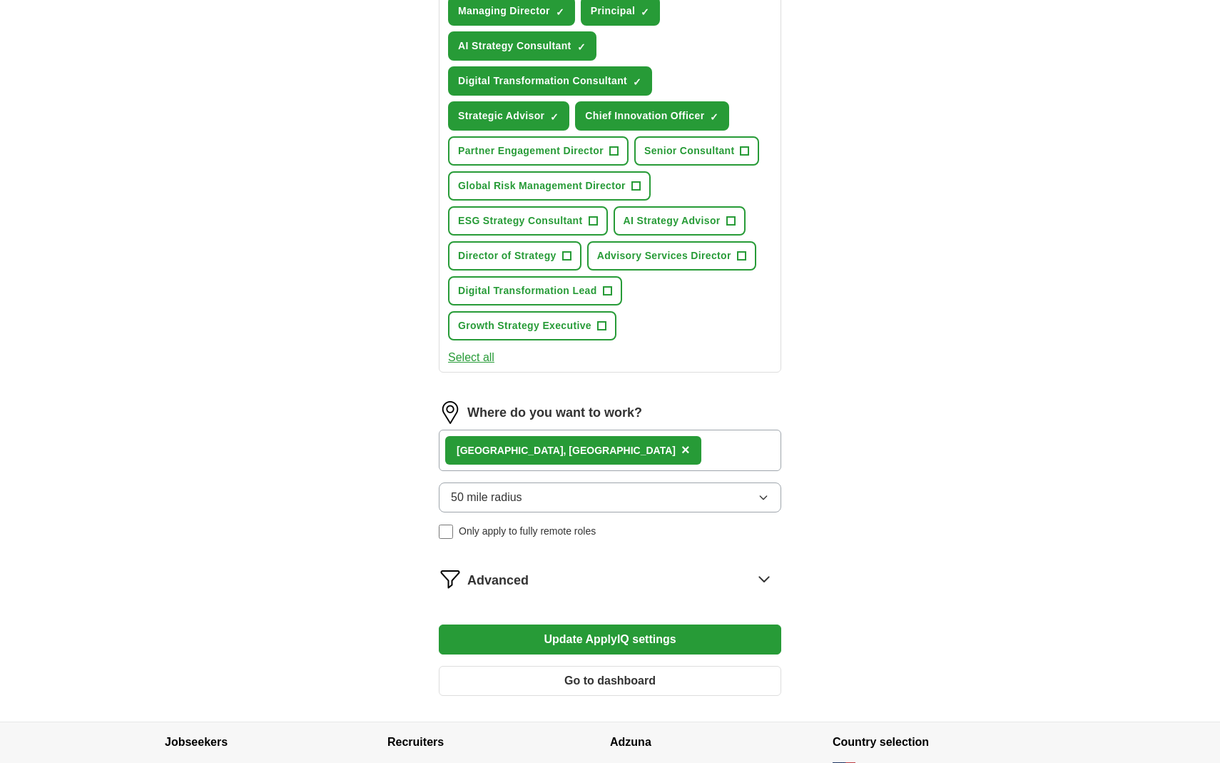
click at [761, 576] on icon at bounding box center [764, 578] width 23 height 23
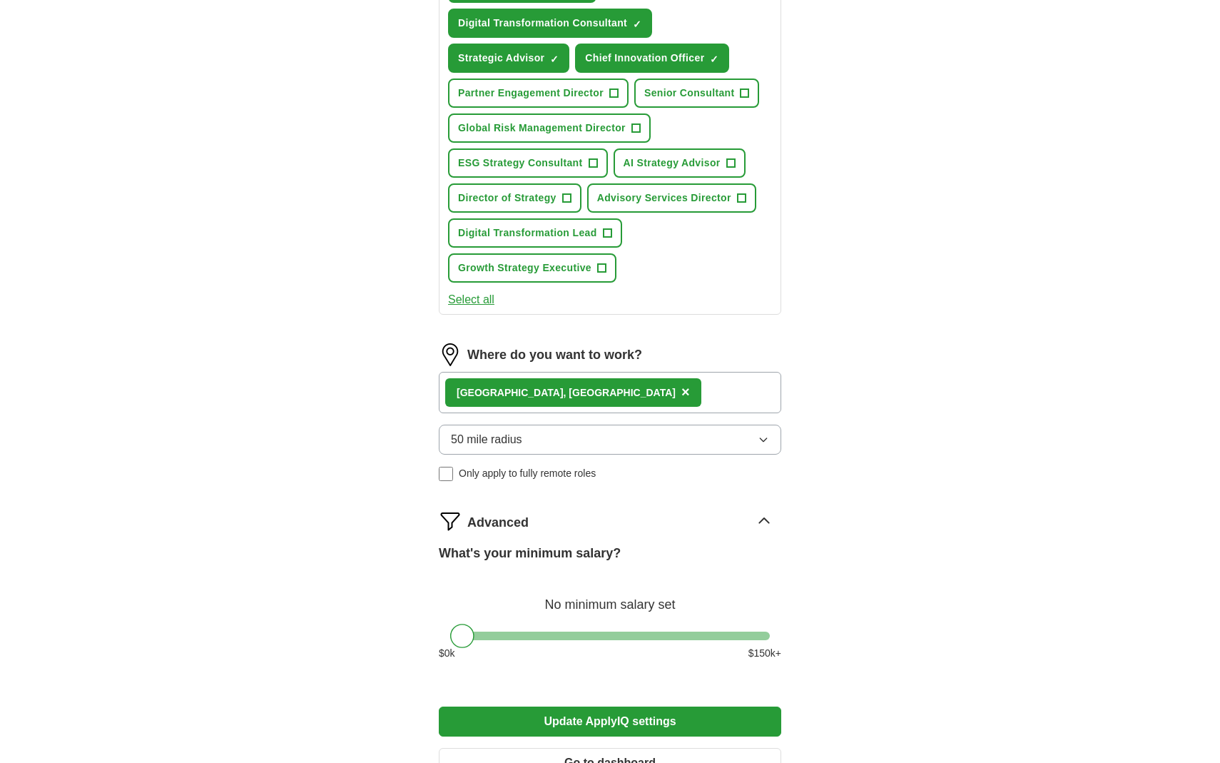
scroll to position [692, 0]
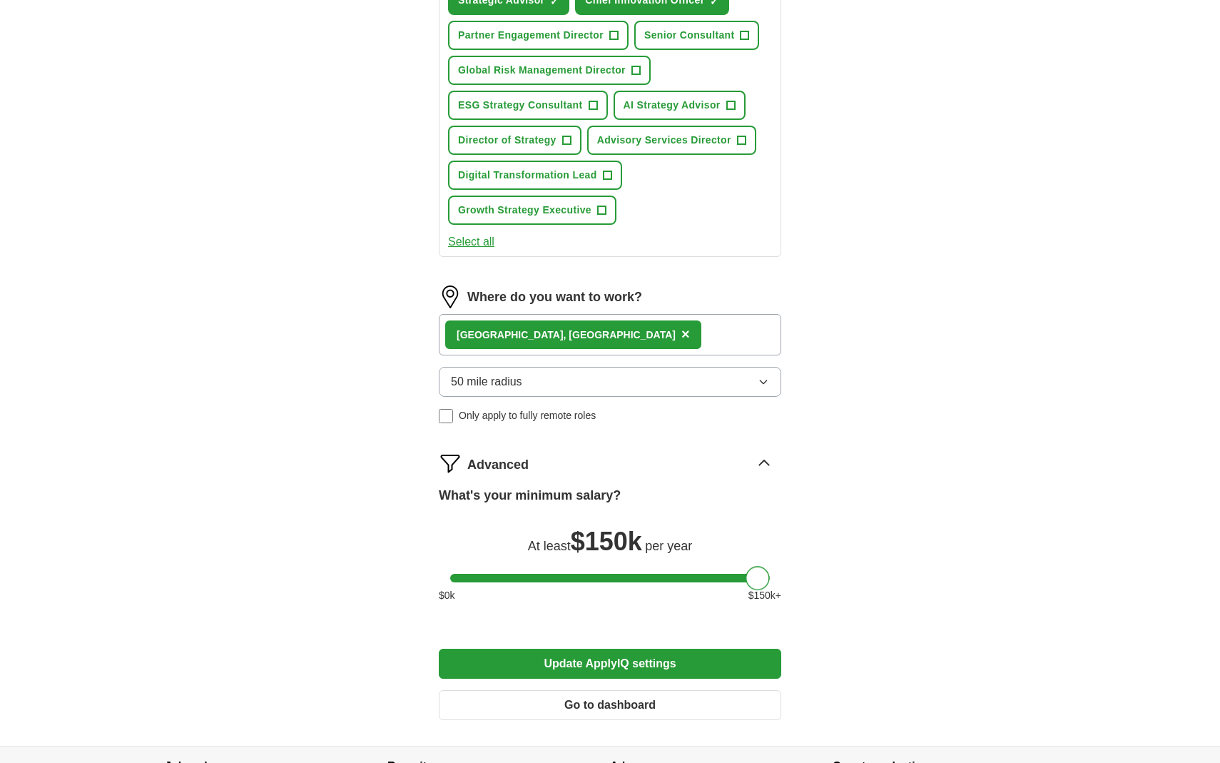
drag, startPoint x: 462, startPoint y: 582, endPoint x: 804, endPoint y: 582, distance: 342.5
click at [804, 582] on div "Let ApplyIQ do the hard work of searching and applying for jobs. Just tell us w…" at bounding box center [610, 88] width 457 height 1314
click at [614, 662] on button "Update ApplyIQ settings" at bounding box center [610, 664] width 343 height 30
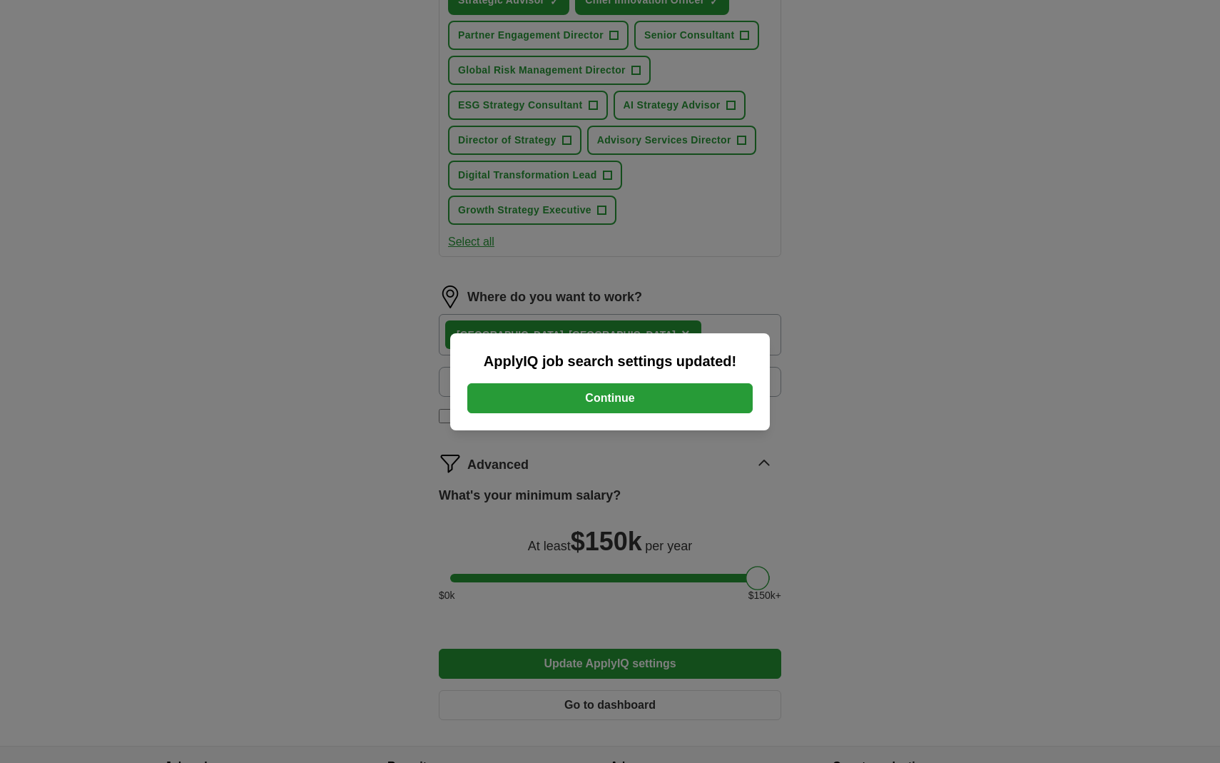
click at [647, 395] on button "Continue" at bounding box center [609, 398] width 285 height 30
